Goal: Task Accomplishment & Management: Manage account settings

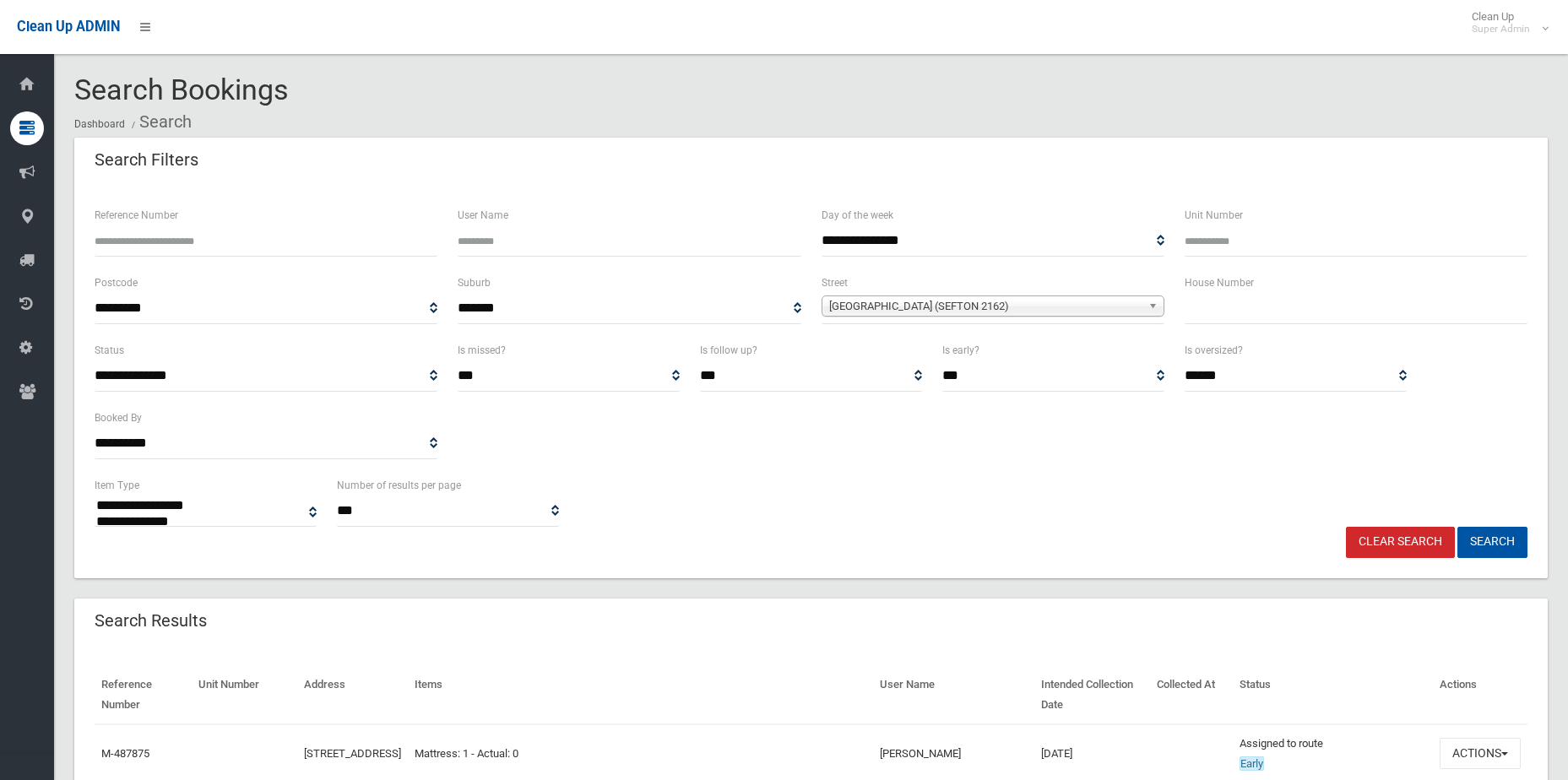
select select
click at [1423, 537] on link "Clear Search" at bounding box center [1401, 542] width 109 height 32
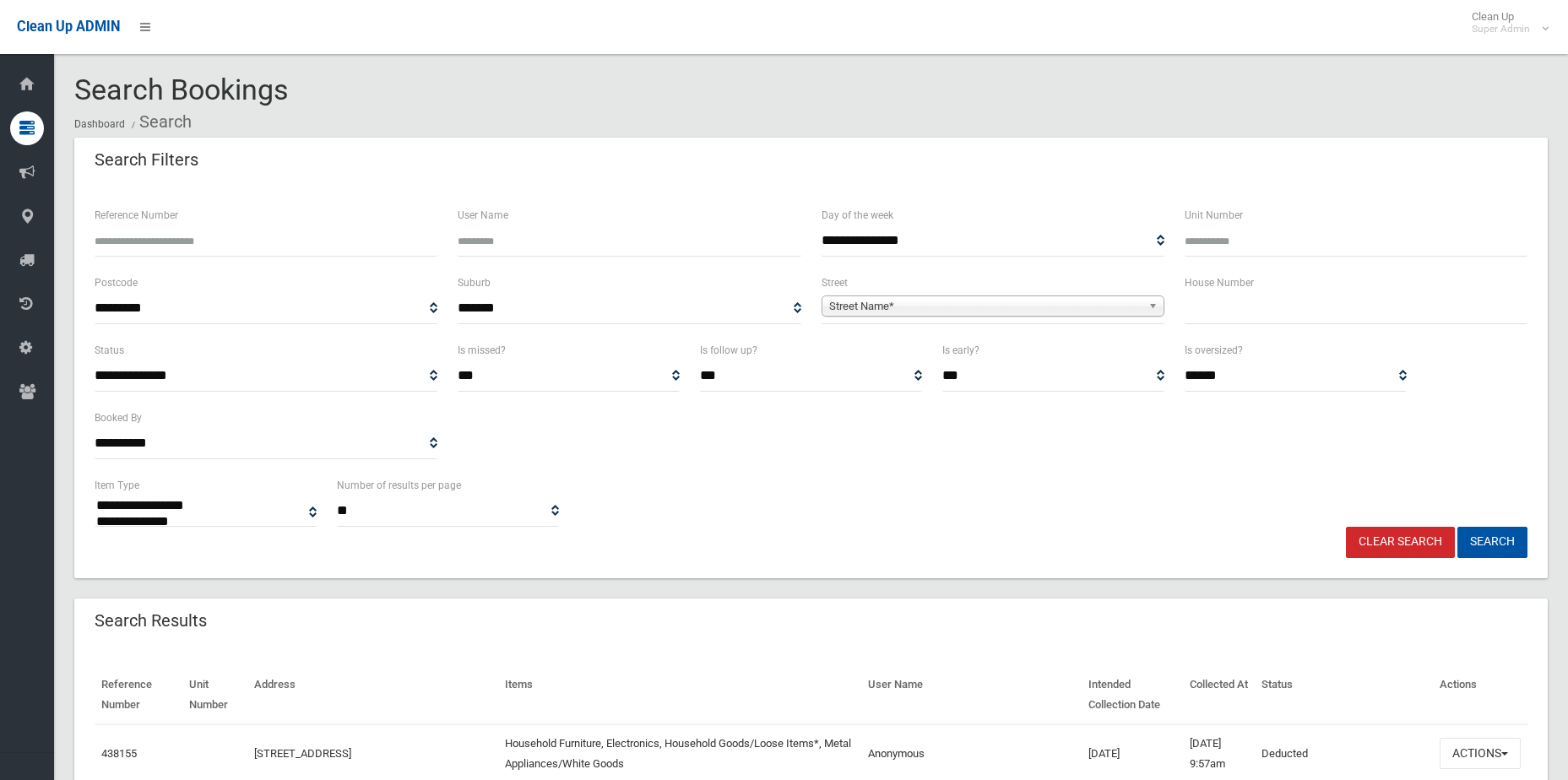
select select
type input "*"
type input "*******"
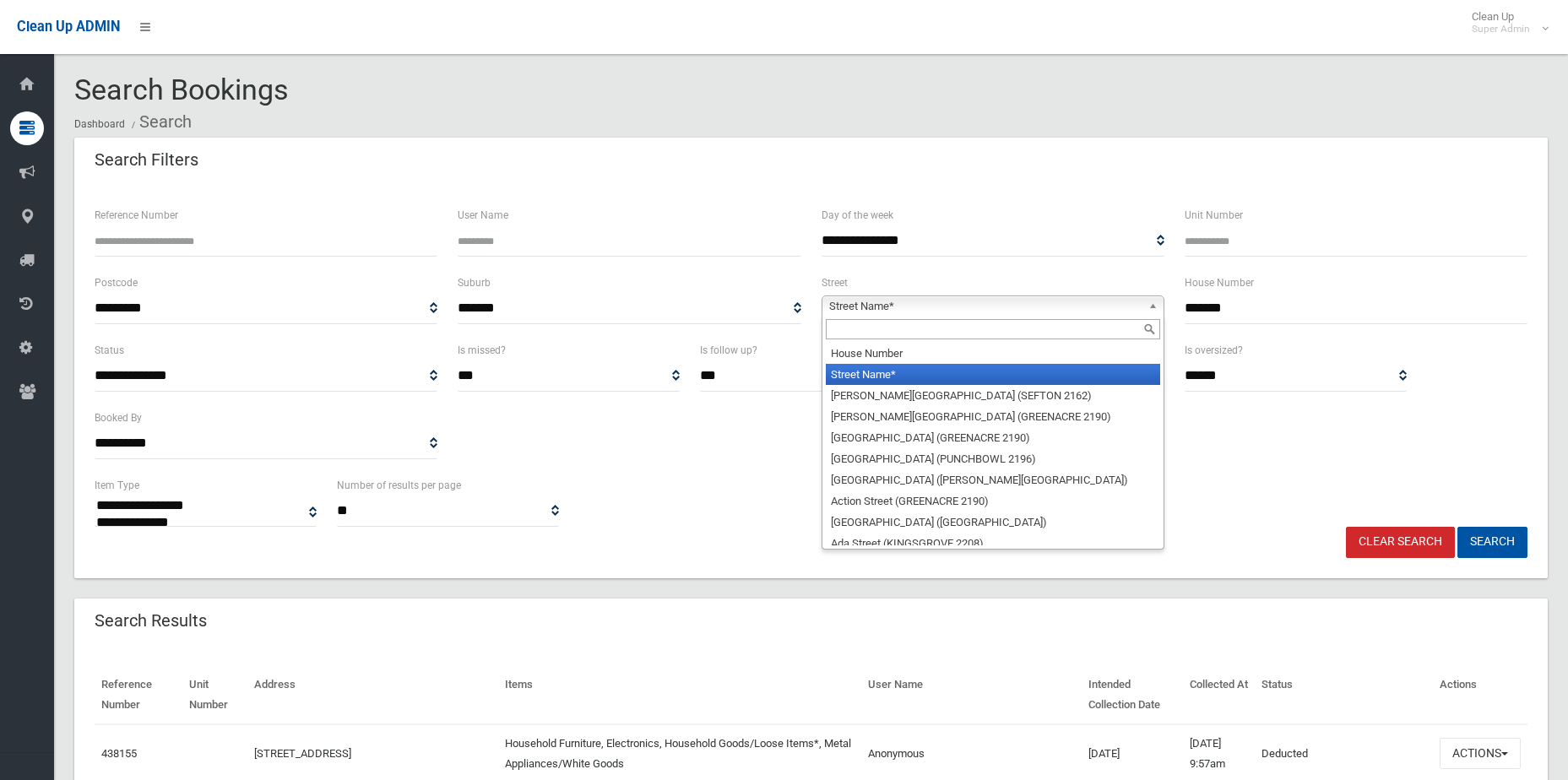
click at [1130, 307] on span "Street Name*" at bounding box center [985, 306] width 312 height 20
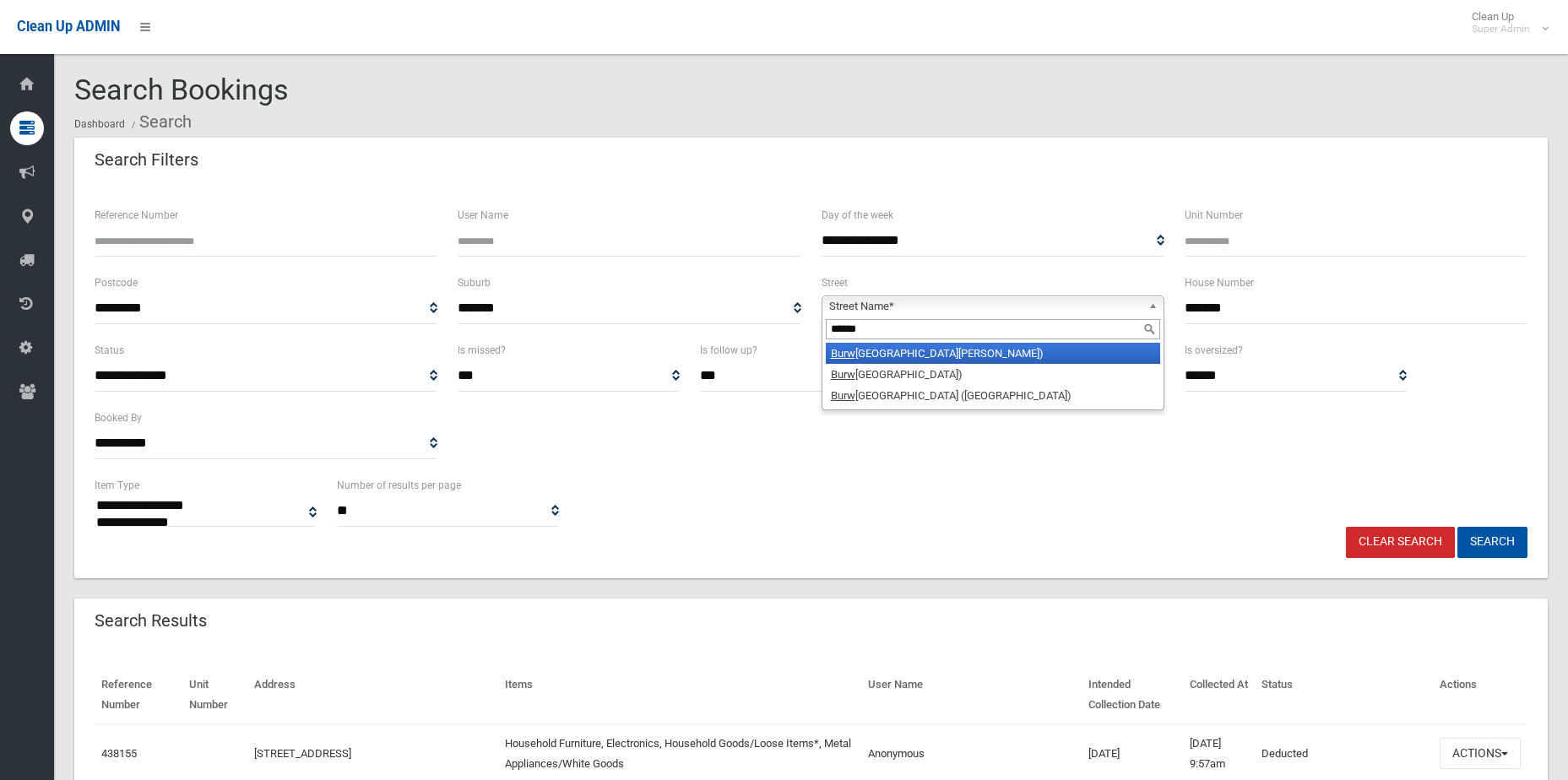
type input "*******"
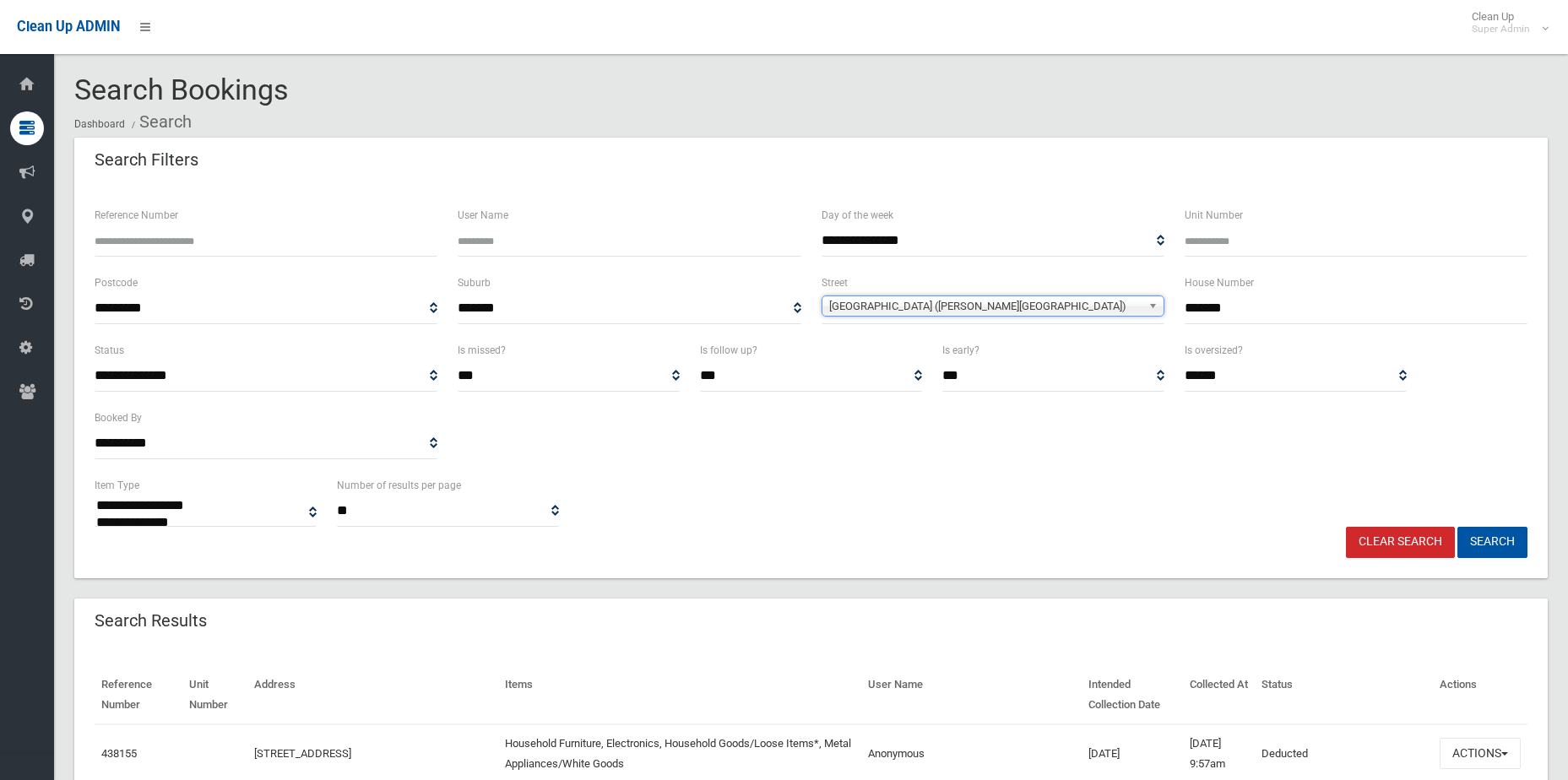
click at [1458, 527] on button "Search" at bounding box center [1492, 542] width 70 height 32
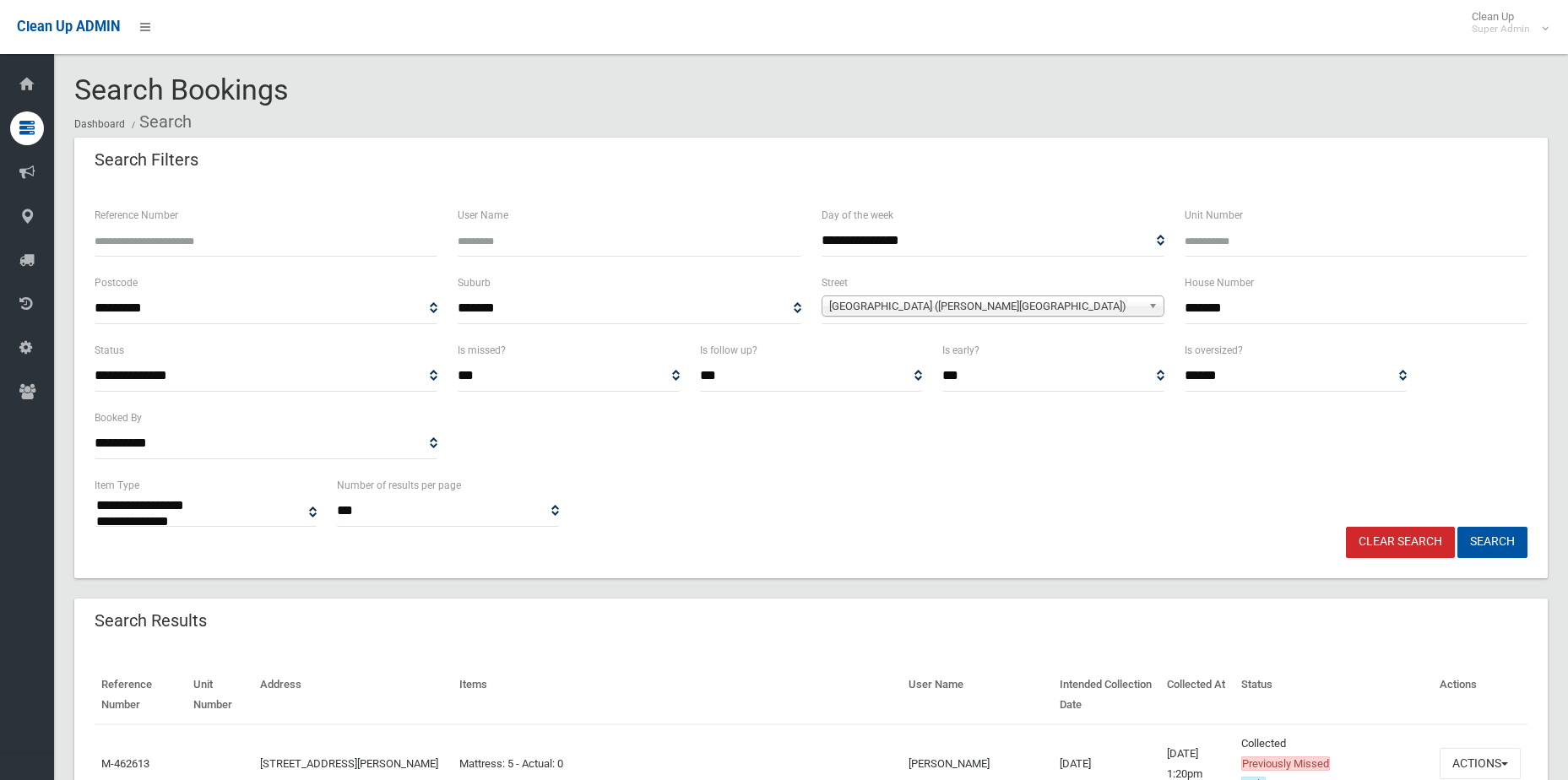
select select
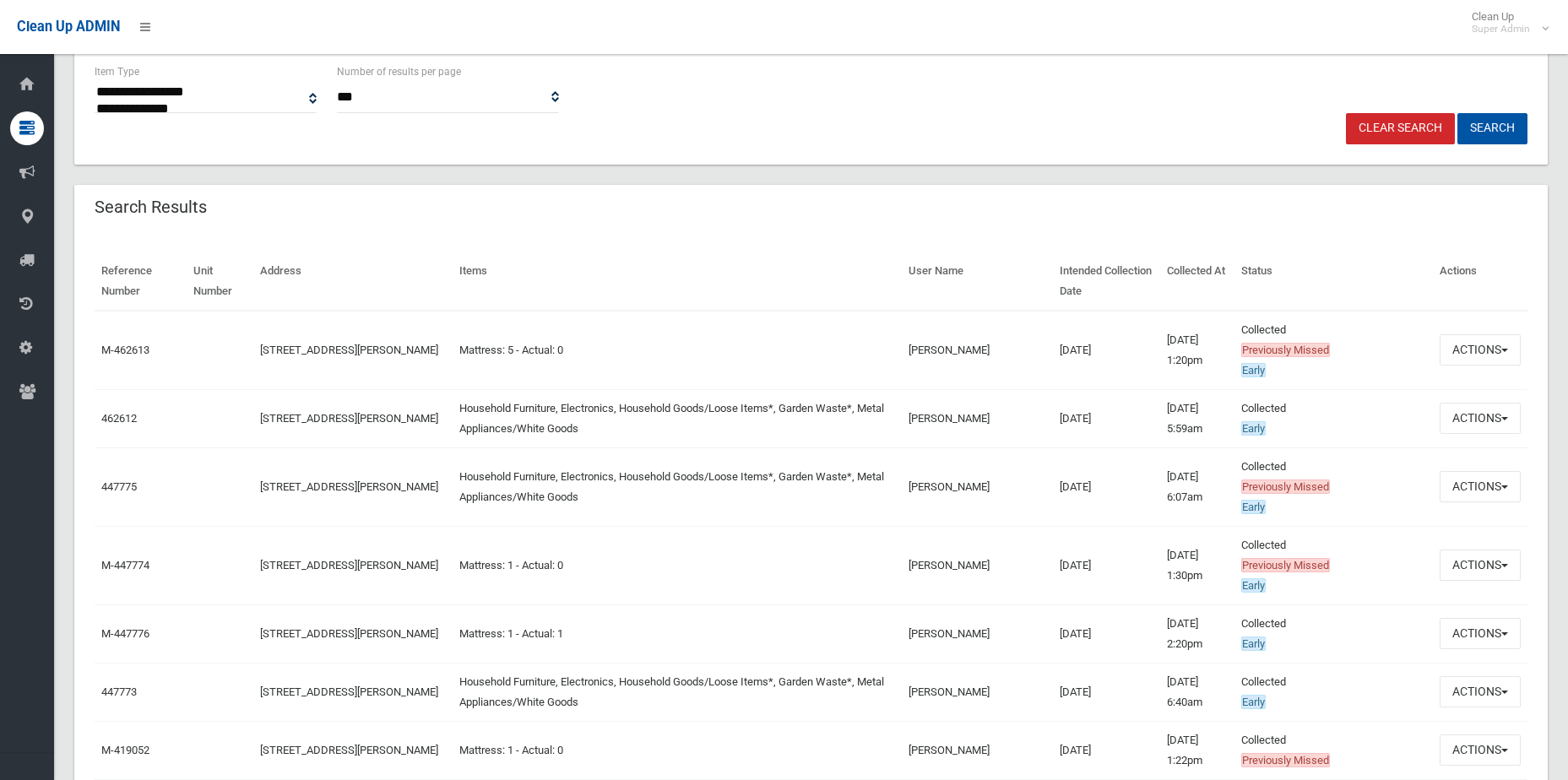
scroll to position [423, 0]
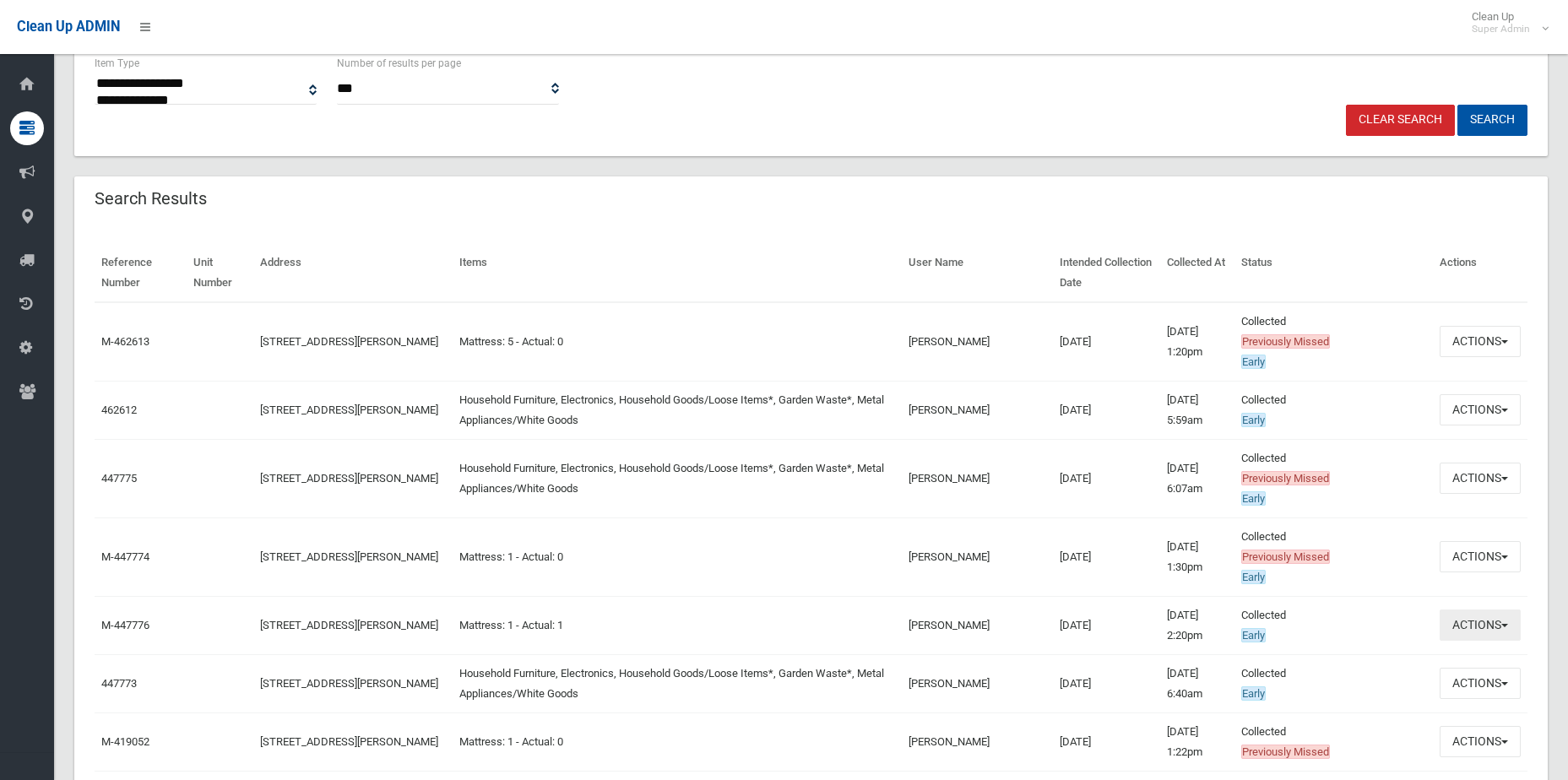
click at [1487, 628] on button "Actions" at bounding box center [1480, 625] width 81 height 32
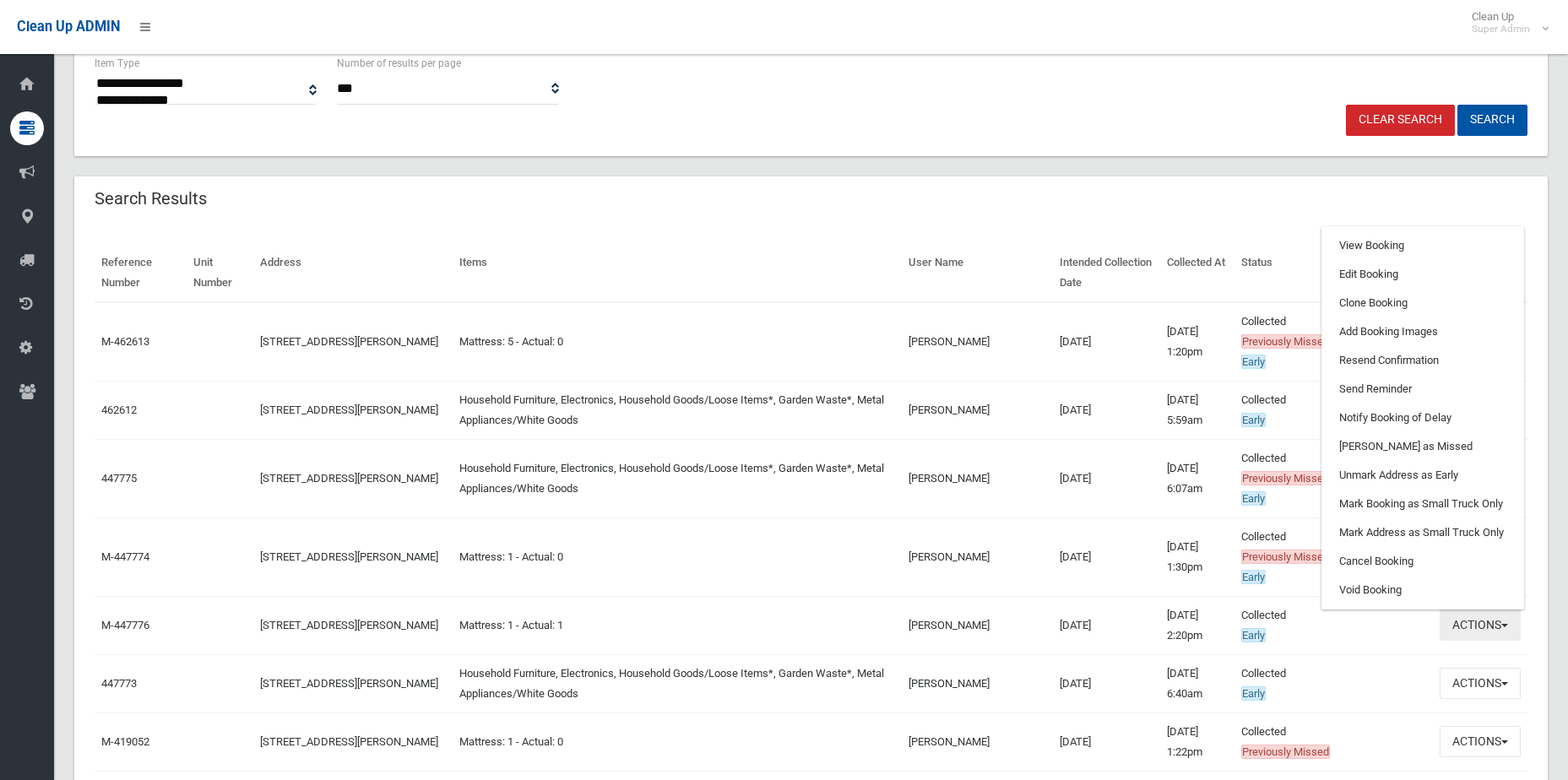
click at [1487, 628] on button "Actions" at bounding box center [1480, 625] width 81 height 32
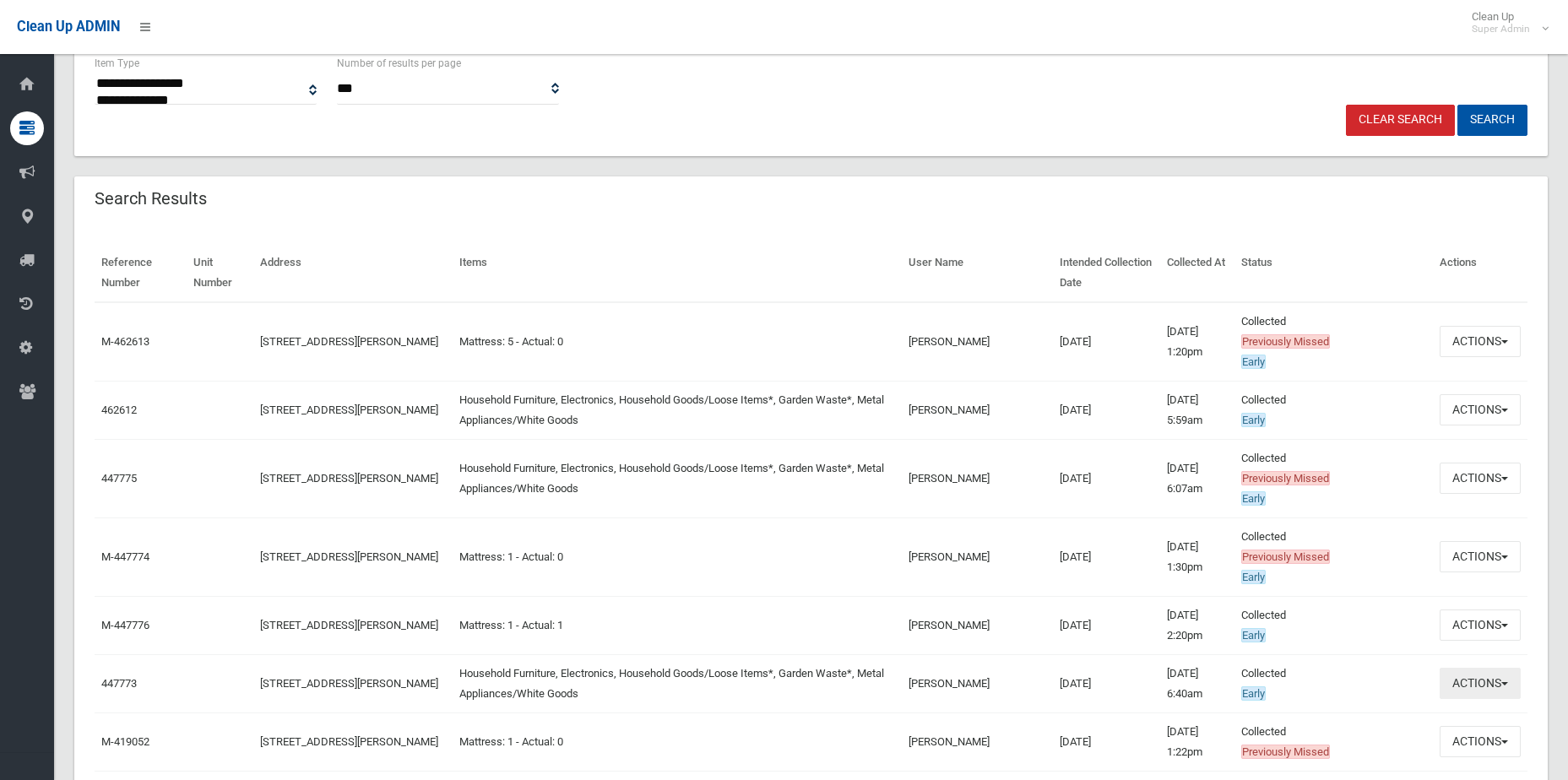
click at [1489, 685] on button "Actions" at bounding box center [1480, 683] width 81 height 32
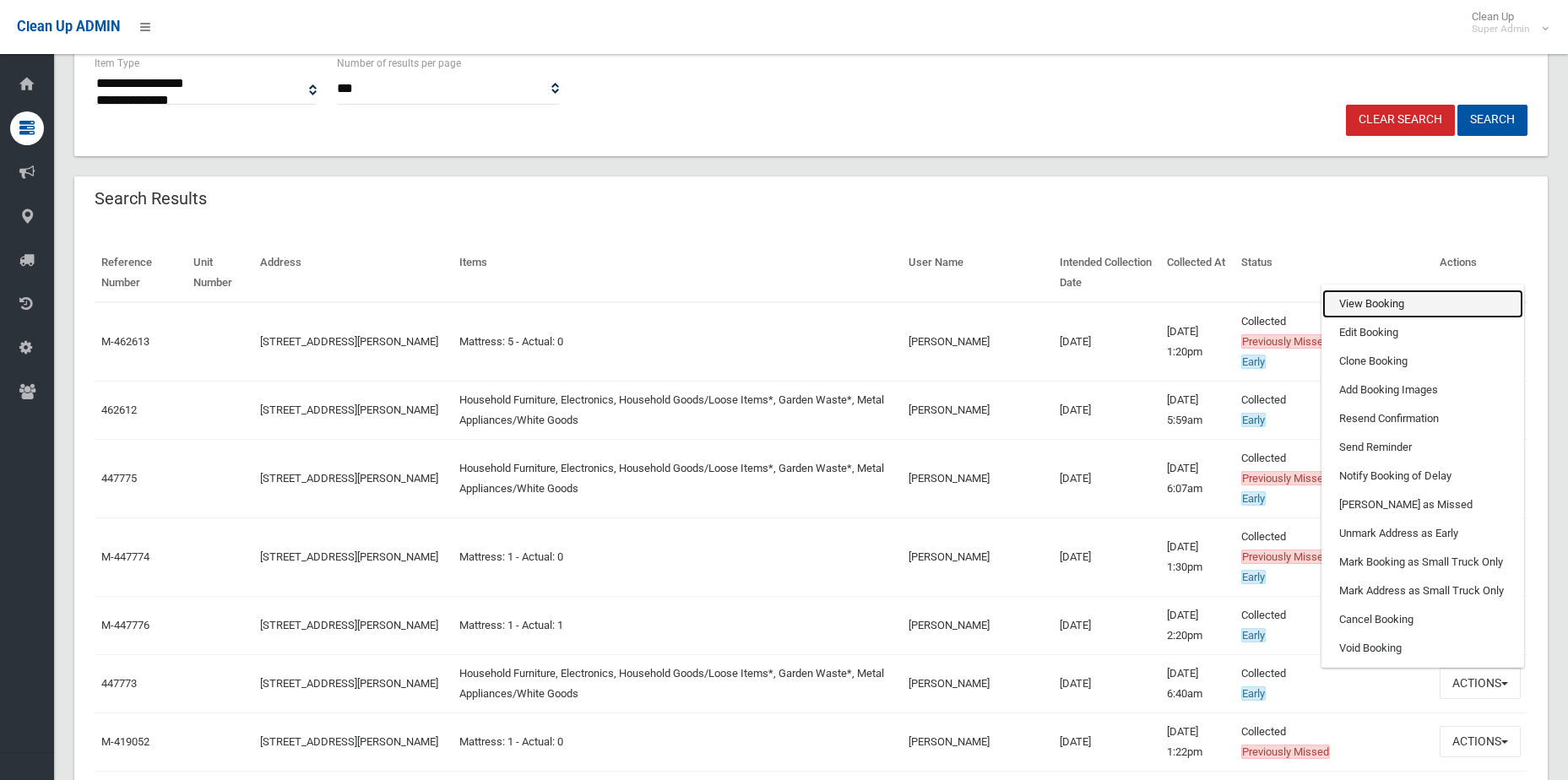
click at [1374, 293] on link "View Booking" at bounding box center [1423, 304] width 201 height 29
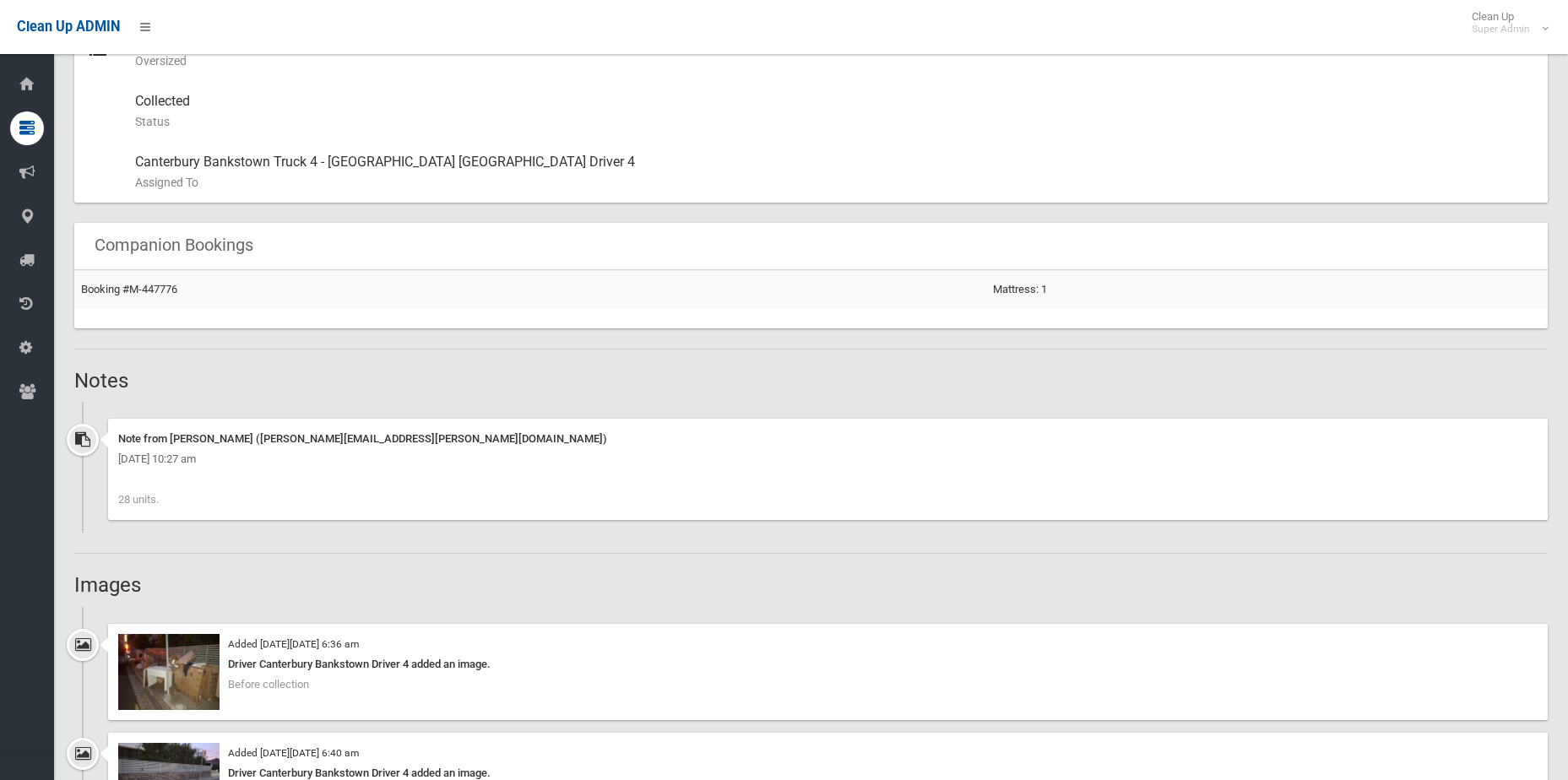
scroll to position [1267, 0]
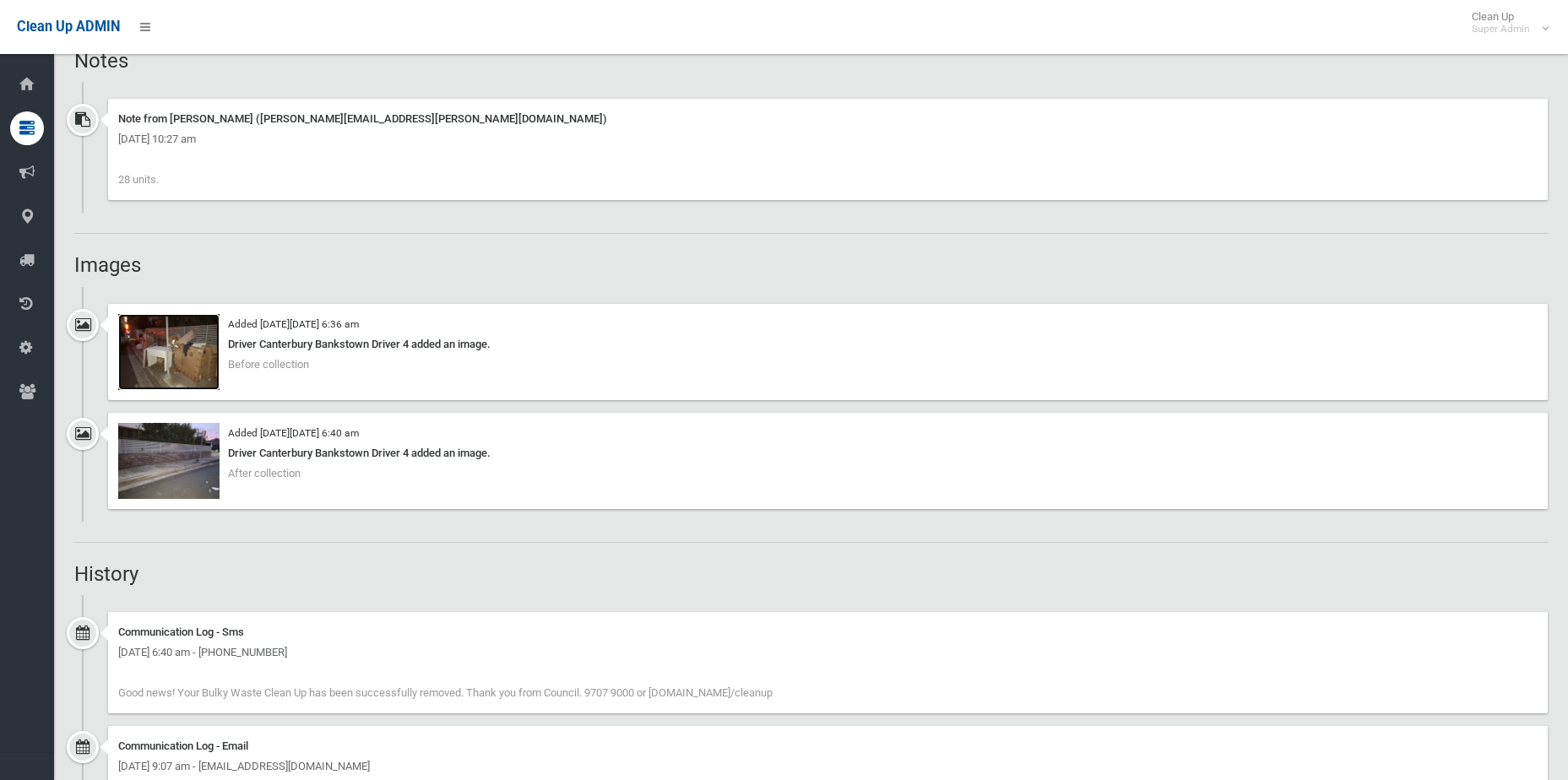
click at [172, 366] on img at bounding box center [169, 352] width 102 height 76
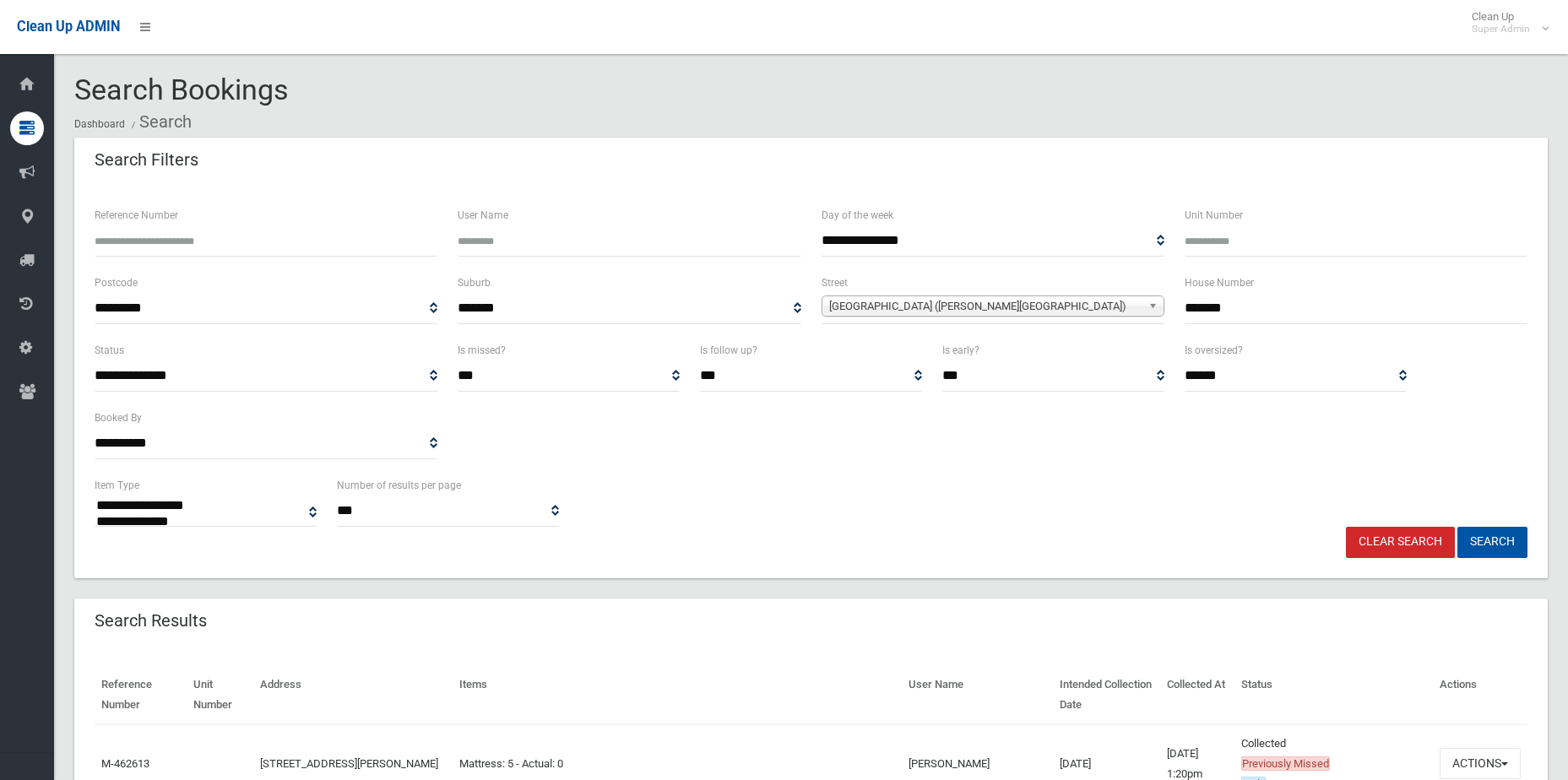
select select
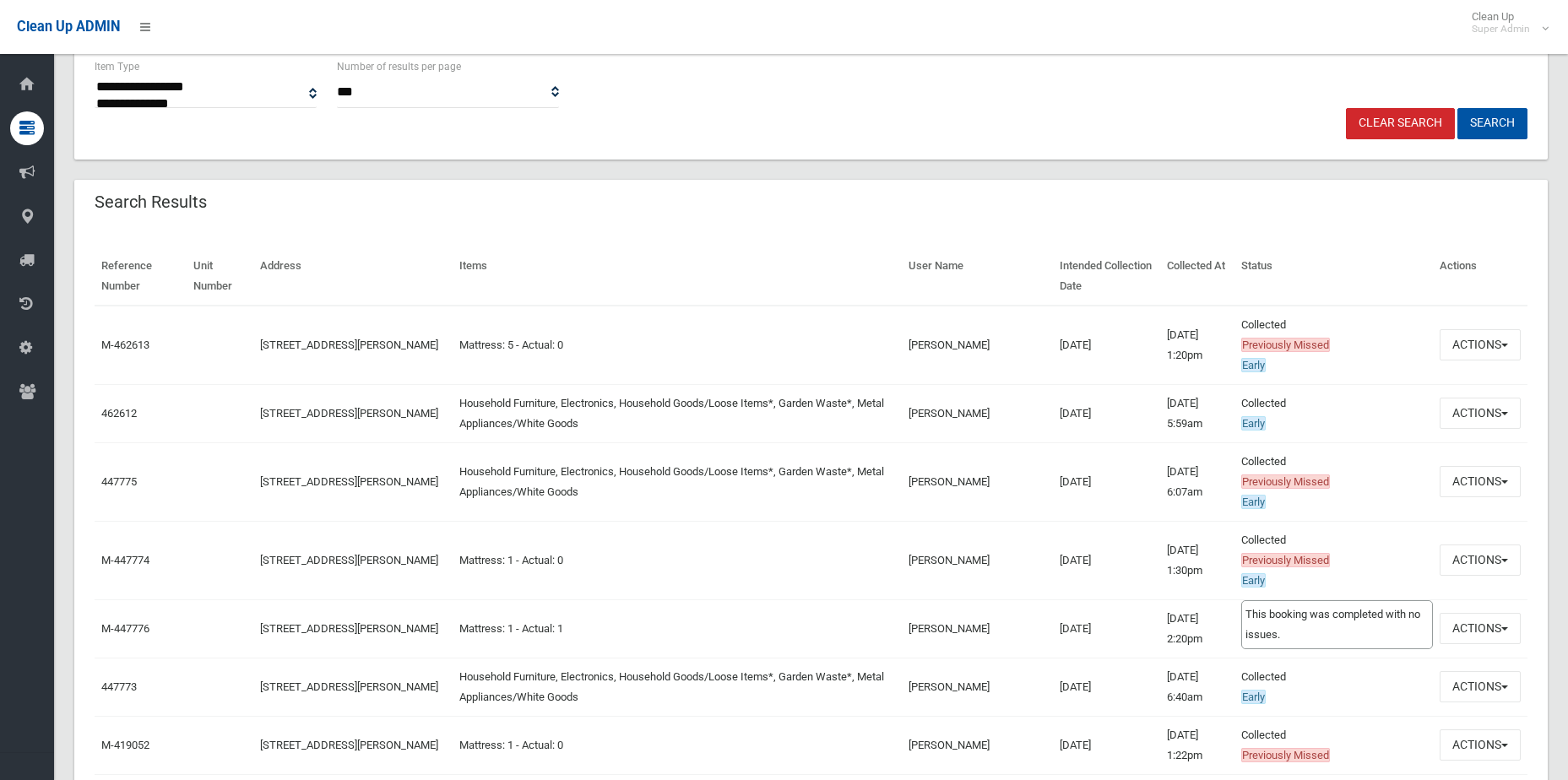
scroll to position [419, 0]
click at [1510, 488] on button "Actions" at bounding box center [1480, 481] width 81 height 32
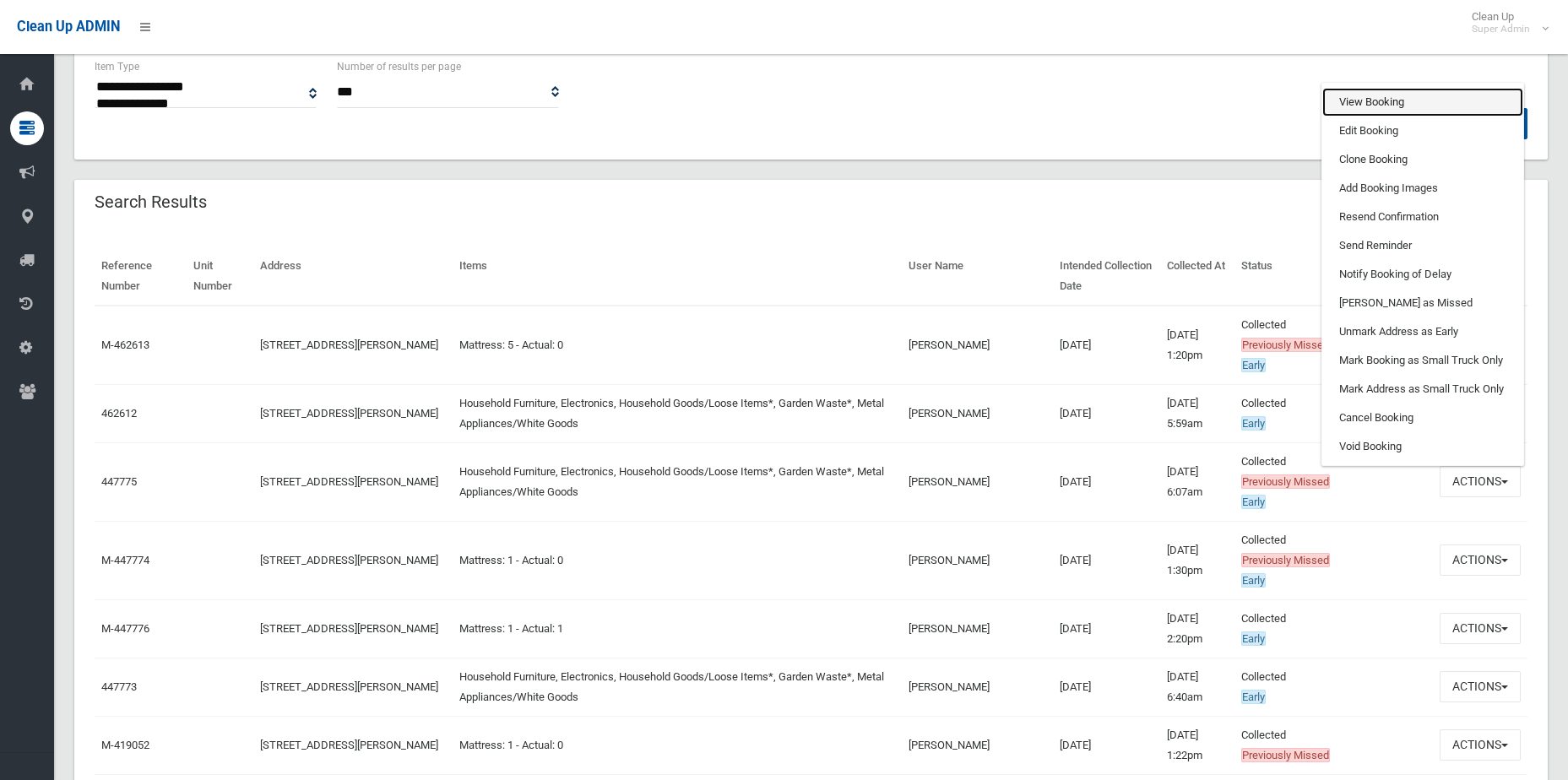
click at [1376, 100] on link "View Booking" at bounding box center [1423, 103] width 201 height 29
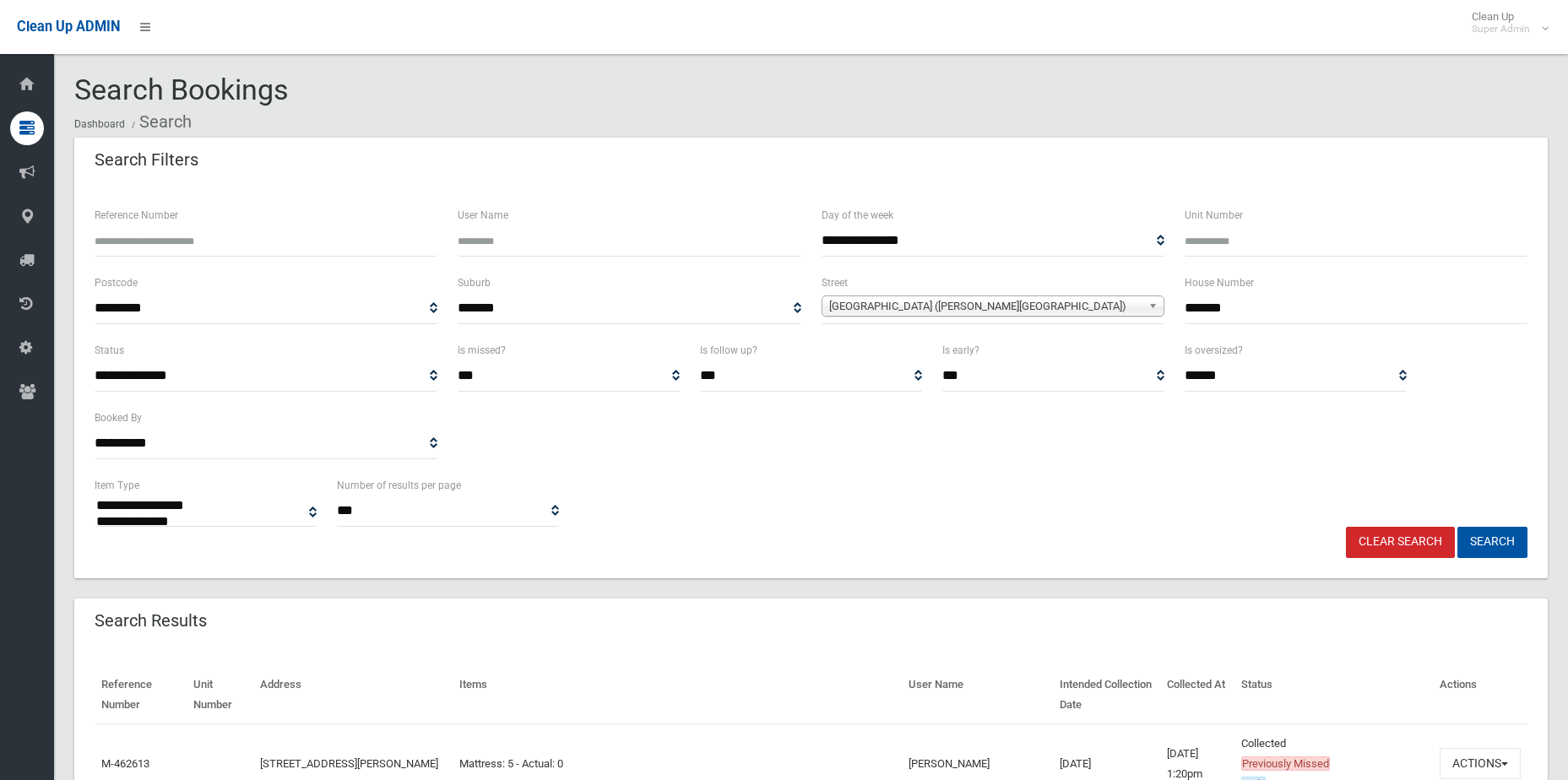
select select
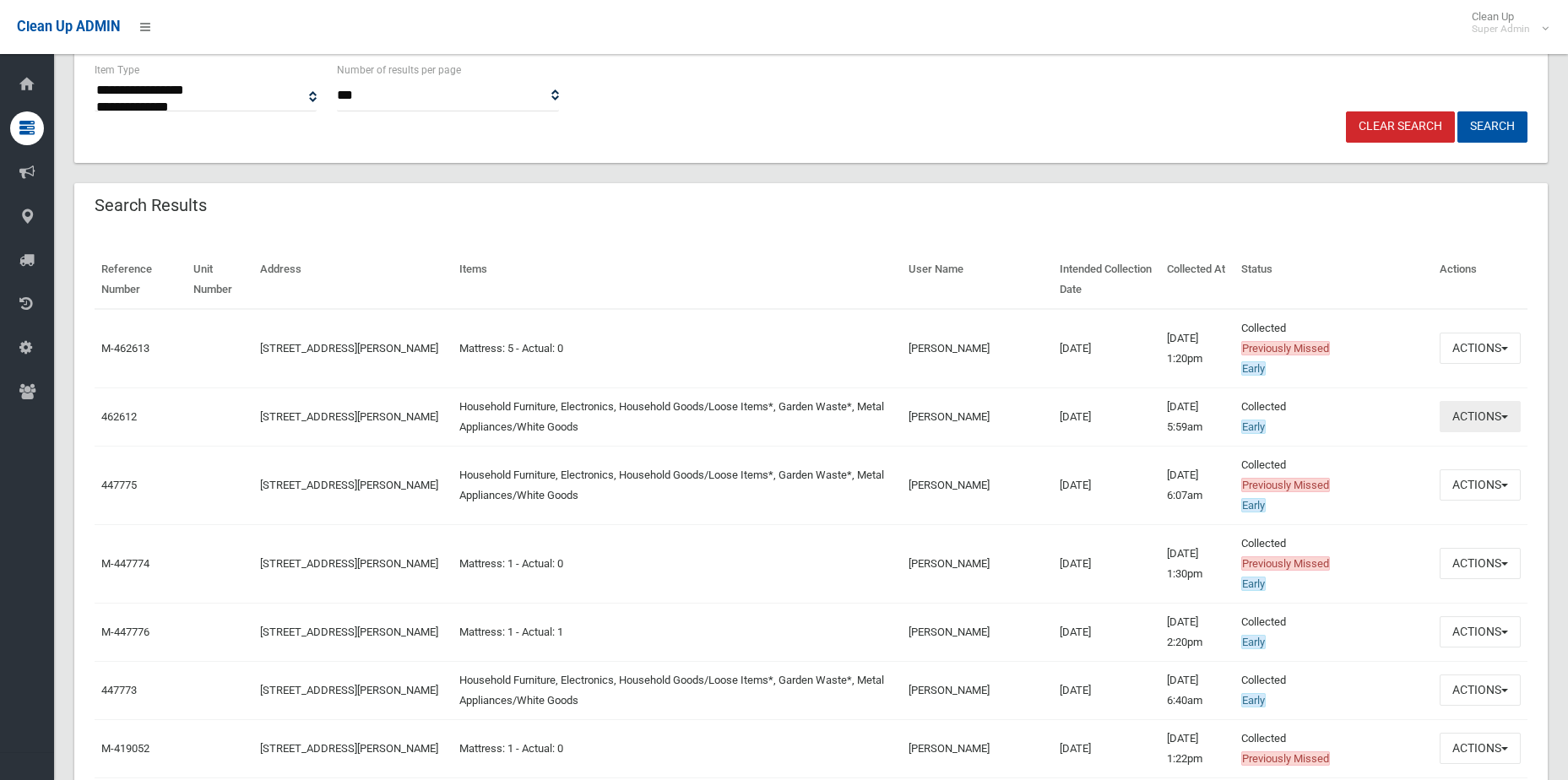
click at [1494, 423] on button "Actions" at bounding box center [1480, 417] width 81 height 32
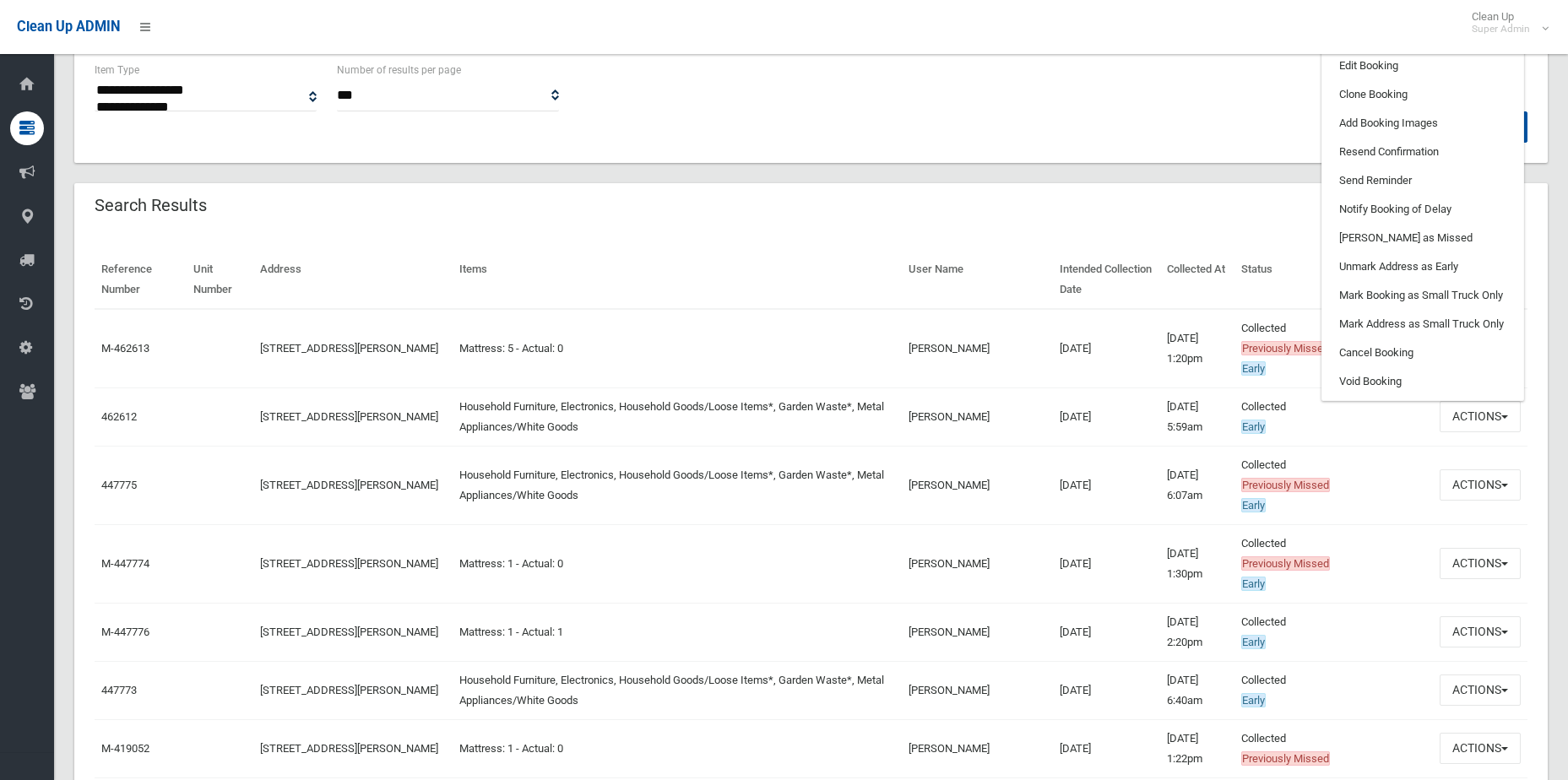
click at [961, 97] on div "**********" at bounding box center [811, 86] width 1453 height 52
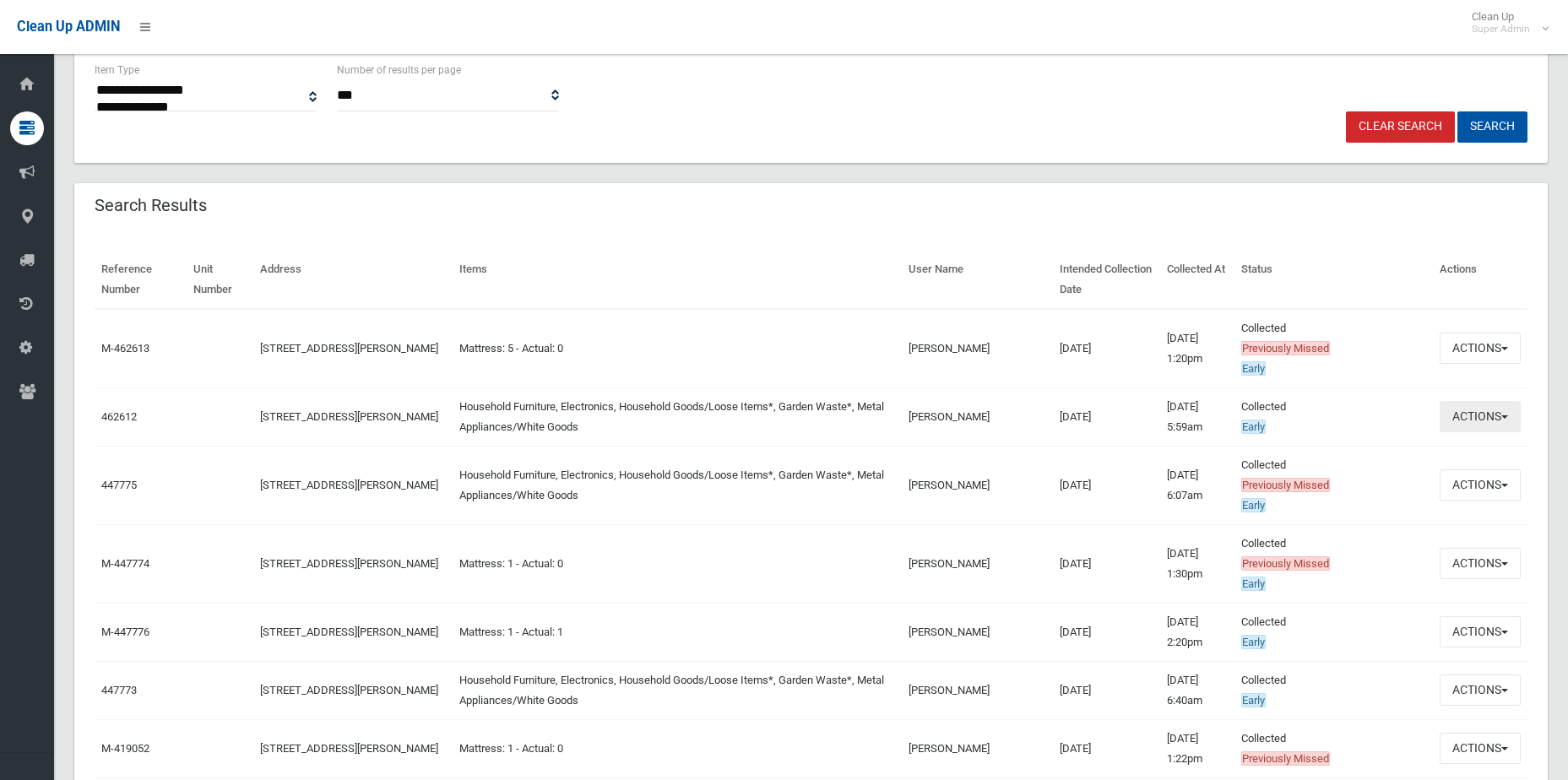
click at [1482, 403] on button "Actions" at bounding box center [1480, 417] width 81 height 32
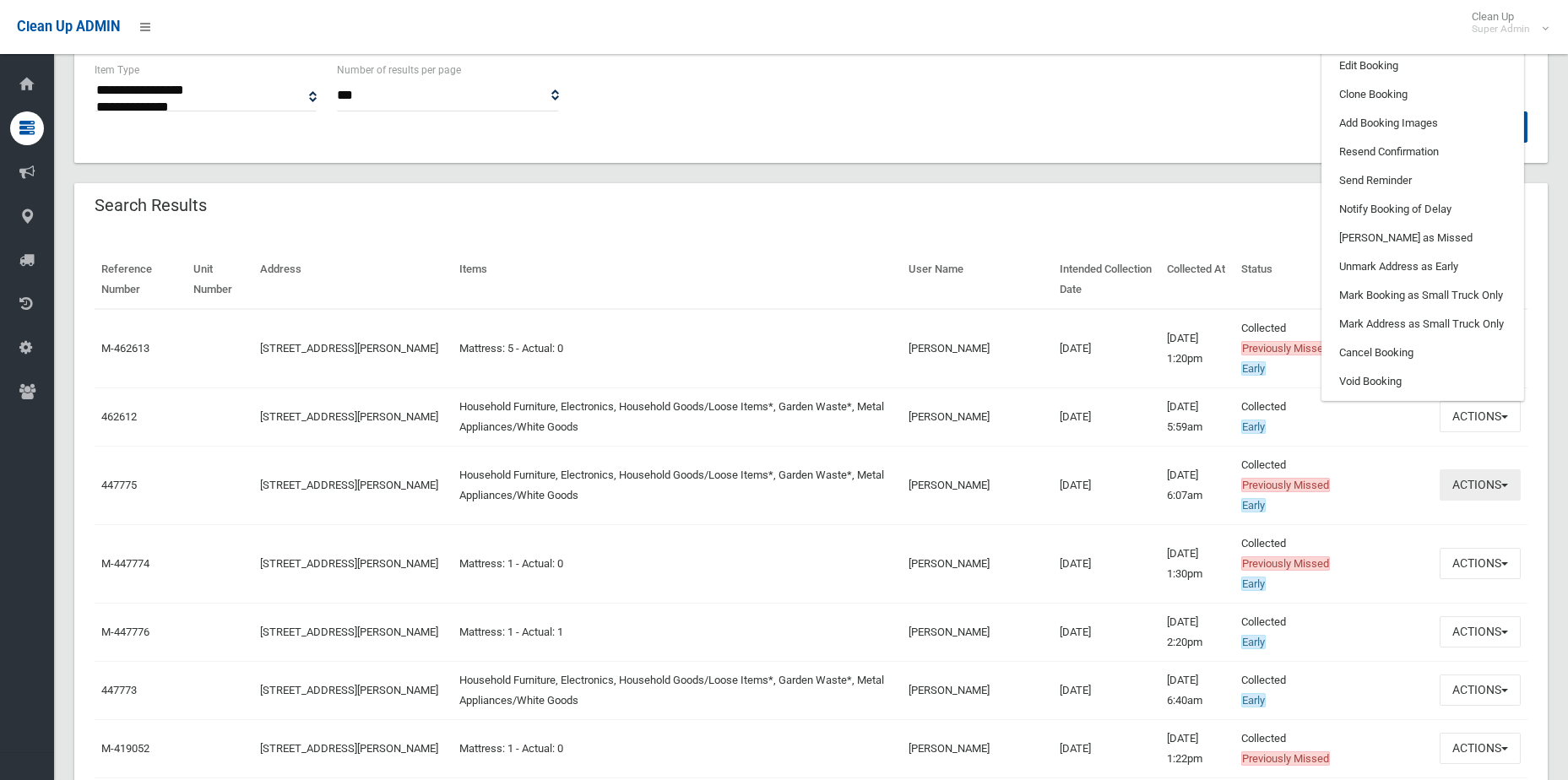
click at [1472, 483] on button "Actions" at bounding box center [1480, 485] width 81 height 32
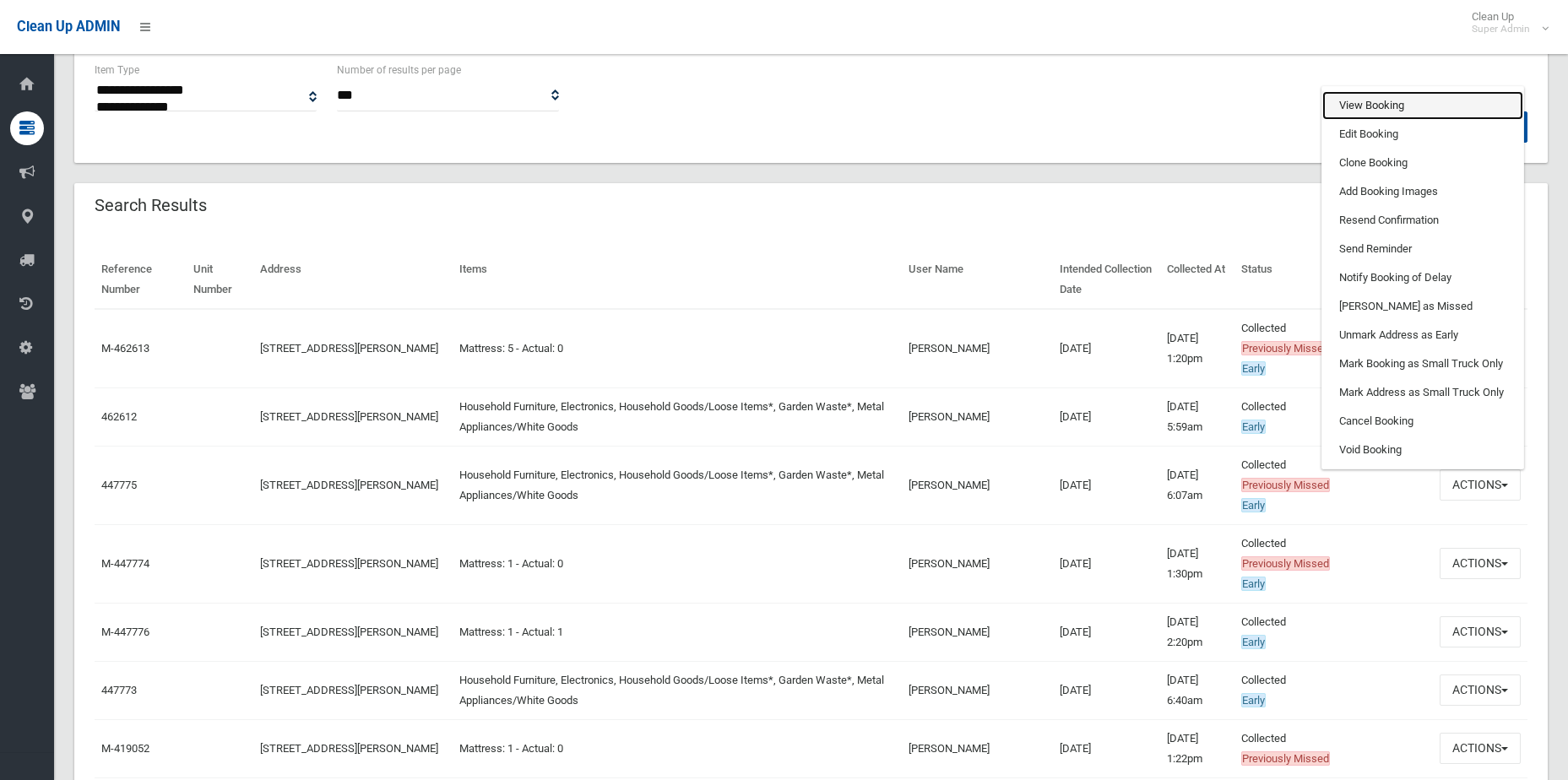
click at [1409, 110] on link "View Booking" at bounding box center [1423, 105] width 201 height 29
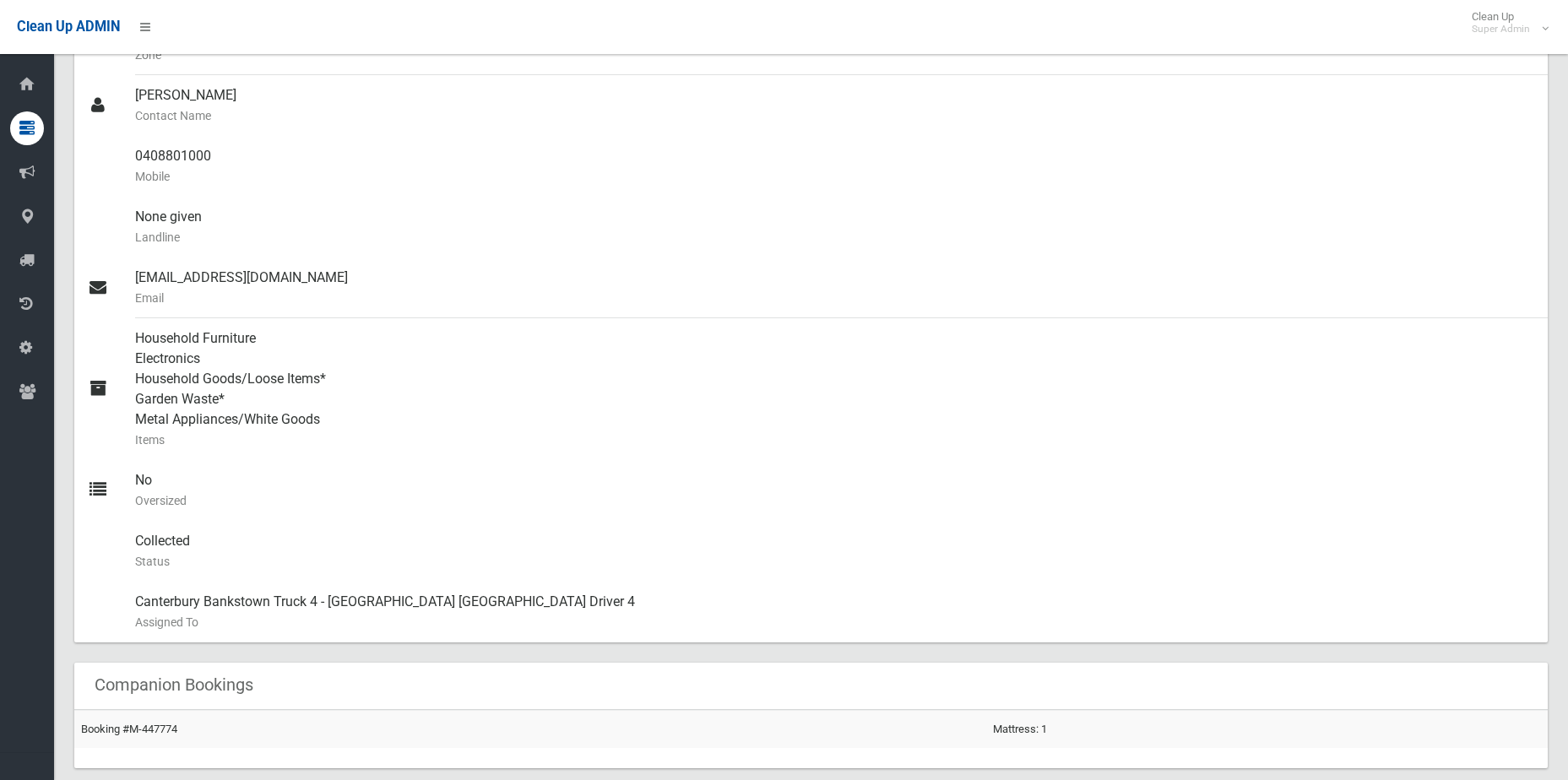
scroll to position [423, 0]
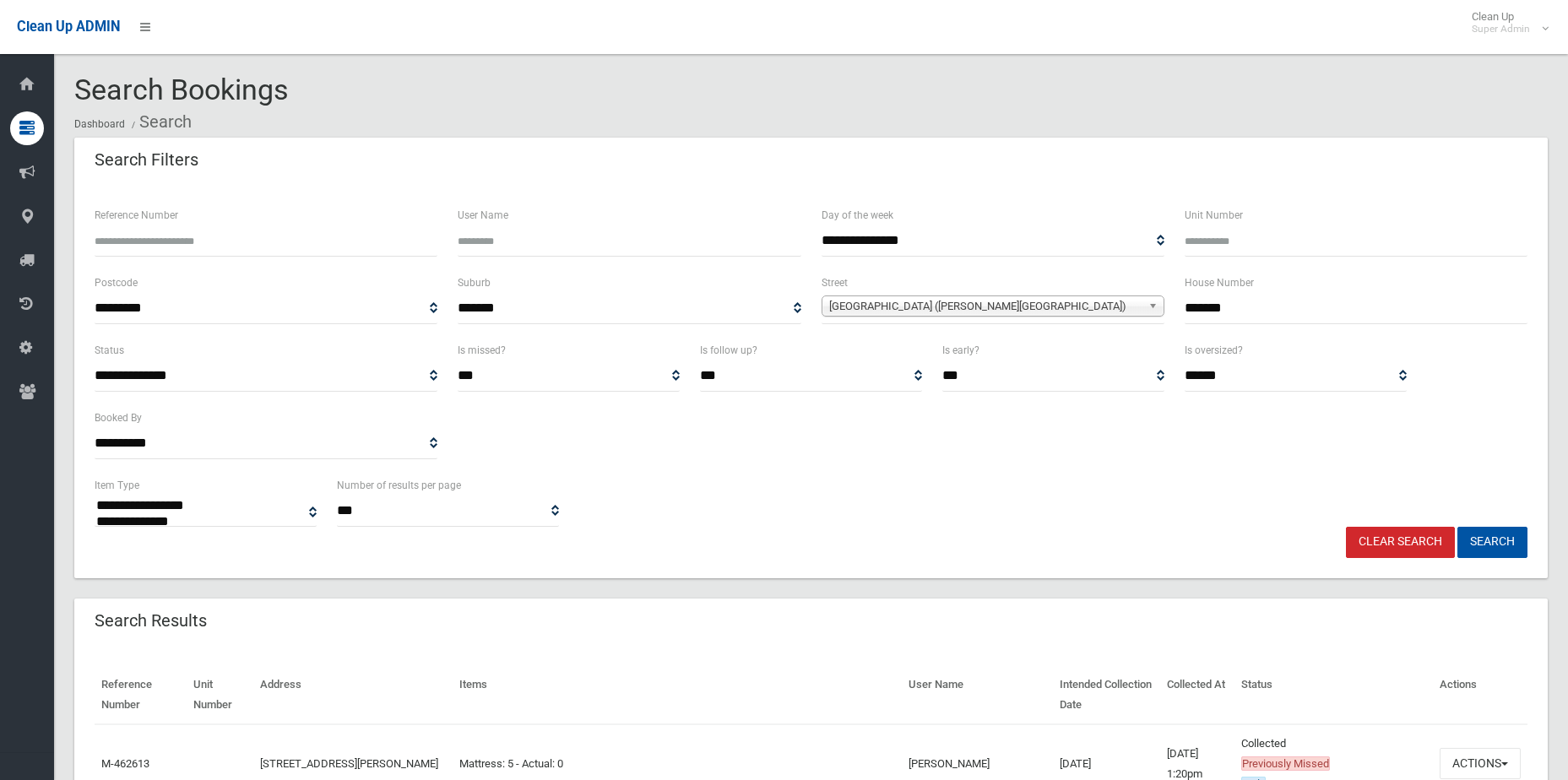
select select
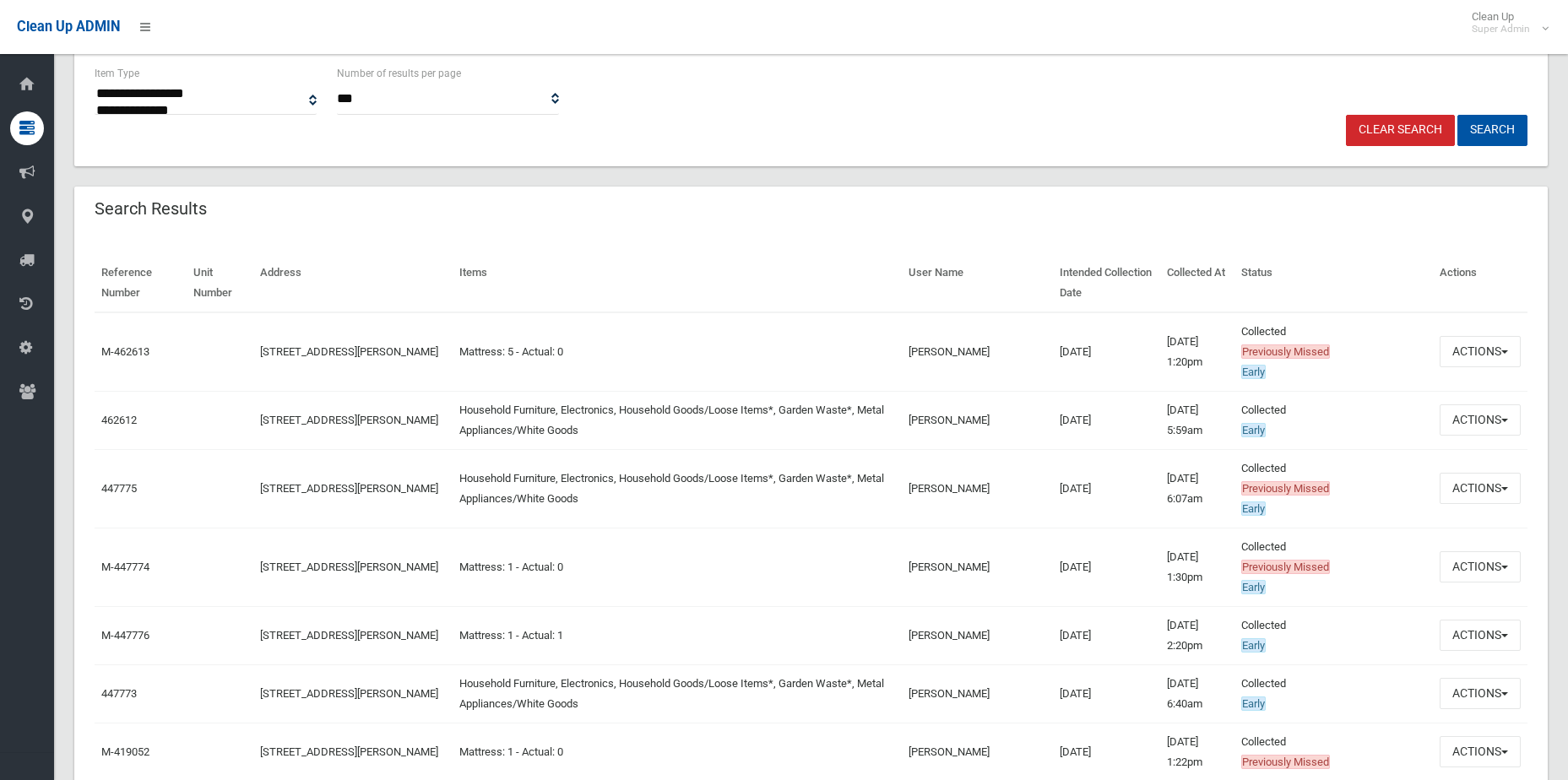
scroll to position [412, 0]
click at [1503, 425] on button "Actions" at bounding box center [1480, 420] width 81 height 32
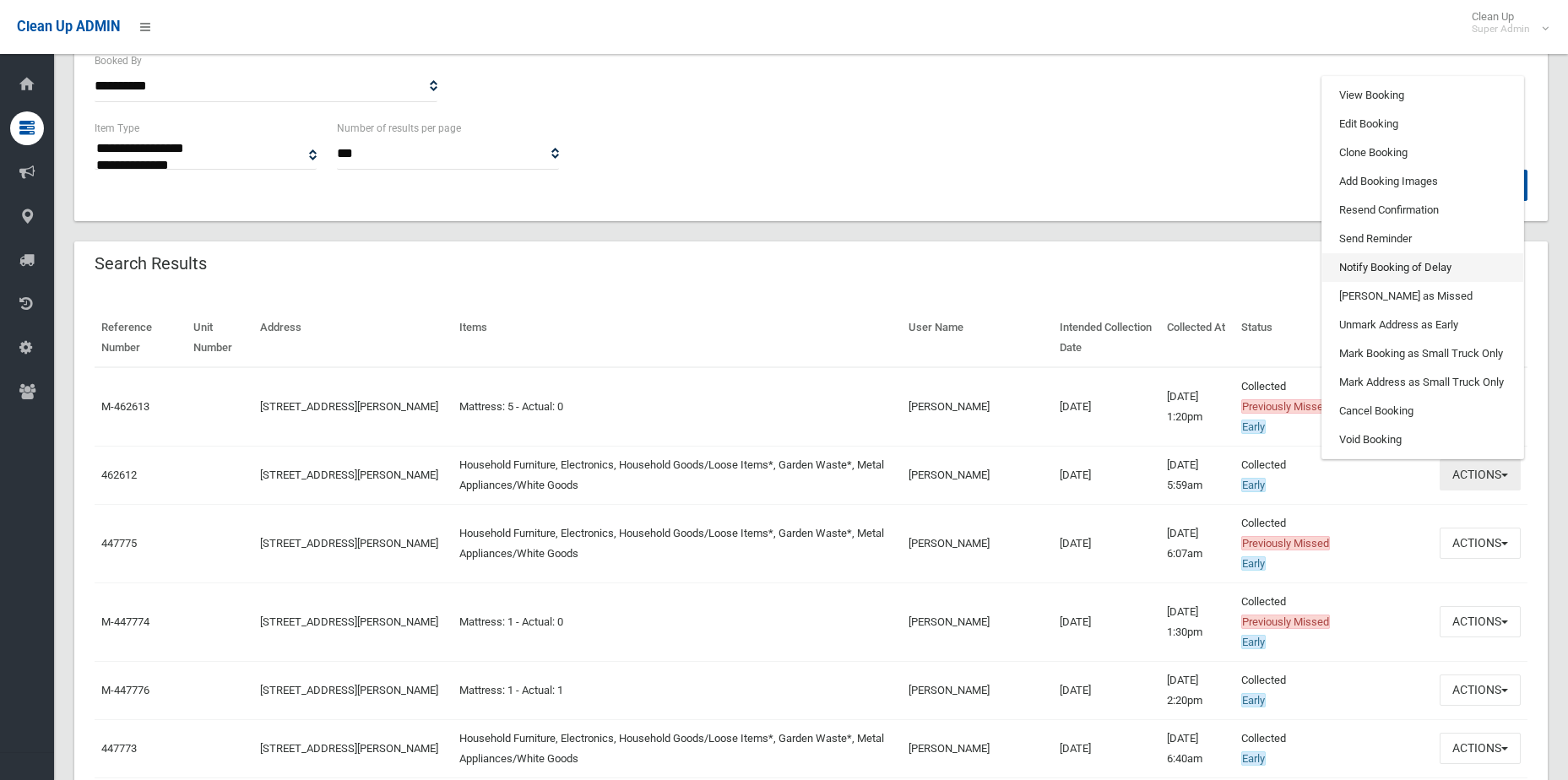
scroll to position [328, 0]
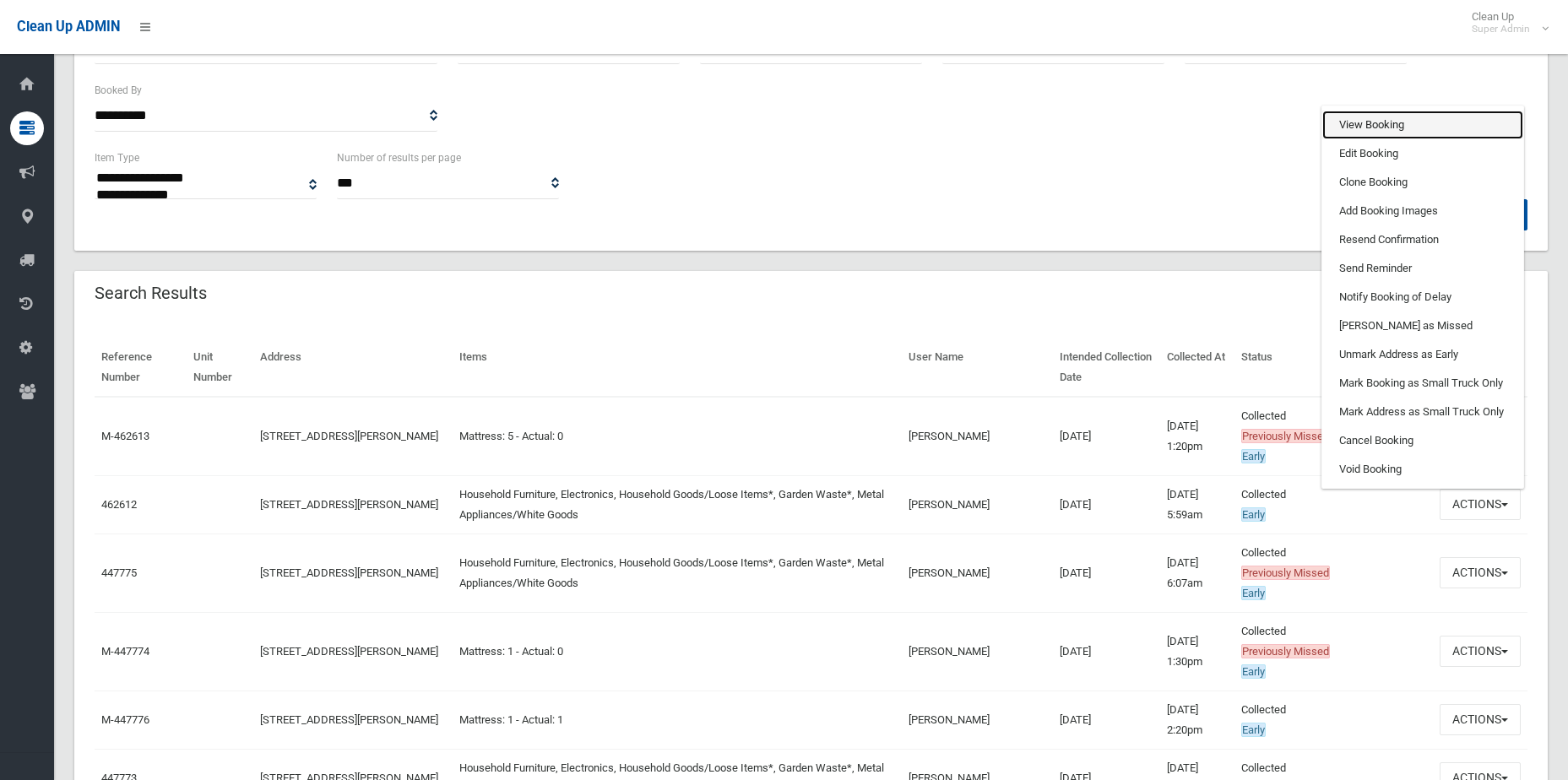
click at [1395, 131] on link "View Booking" at bounding box center [1423, 125] width 201 height 29
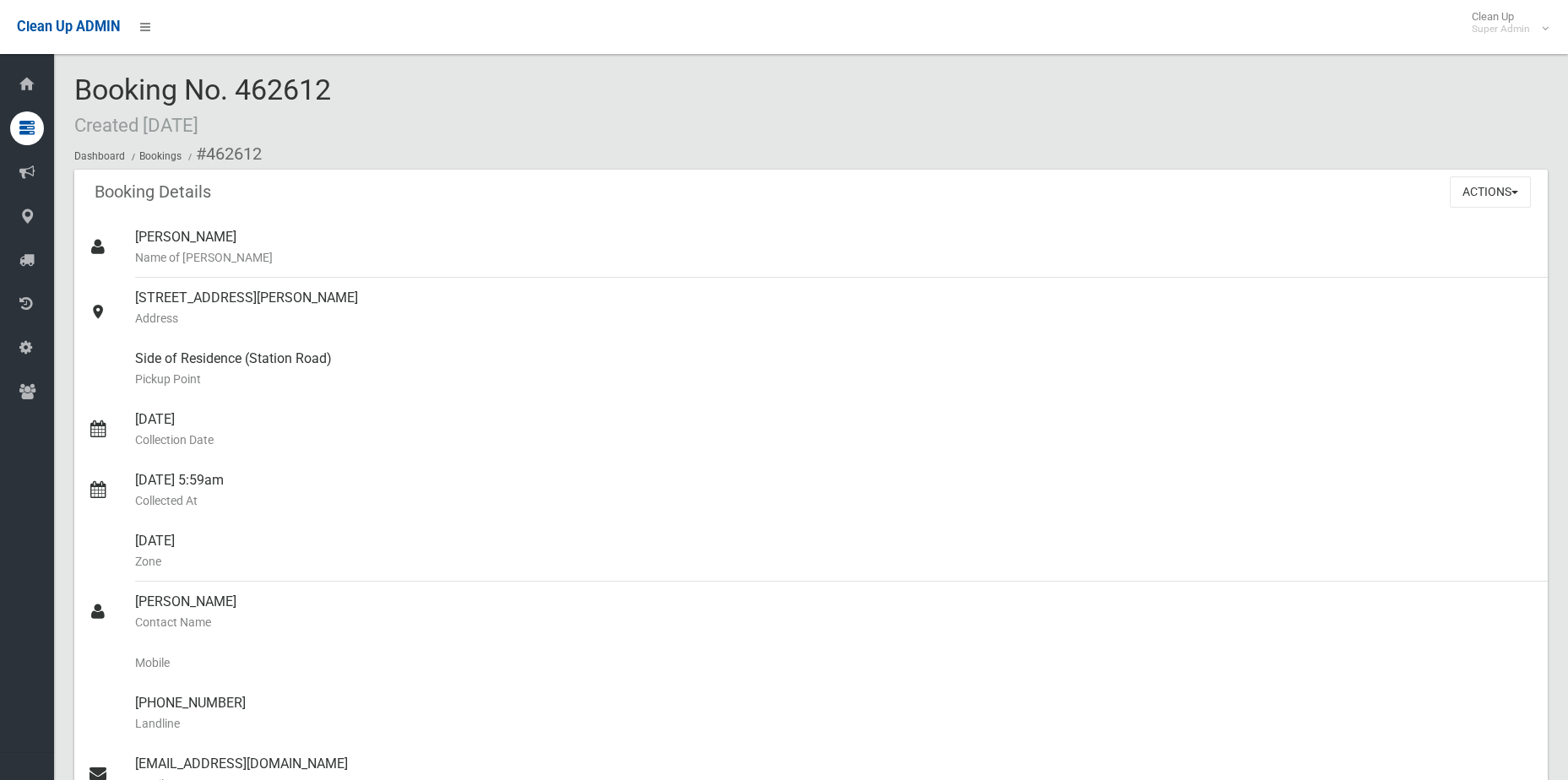
scroll to position [253, 0]
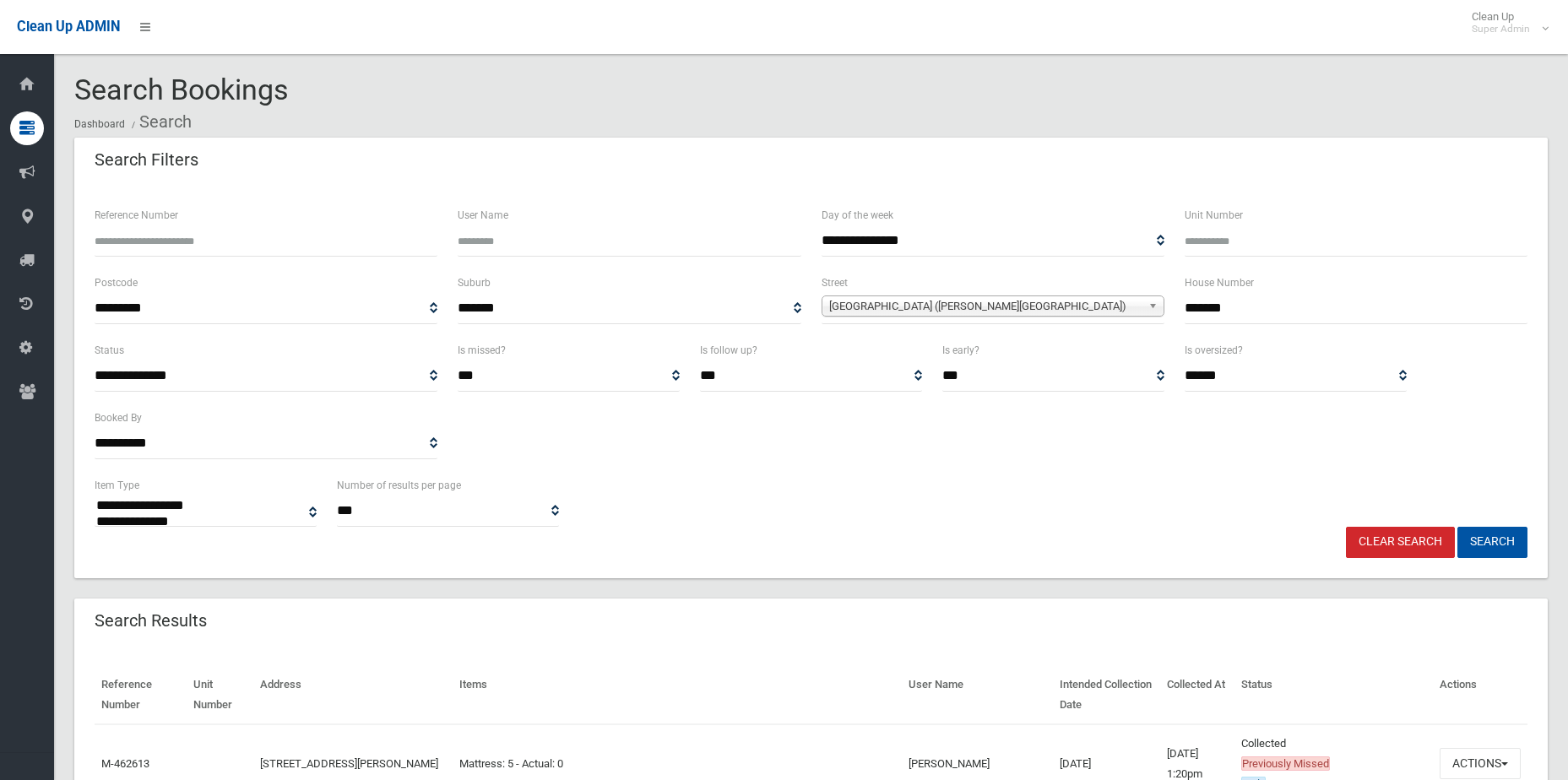
select select
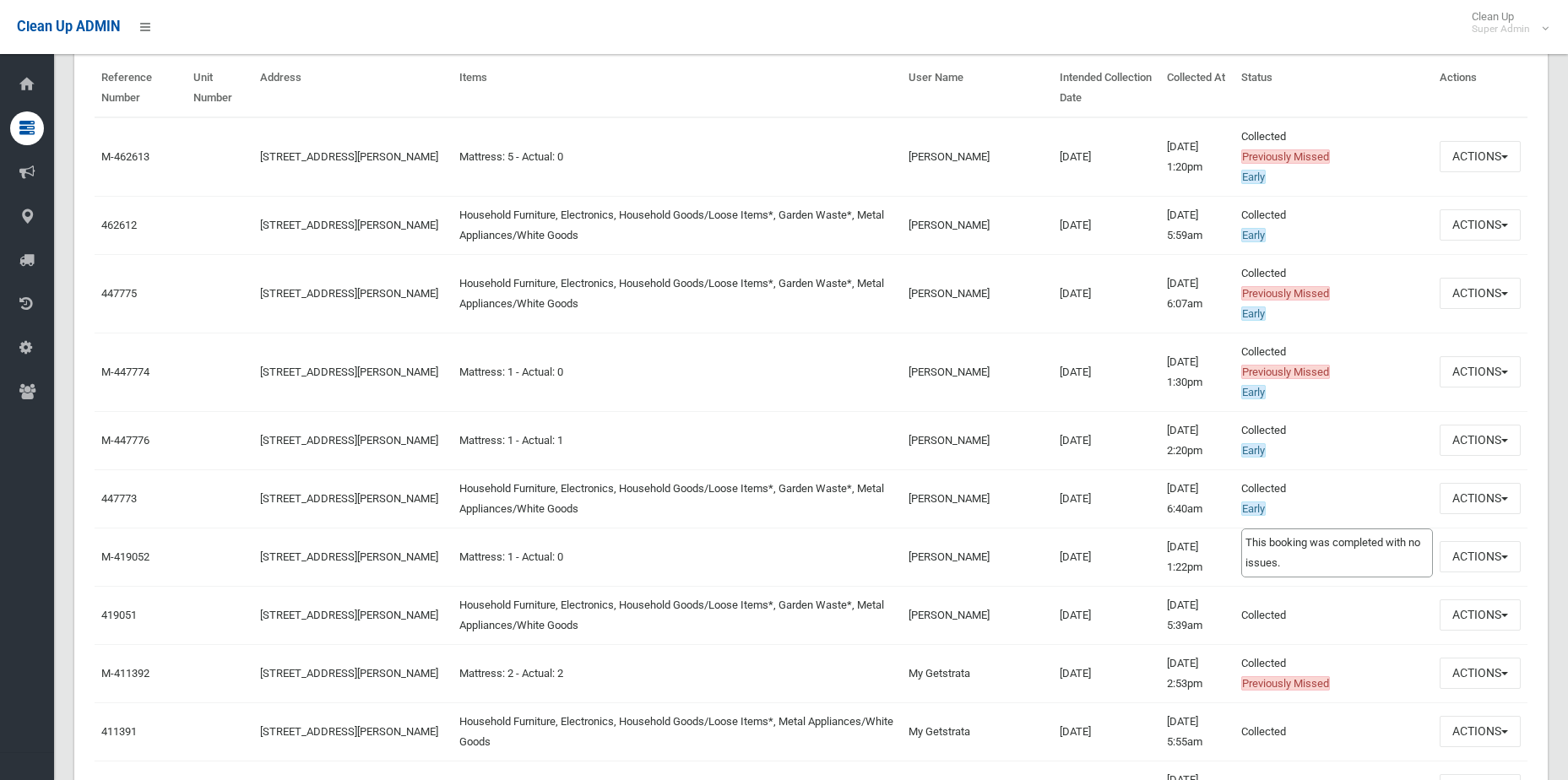
scroll to position [665, 0]
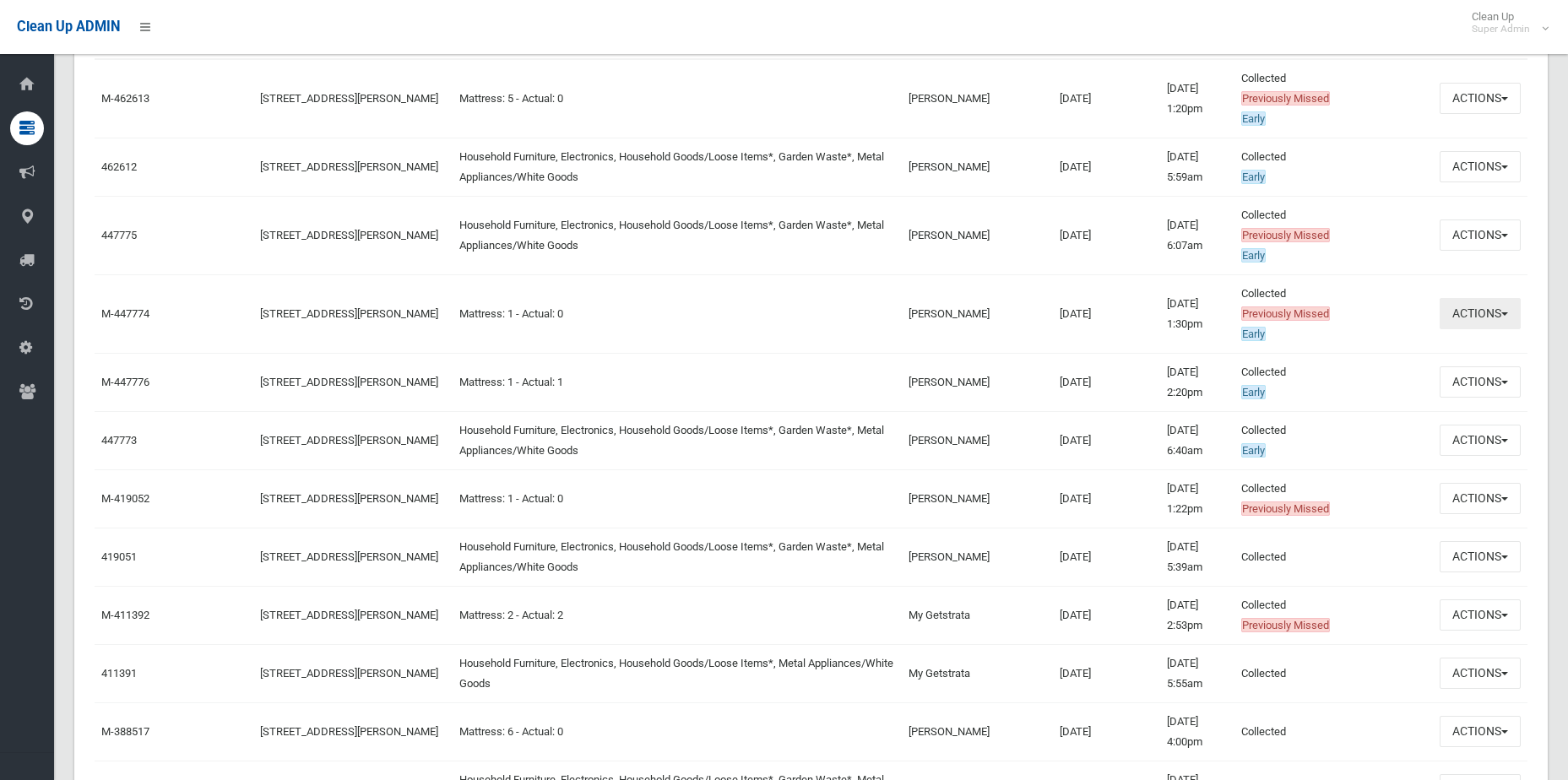
click at [1481, 299] on button "Actions" at bounding box center [1480, 313] width 81 height 32
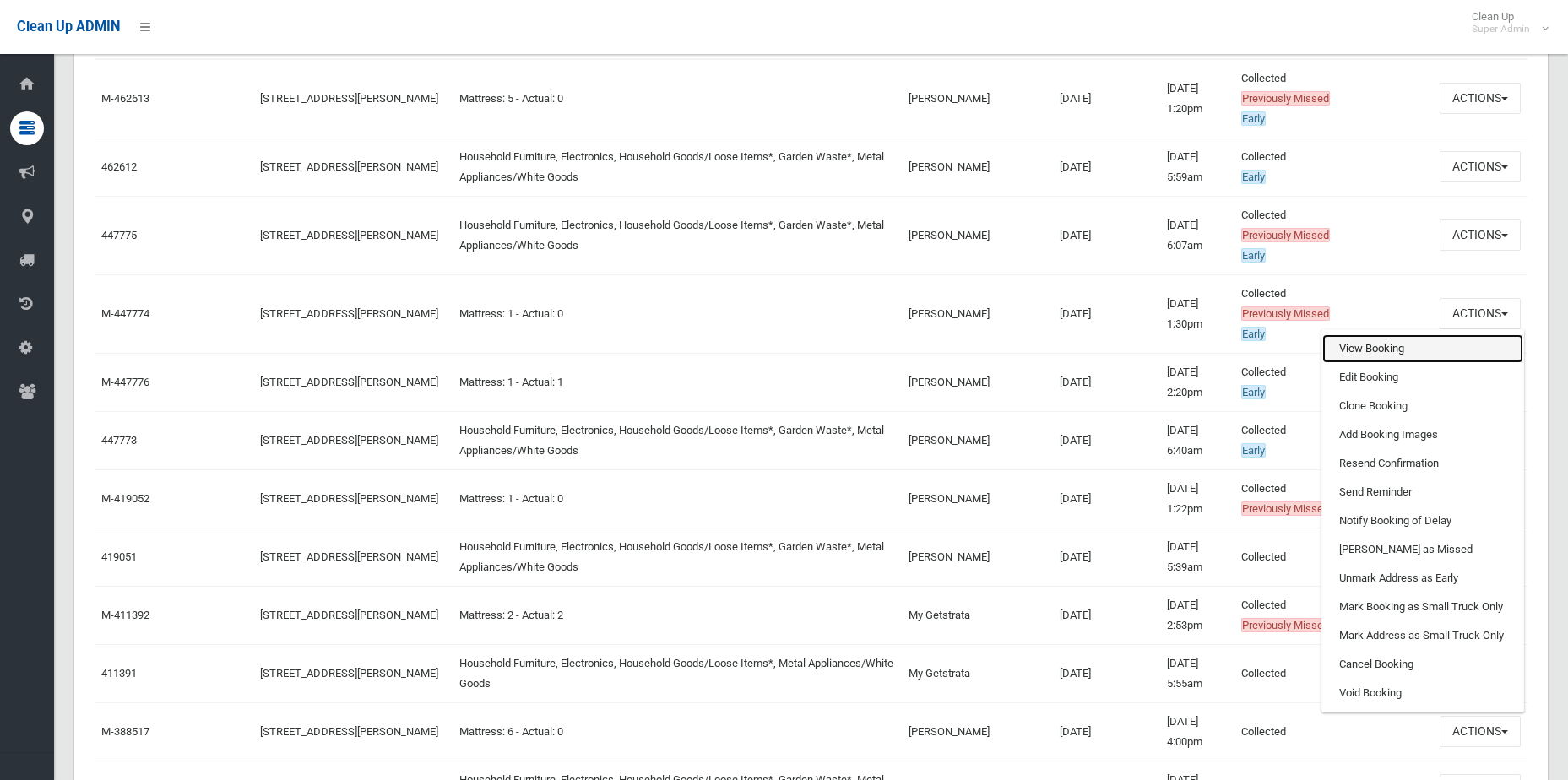
click at [1453, 348] on link "View Booking" at bounding box center [1423, 349] width 201 height 29
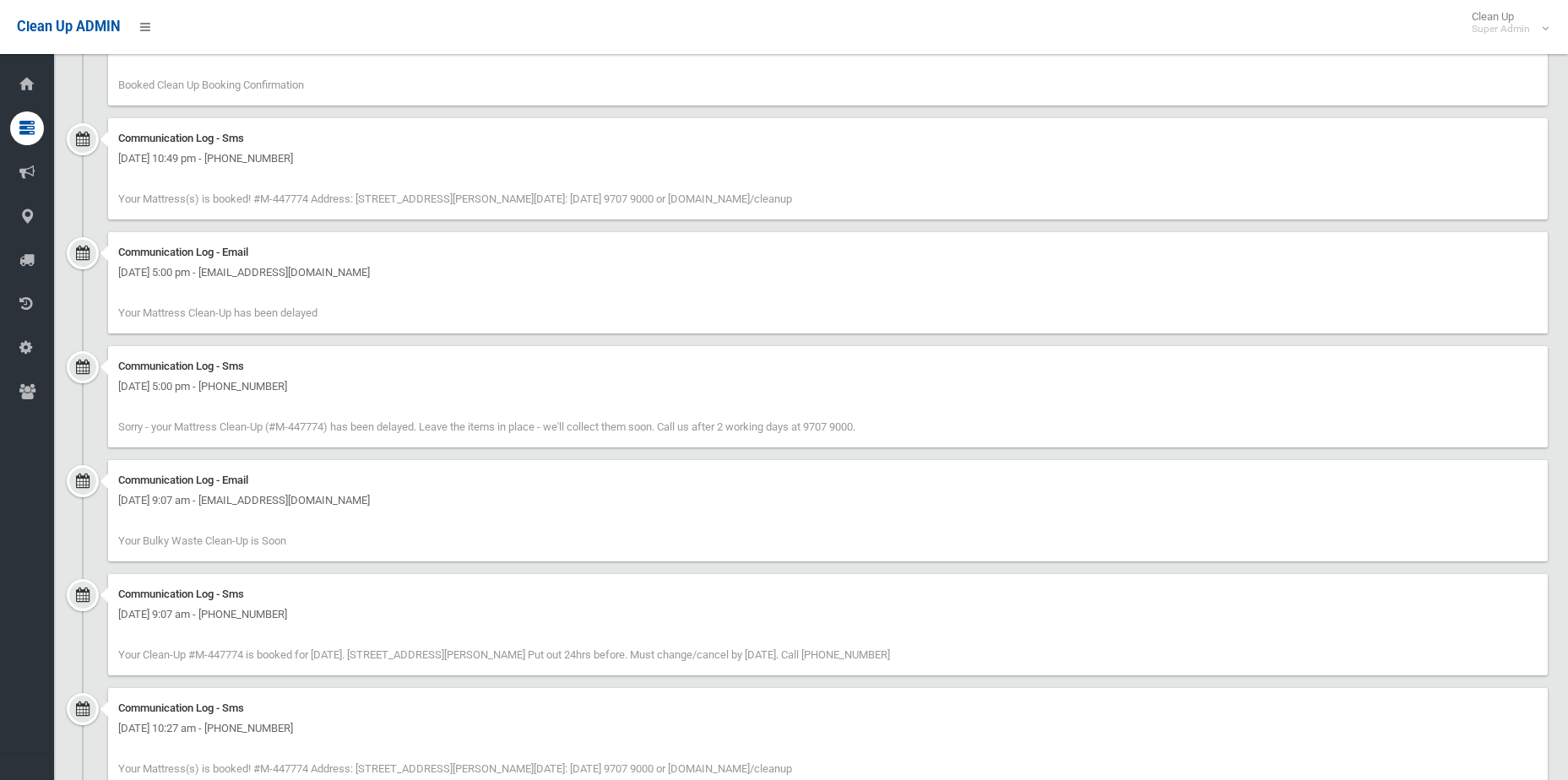
scroll to position [2138, 0]
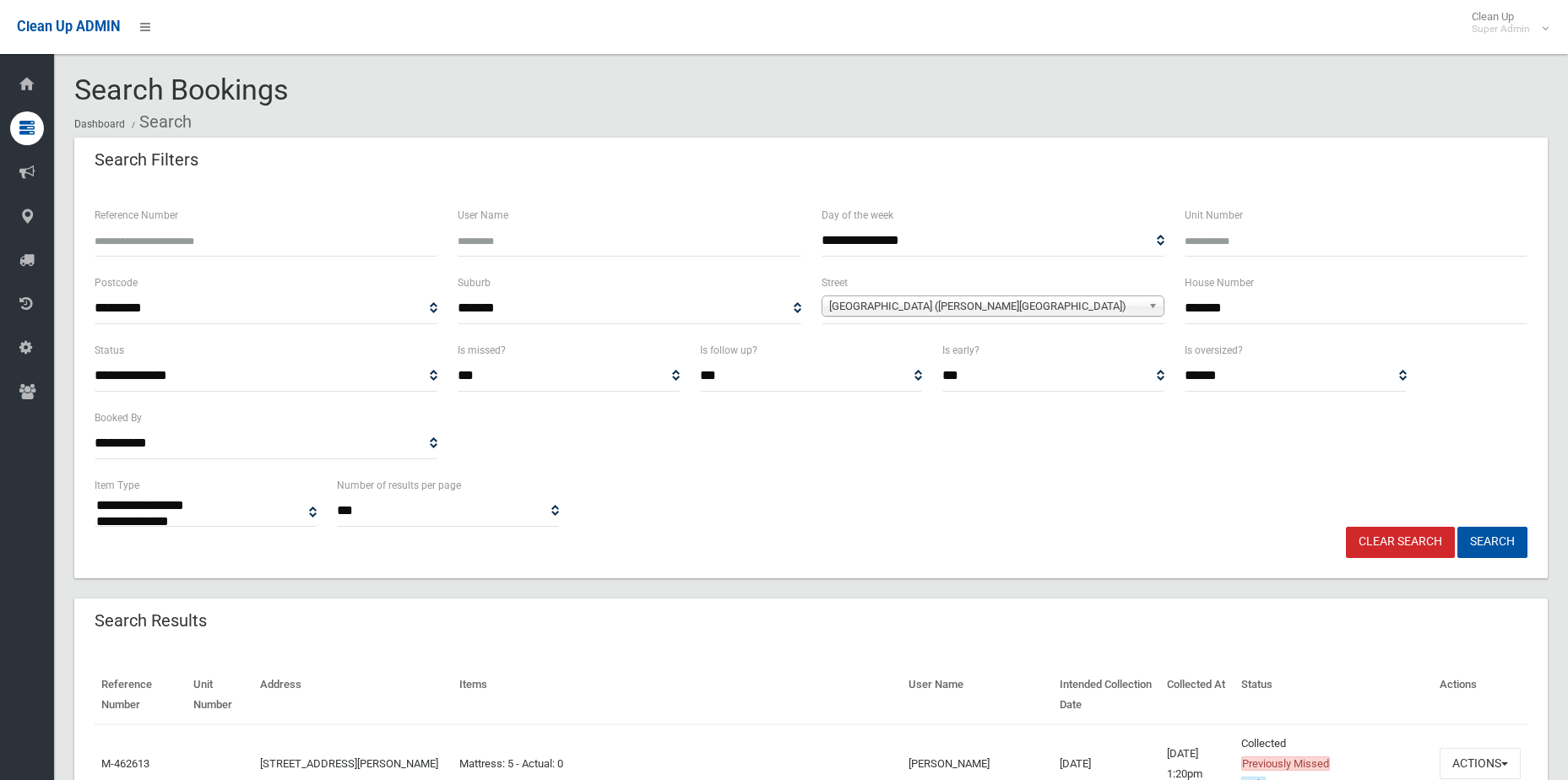
select select
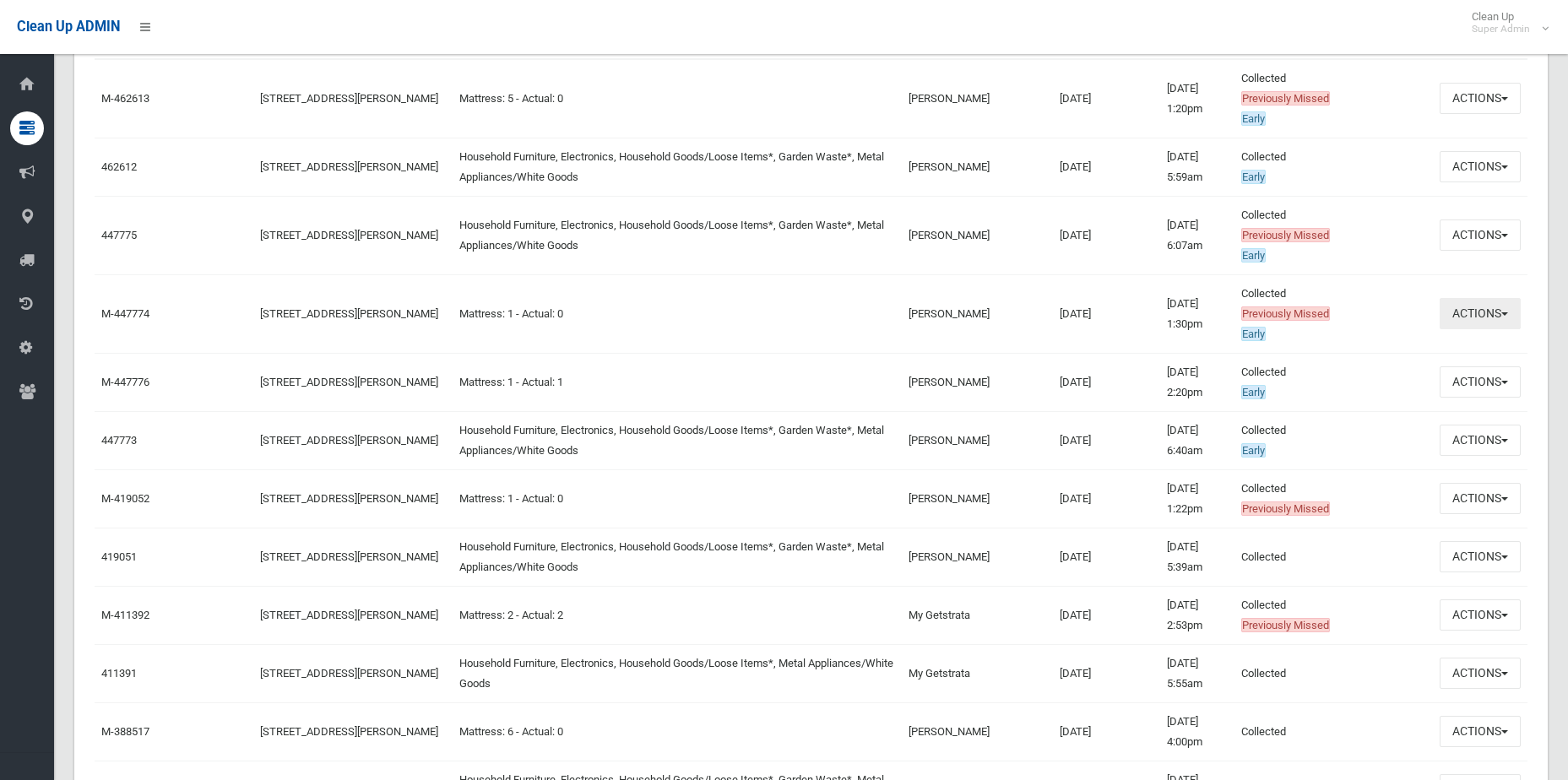
click at [1507, 308] on button "Actions" at bounding box center [1480, 313] width 81 height 32
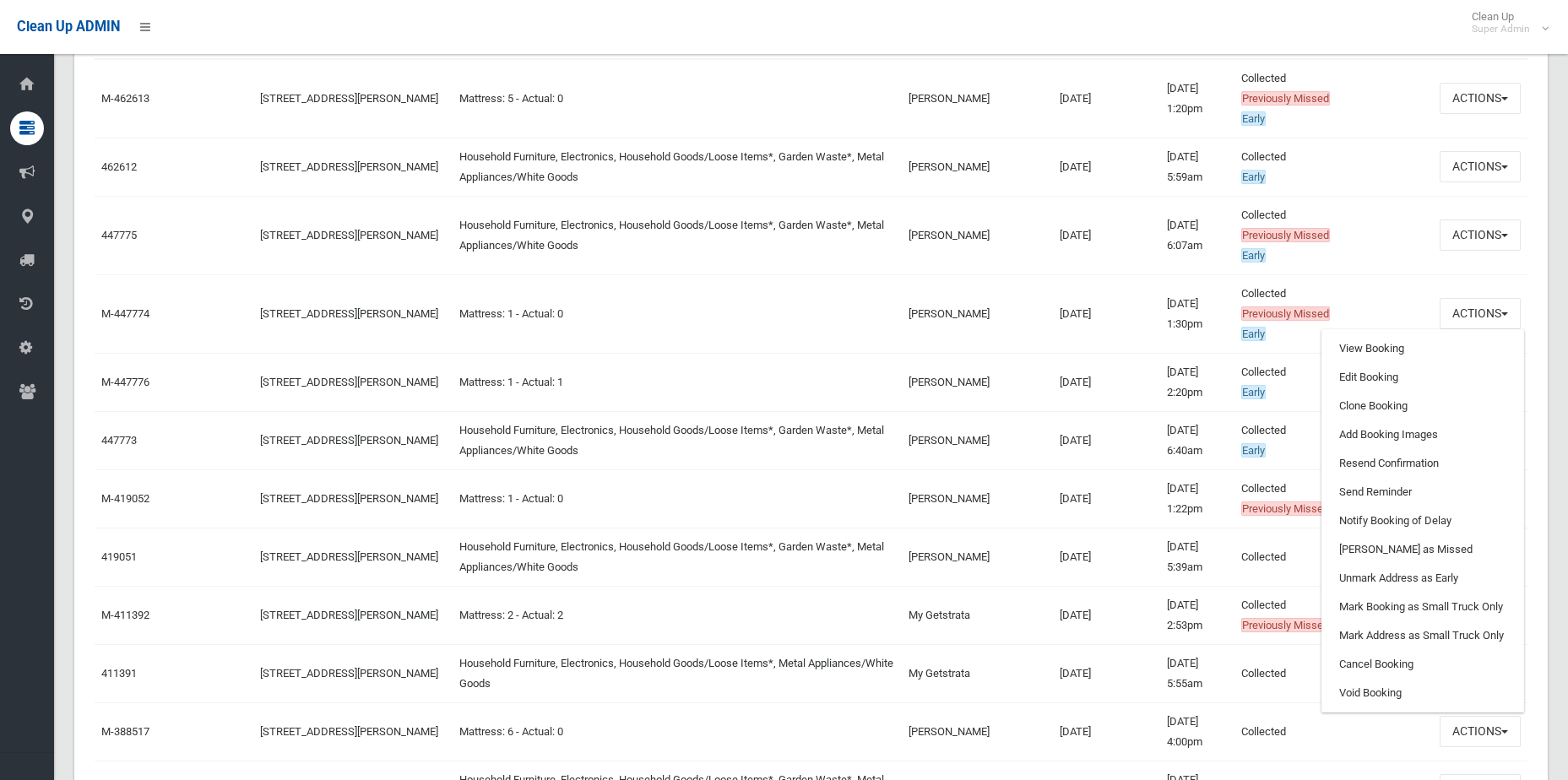
click at [801, 294] on td "Mattress: 1 - Actual: 0" at bounding box center [677, 313] width 450 height 79
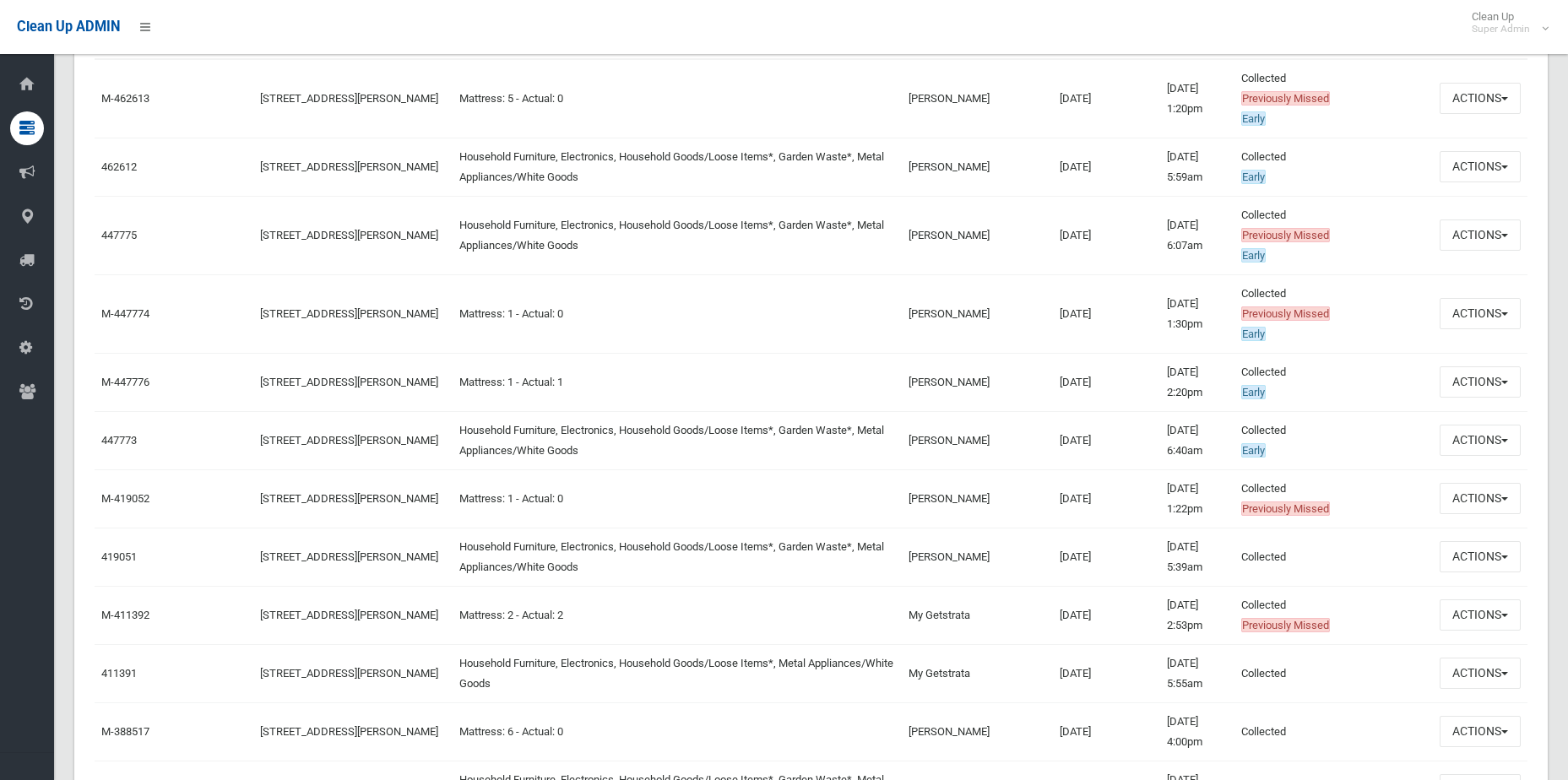
click at [1522, 449] on td "Actions View Booking Edit Booking Clone Booking Add Booking Images Resend Confi…" at bounding box center [1480, 440] width 95 height 58
click at [1490, 449] on button "Actions" at bounding box center [1480, 440] width 81 height 32
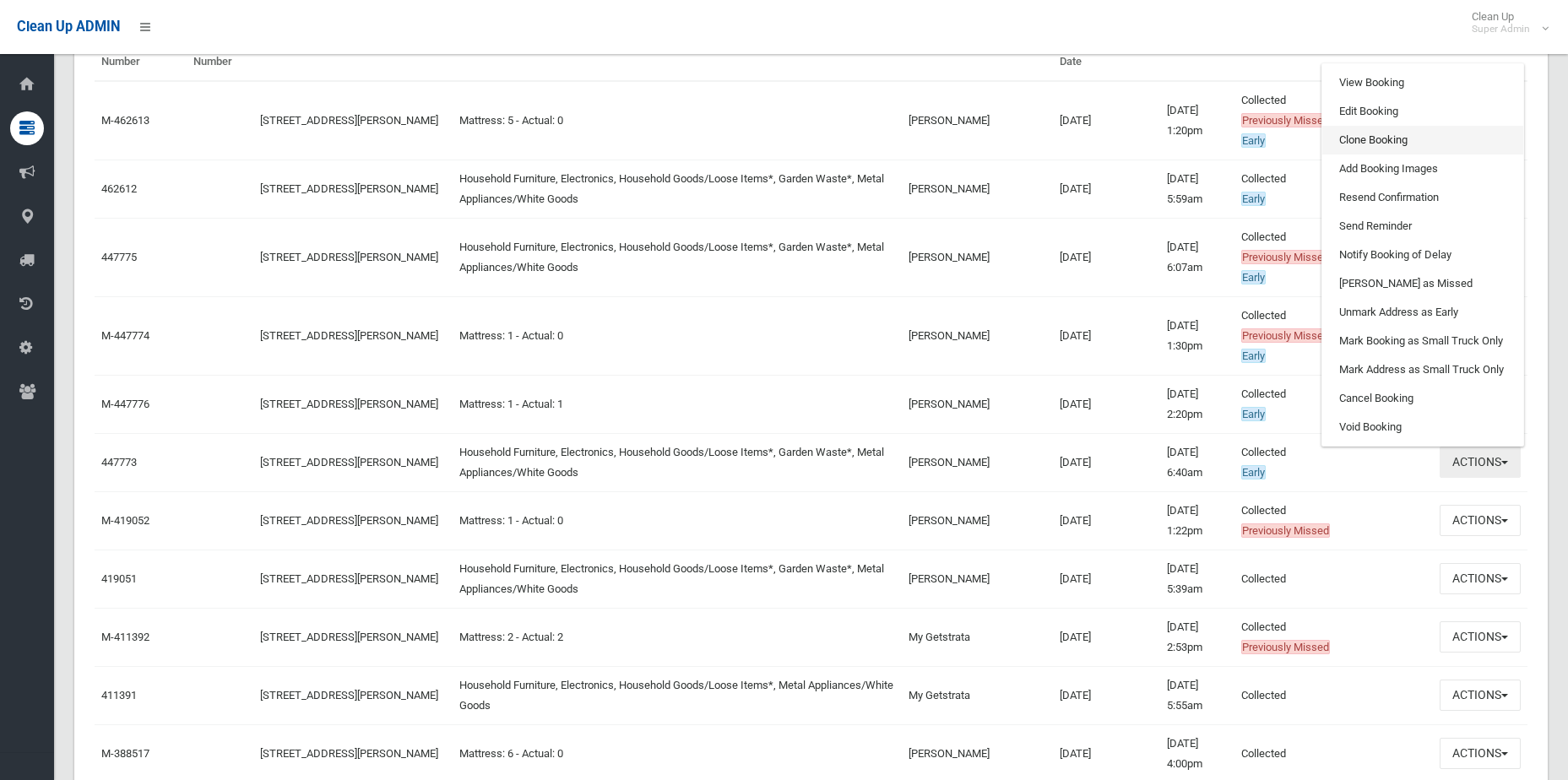
scroll to position [581, 0]
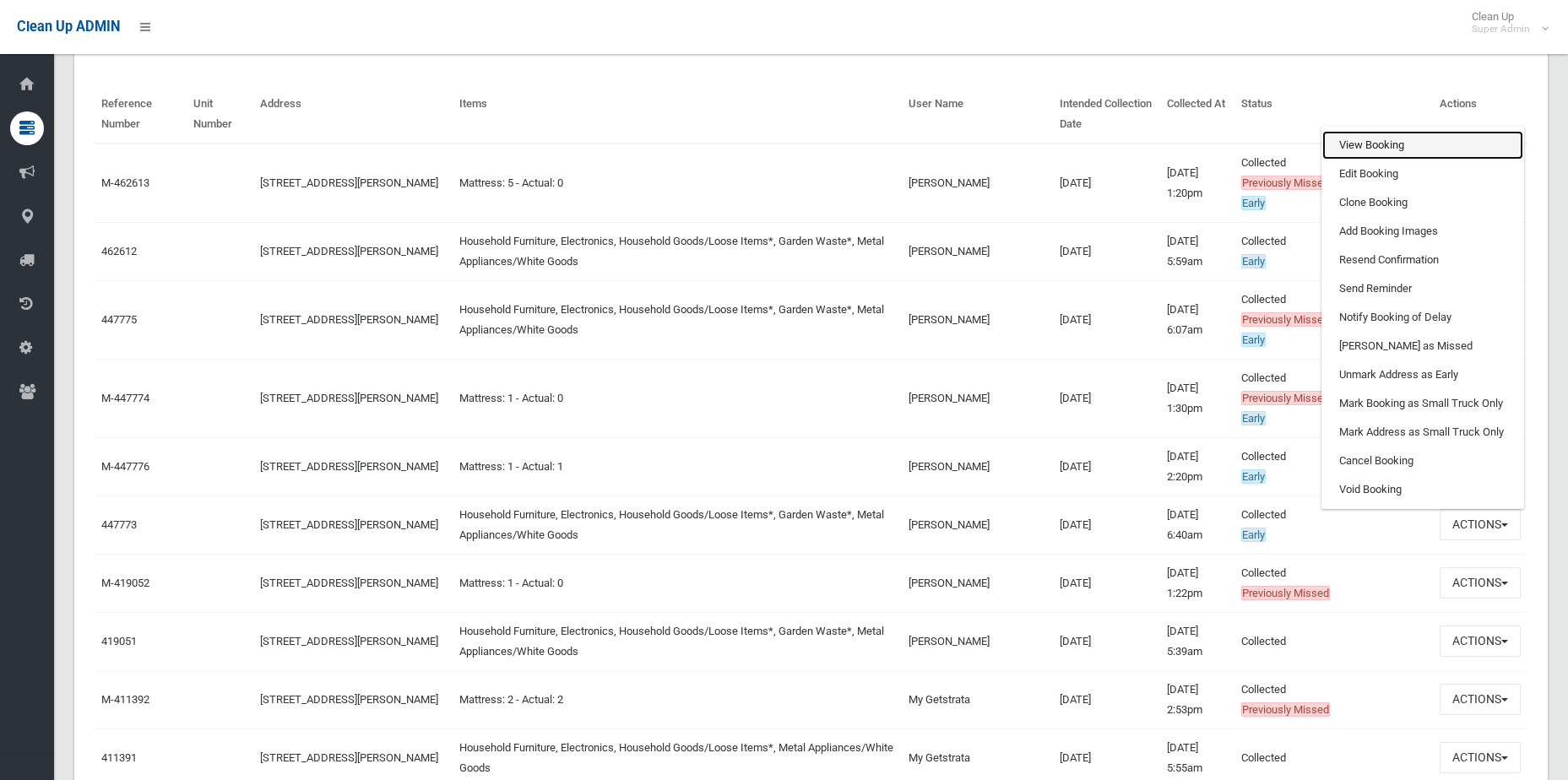
click at [1382, 149] on link "View Booking" at bounding box center [1423, 146] width 201 height 29
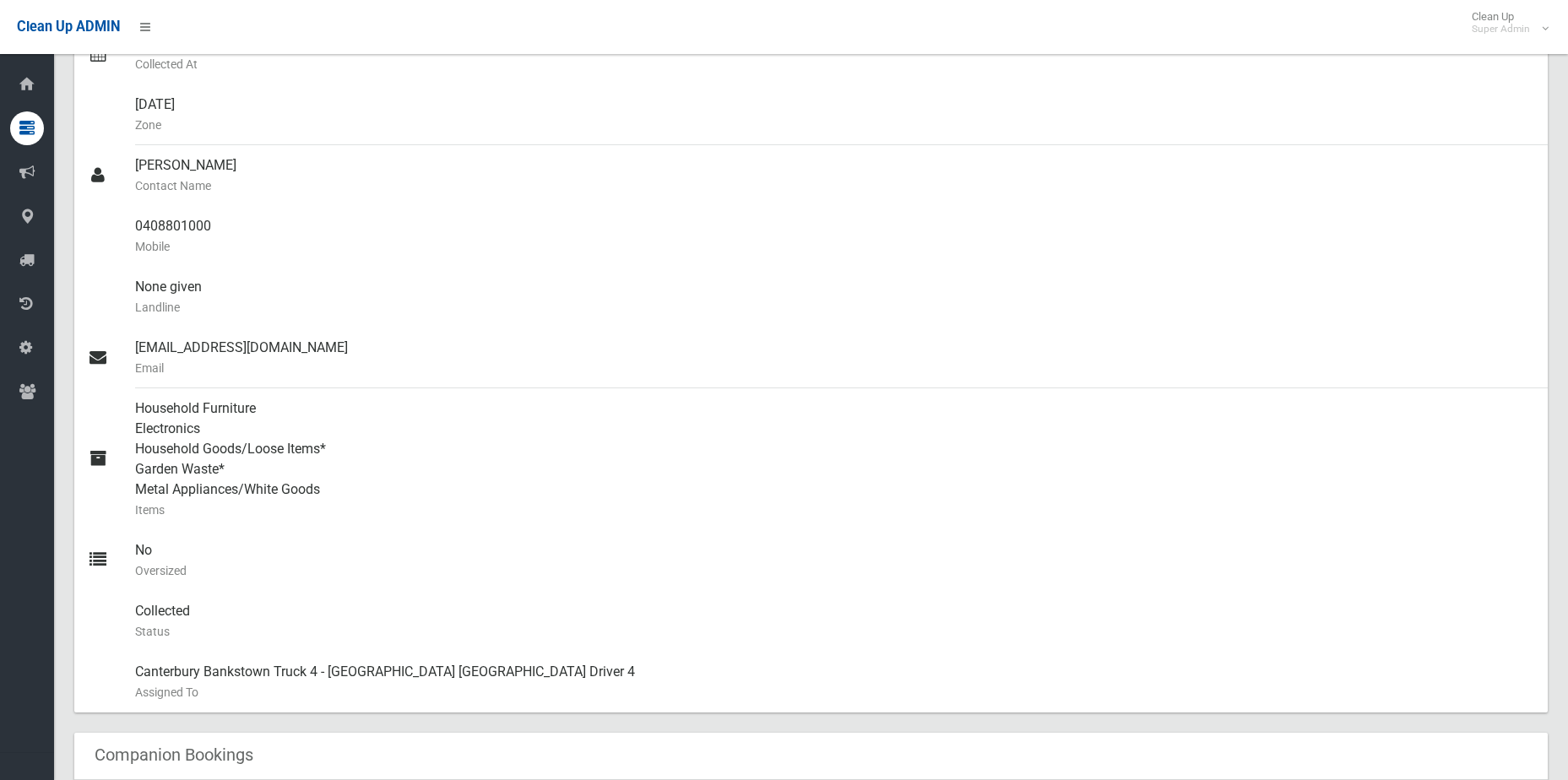
scroll to position [253, 0]
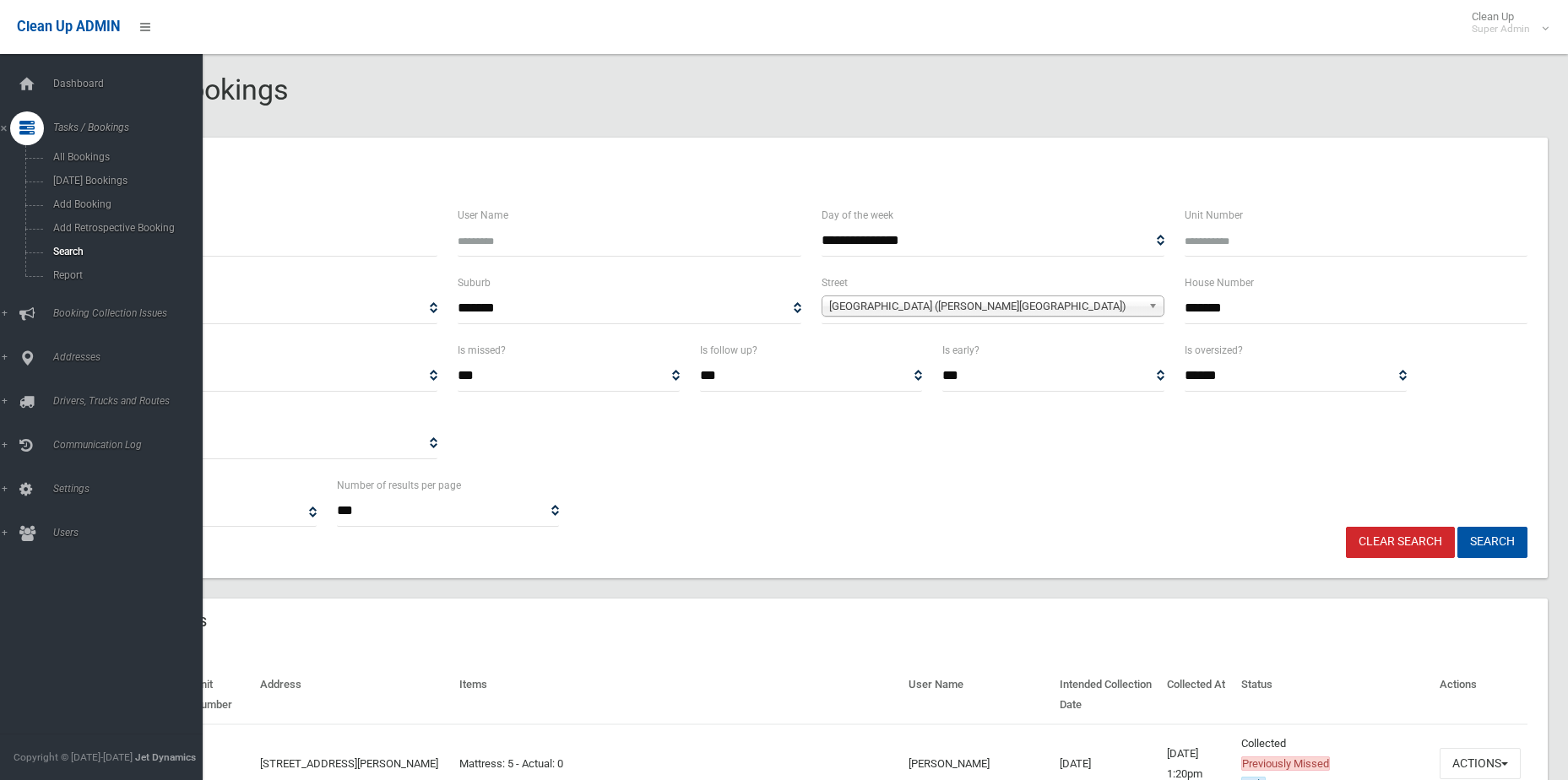
select select
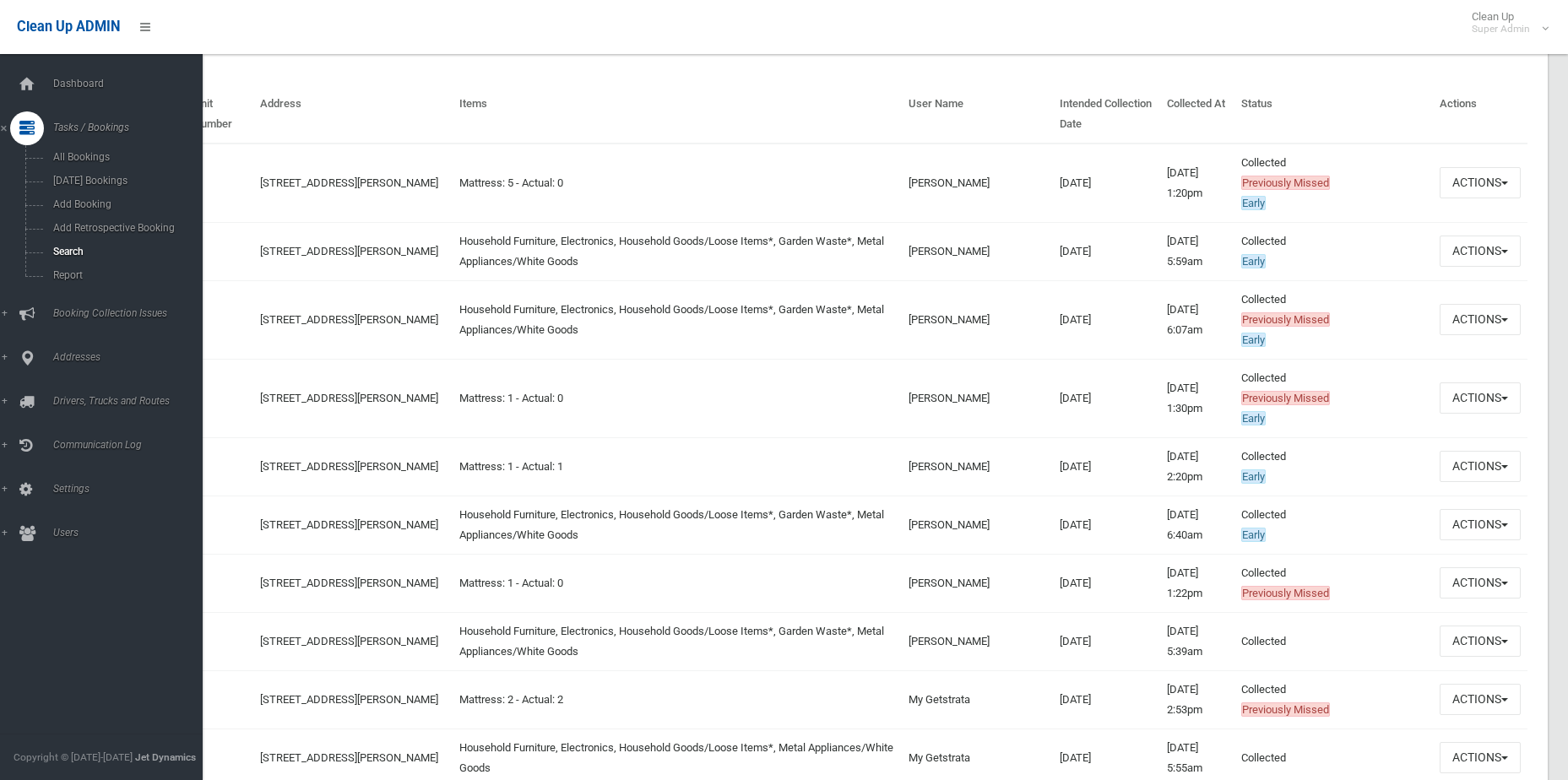
scroll to position [581, 0]
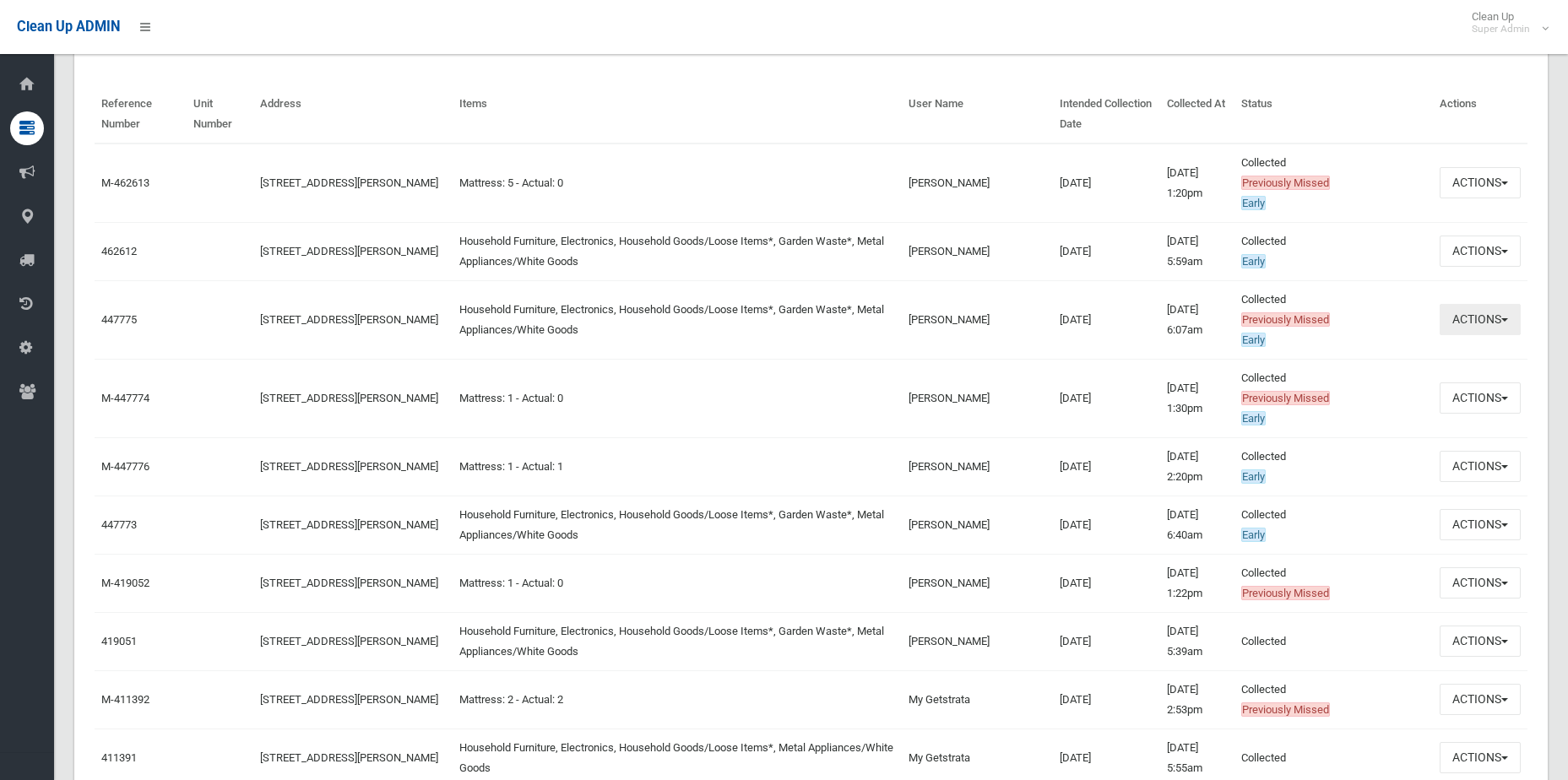
click at [1486, 323] on button "Actions" at bounding box center [1480, 319] width 81 height 32
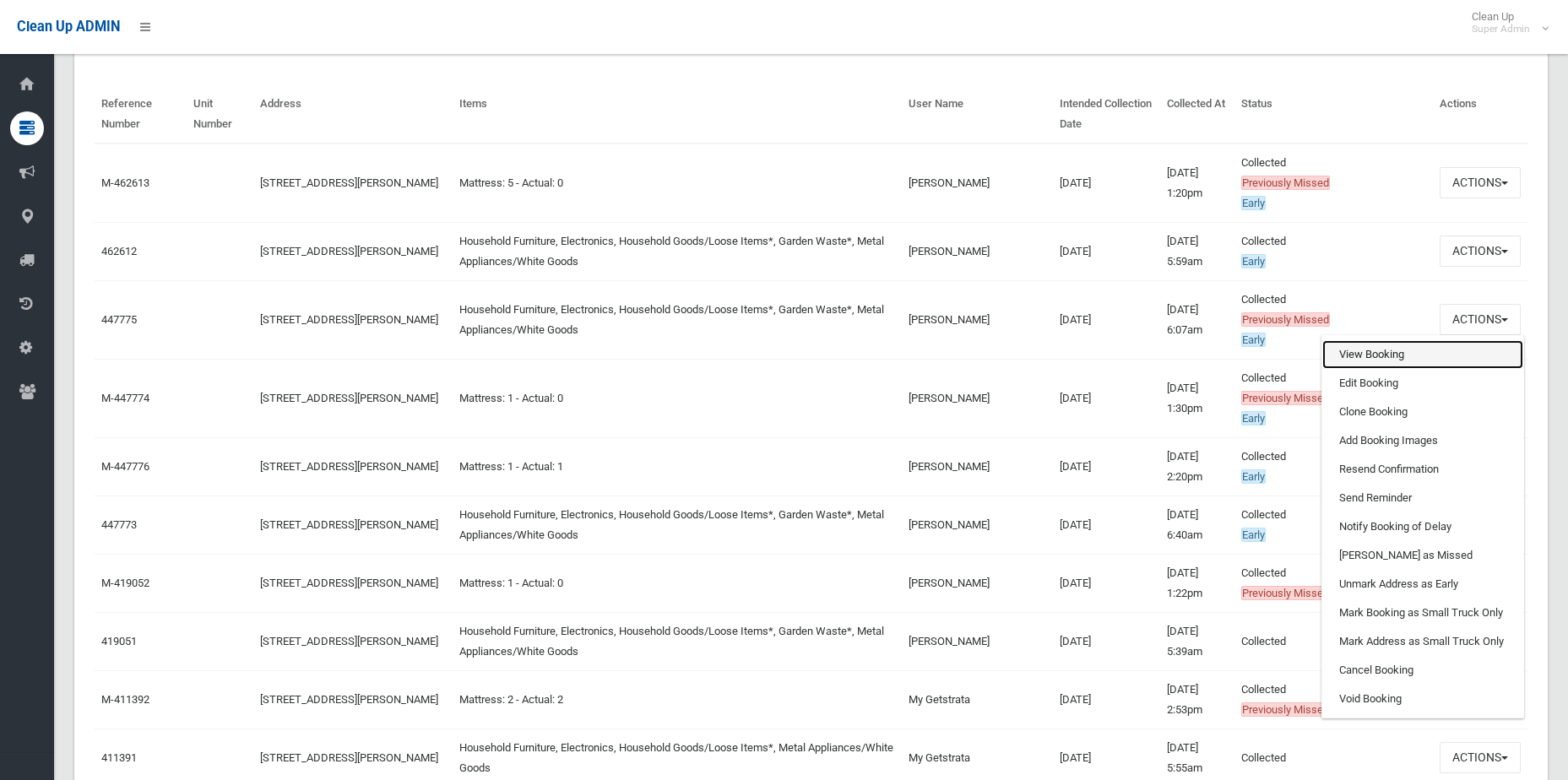
click at [1452, 360] on link "View Booking" at bounding box center [1423, 355] width 201 height 29
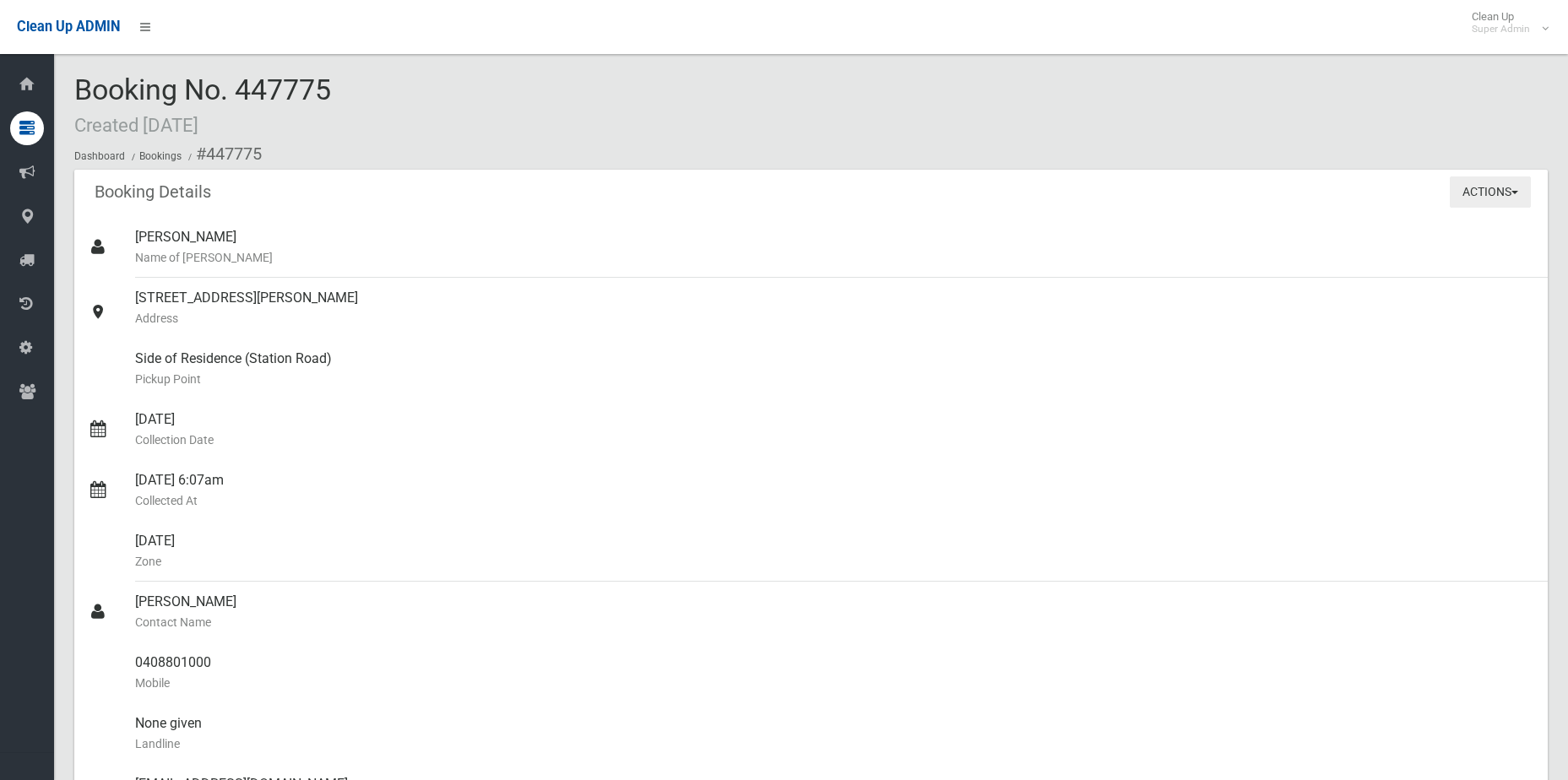
click at [1494, 199] on button "Actions" at bounding box center [1490, 192] width 81 height 32
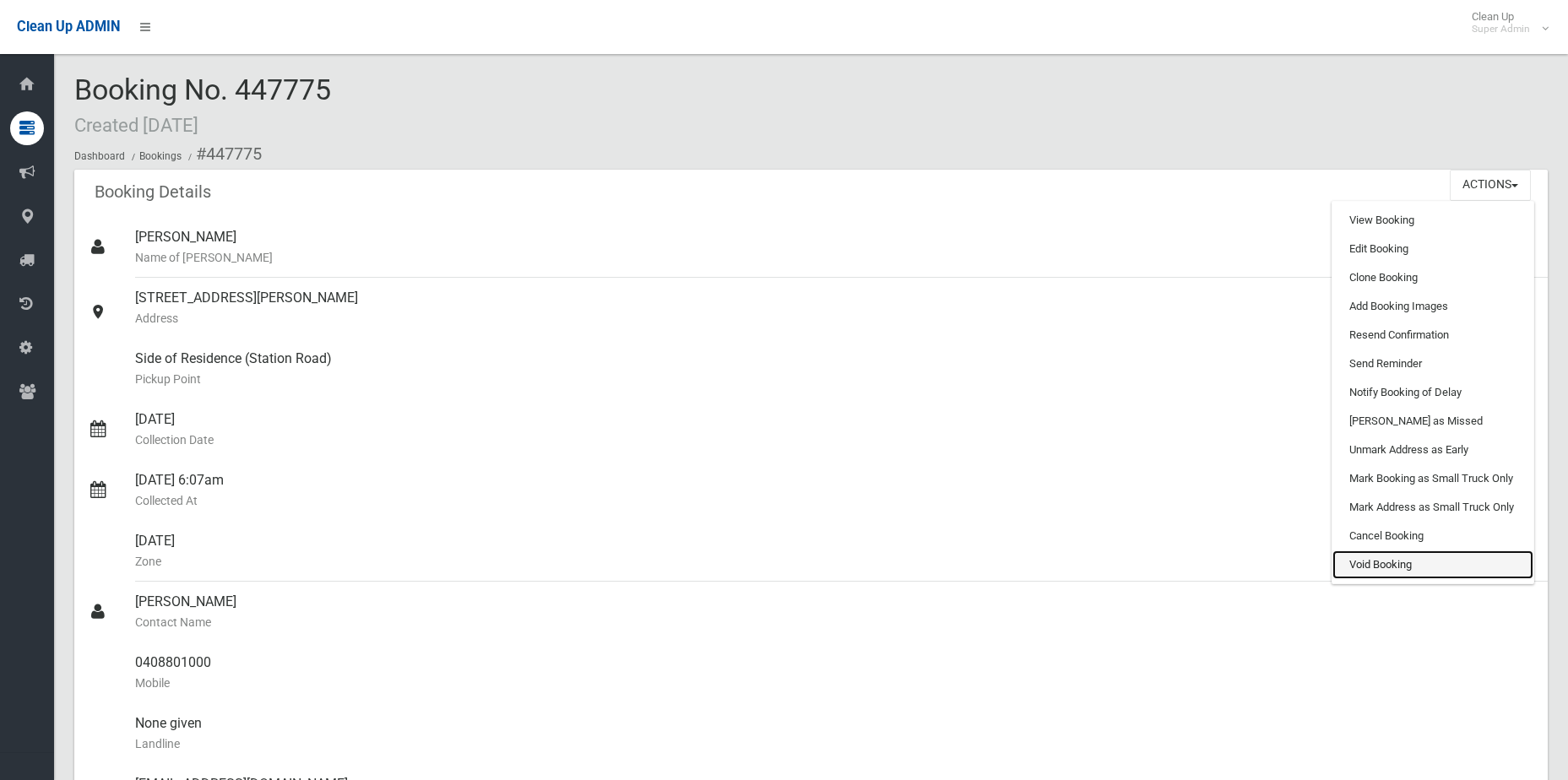
click at [1460, 564] on link "Void Booking" at bounding box center [1433, 564] width 201 height 29
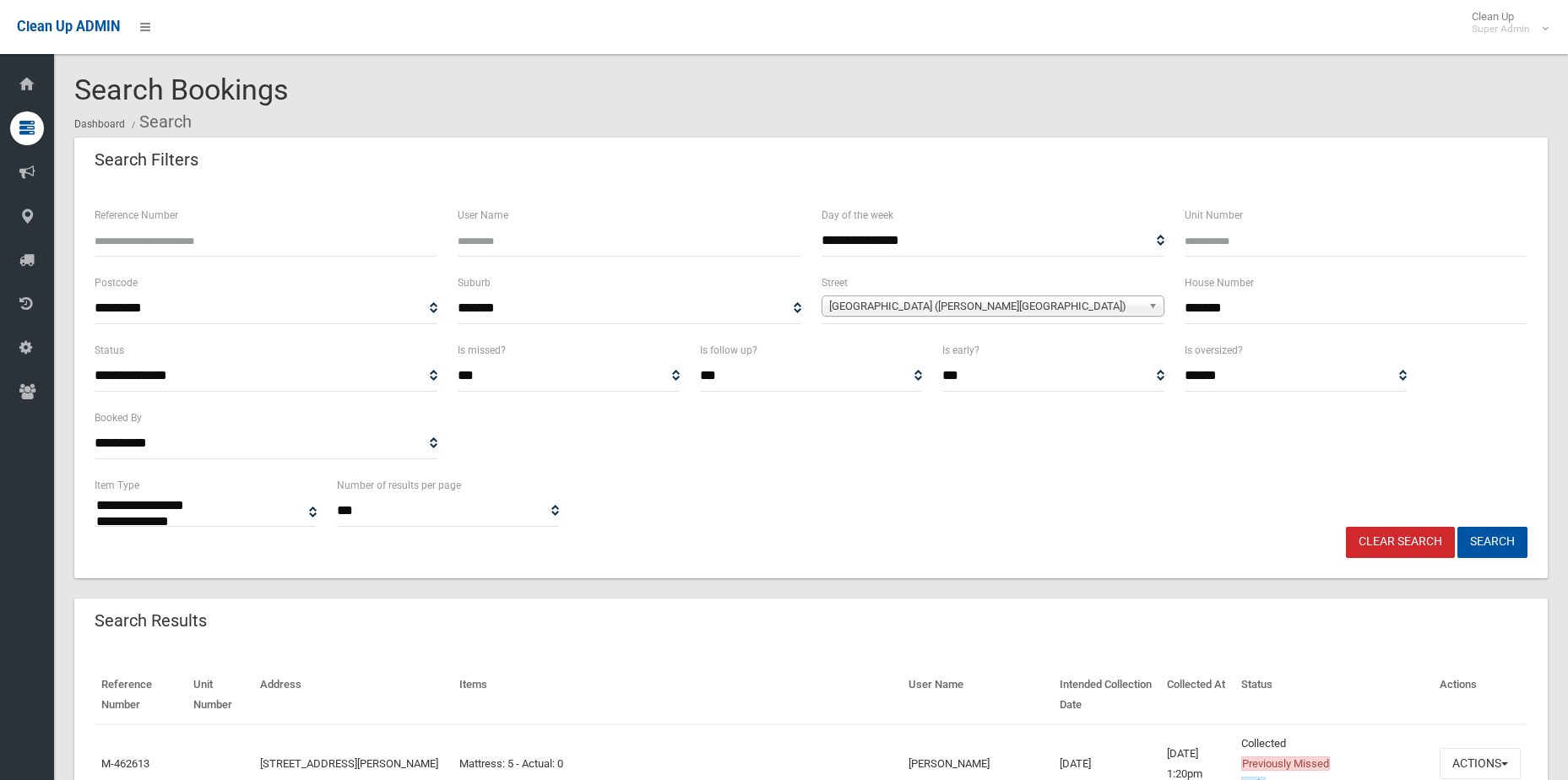
select select
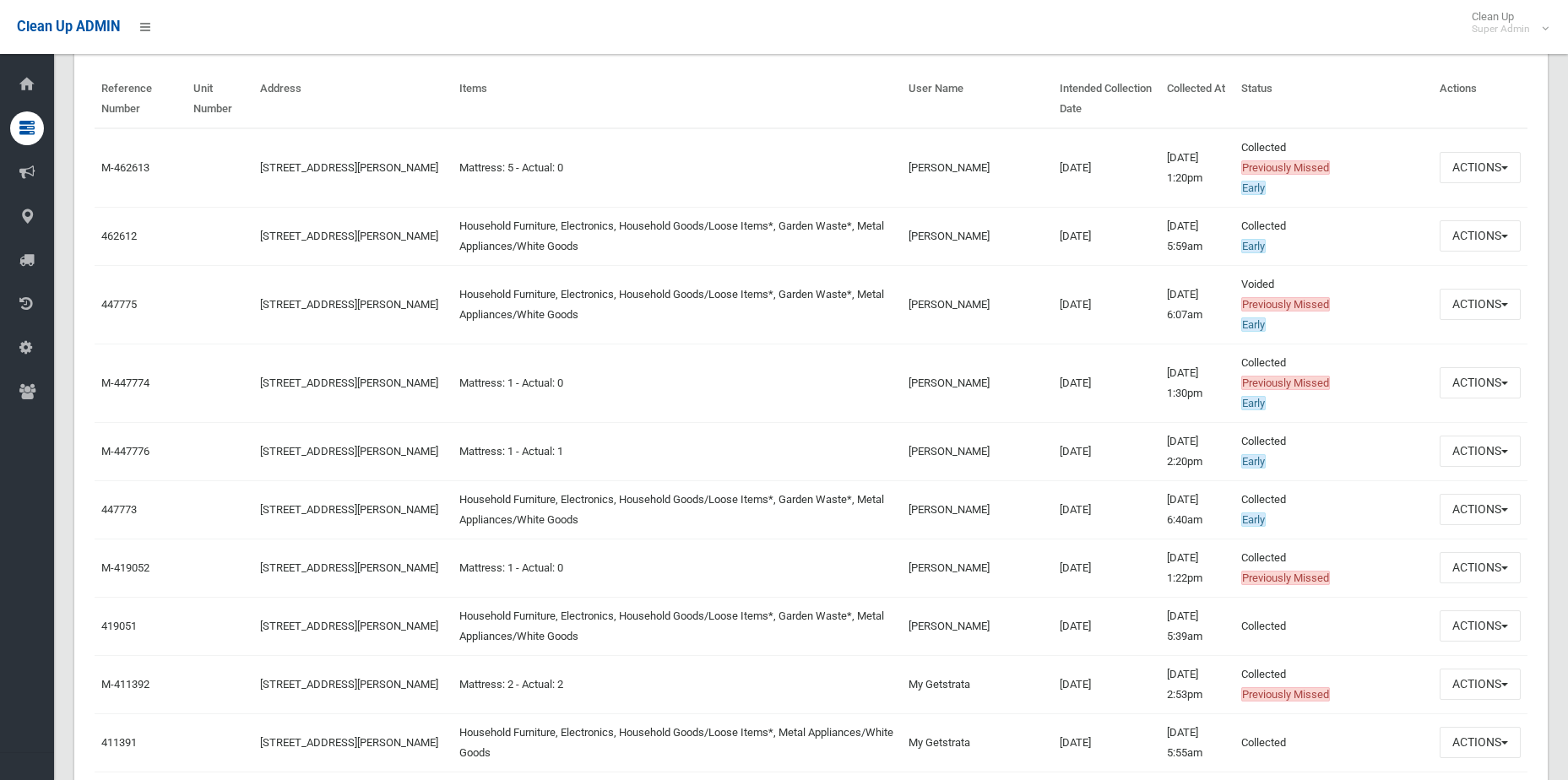
scroll to position [591, 0]
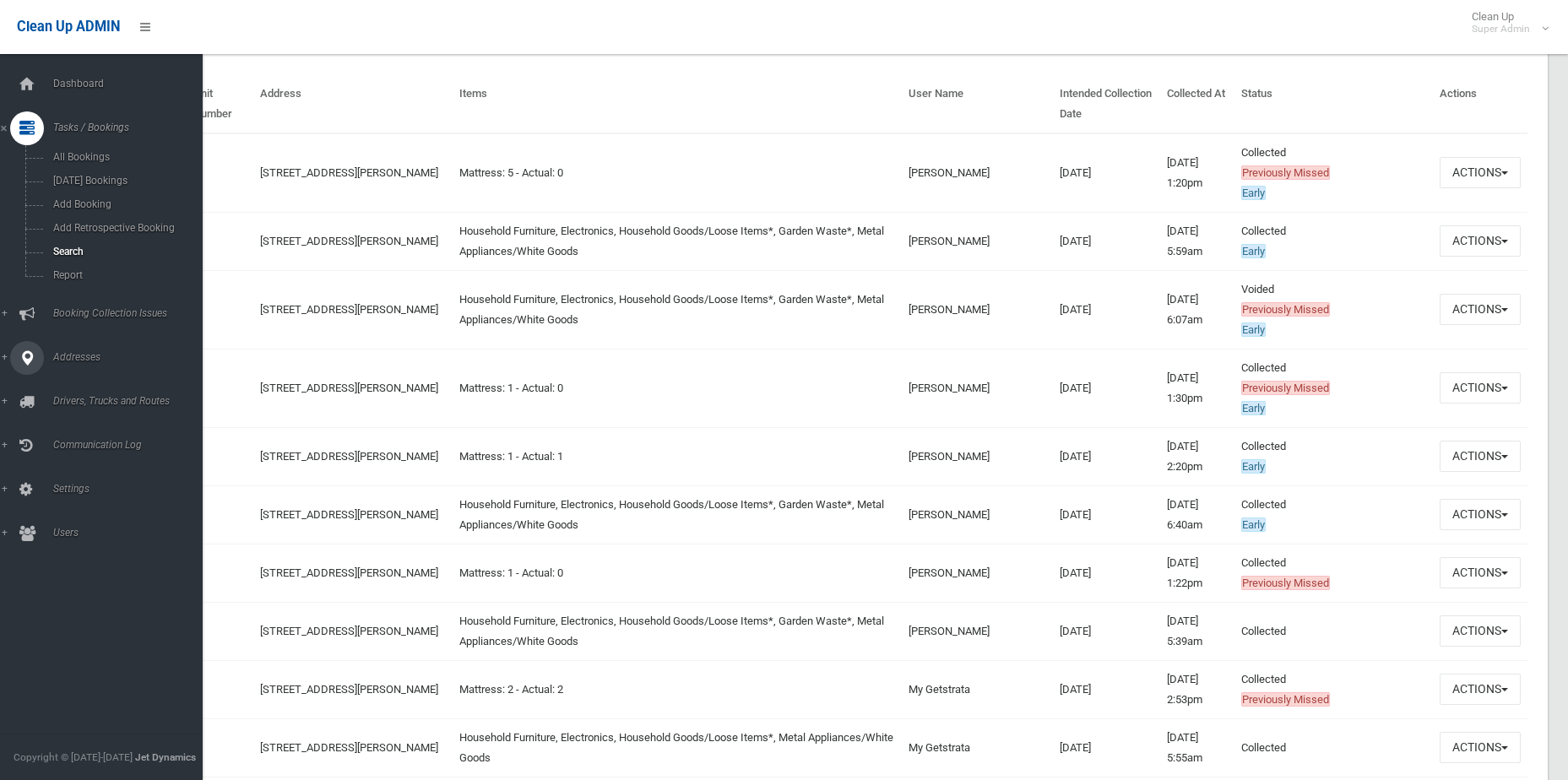
click at [55, 359] on span "Addresses" at bounding box center [131, 357] width 167 height 11
click at [71, 238] on link "All Addresses" at bounding box center [107, 244] width 216 height 24
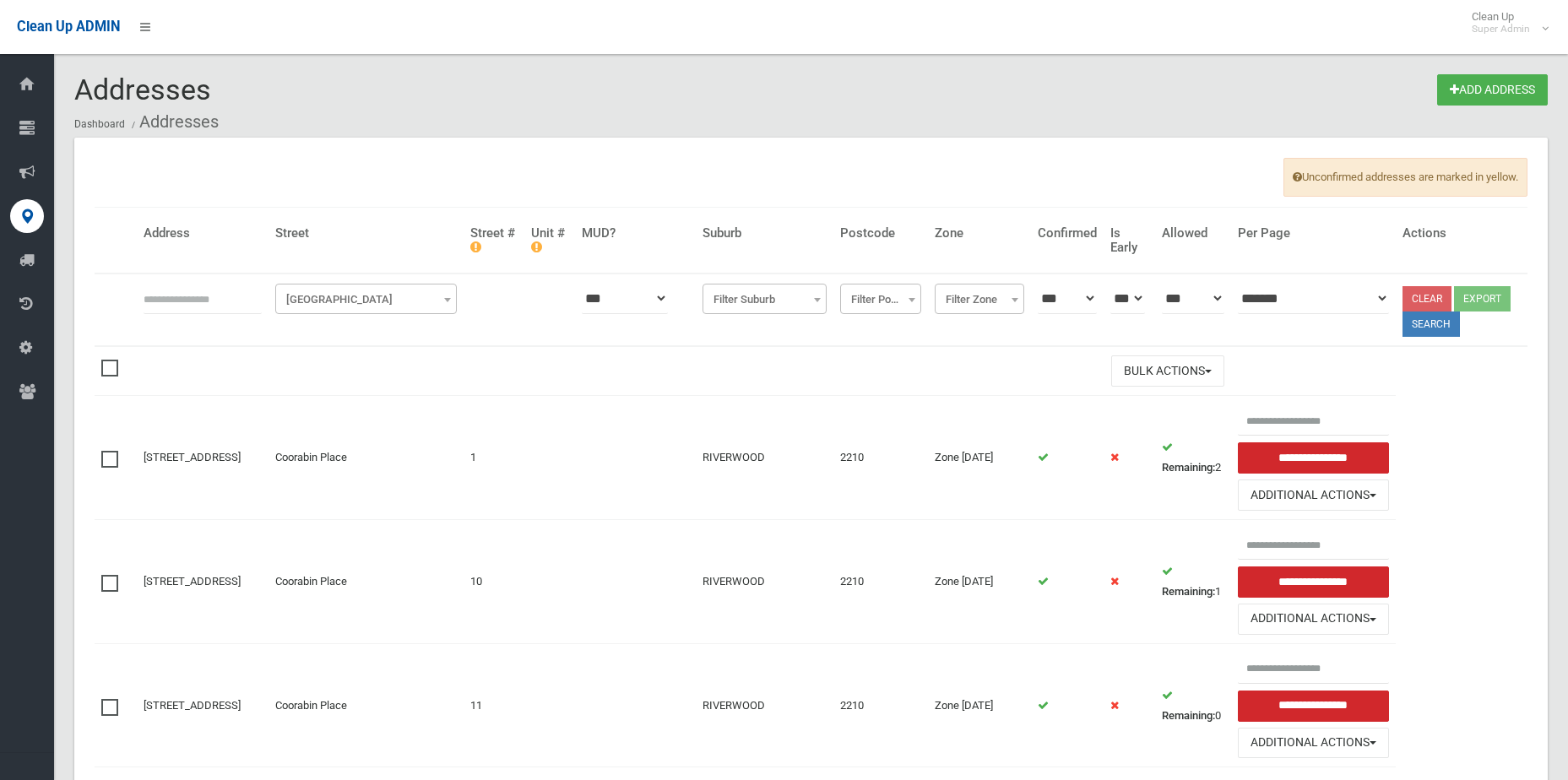
click at [257, 293] on input "text" at bounding box center [202, 298] width 118 height 32
click button at bounding box center [0, 0] width 0 height 0
type input "**********"
click button at bounding box center [0, 0] width 0 height 0
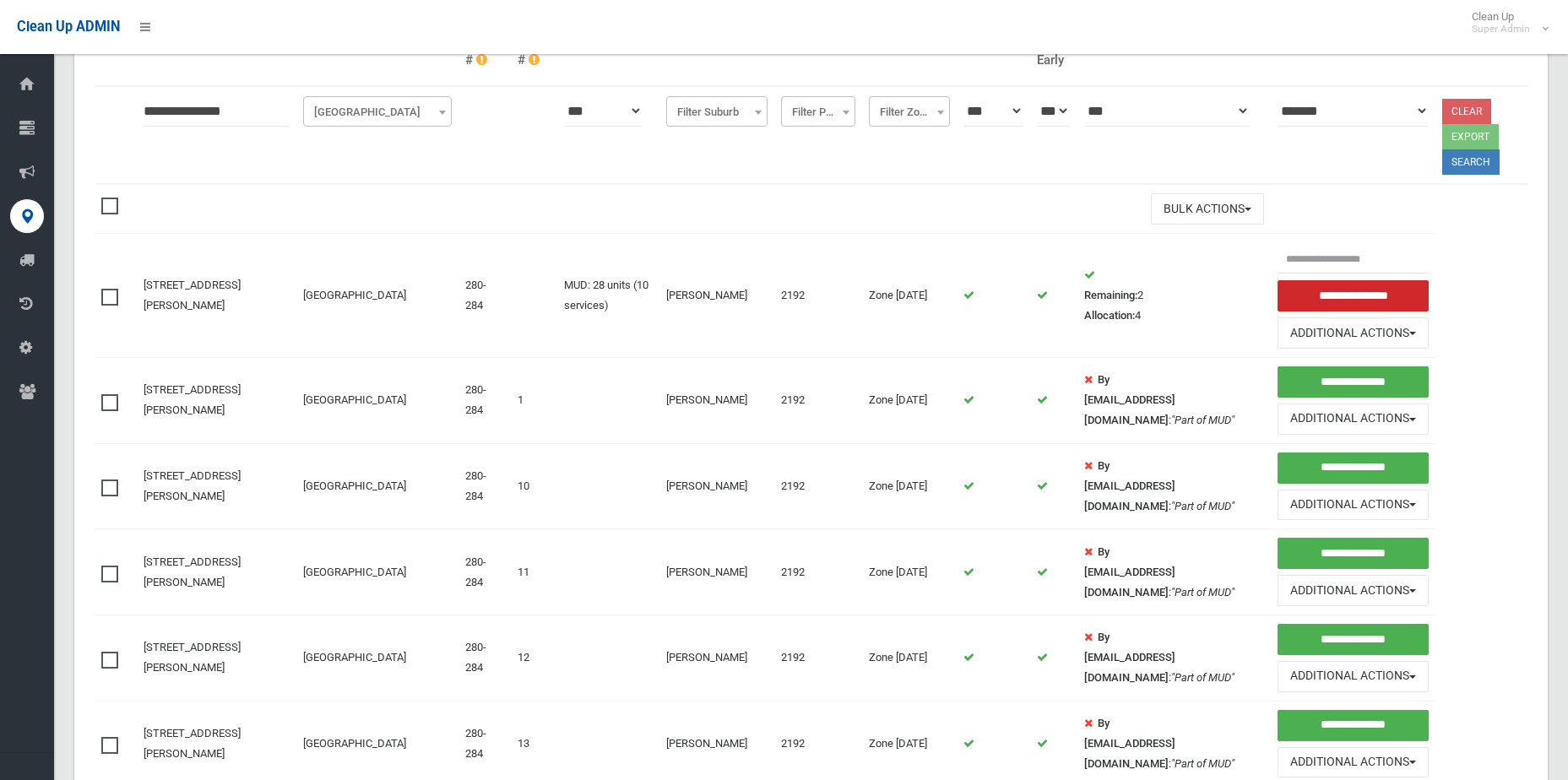
scroll to position [337, 0]
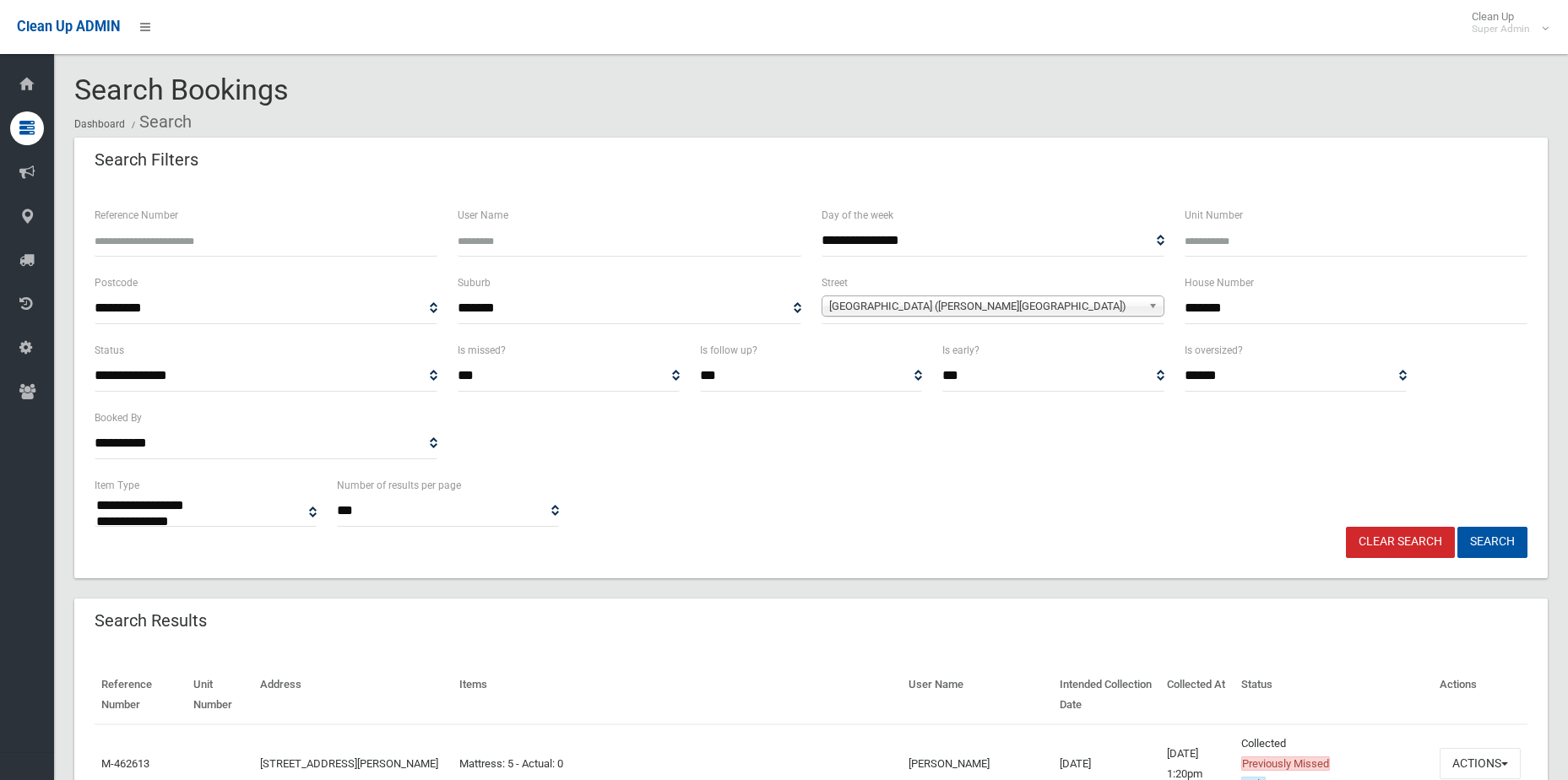
select select
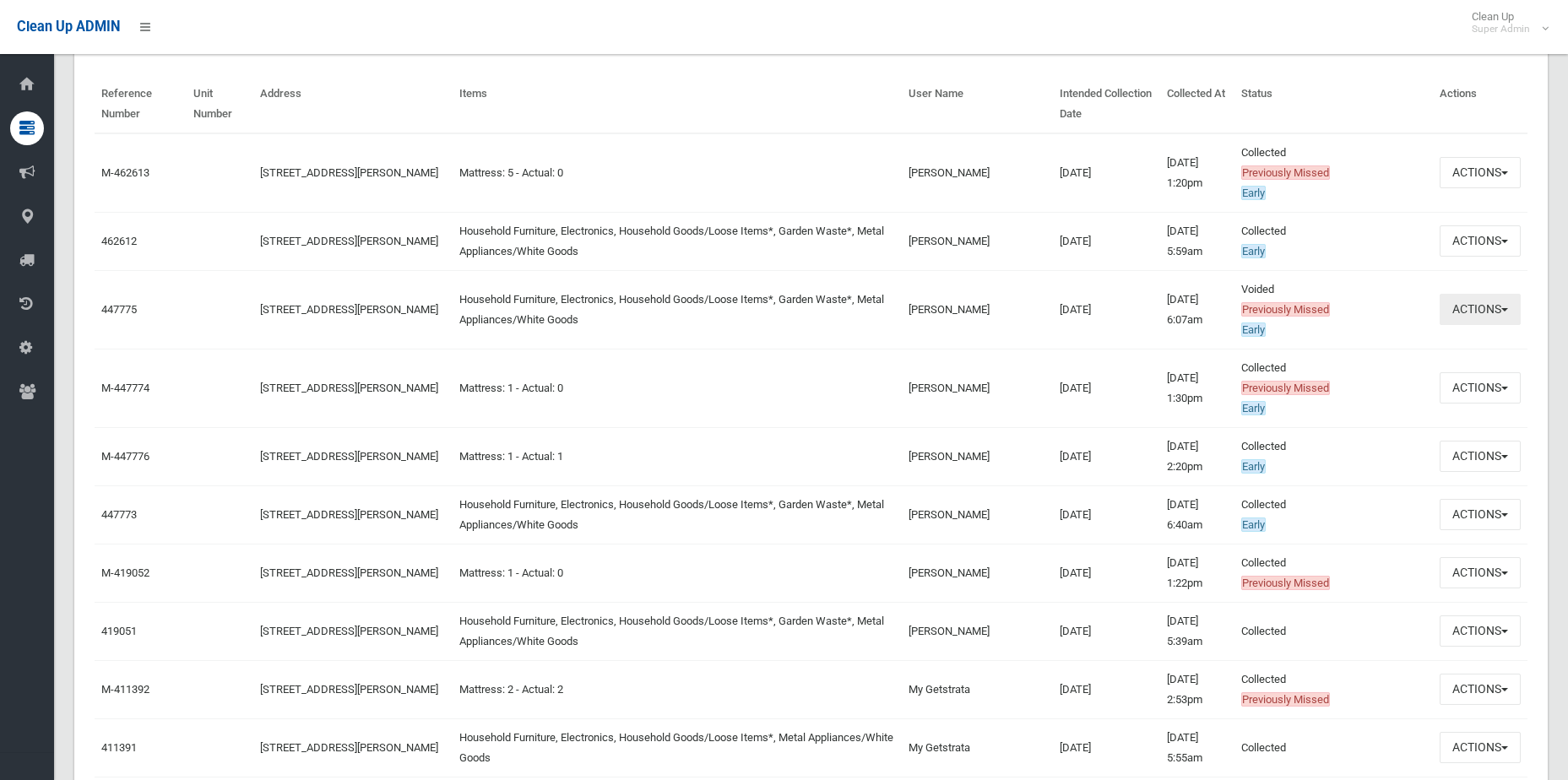
click at [1500, 309] on button "Actions" at bounding box center [1480, 310] width 81 height 32
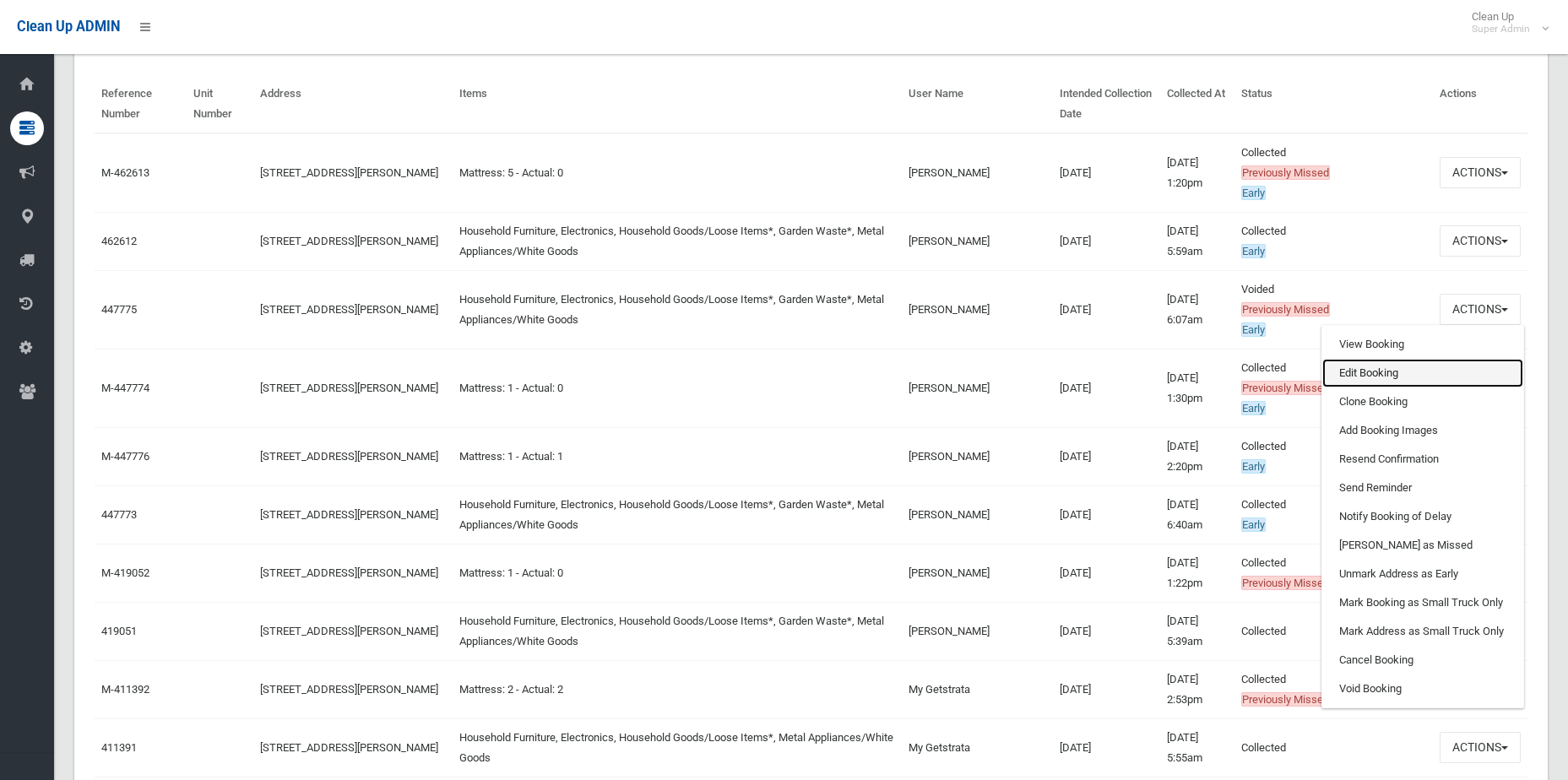
click at [1359, 365] on link "Edit Booking" at bounding box center [1423, 373] width 201 height 29
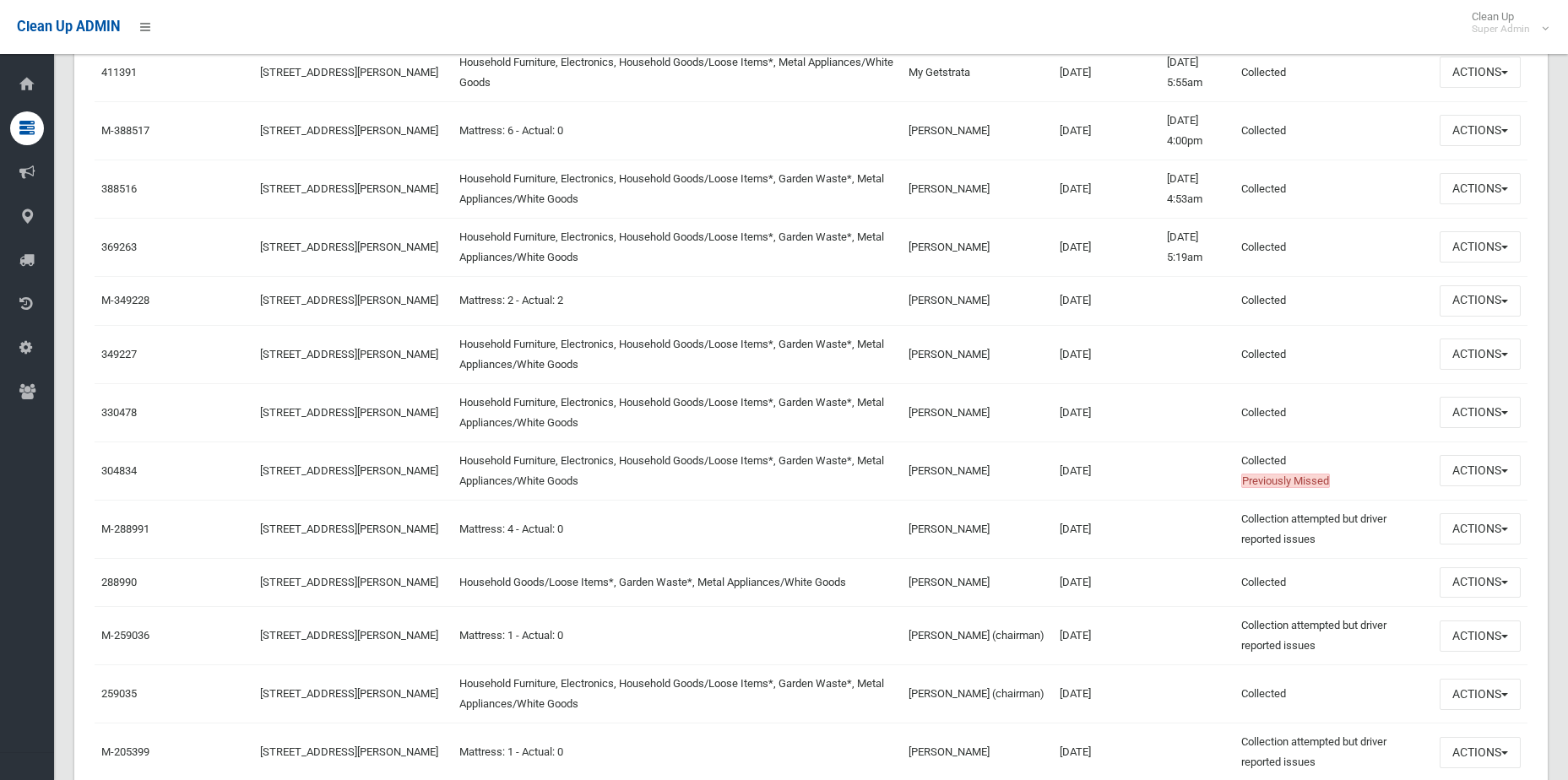
scroll to position [1688, 0]
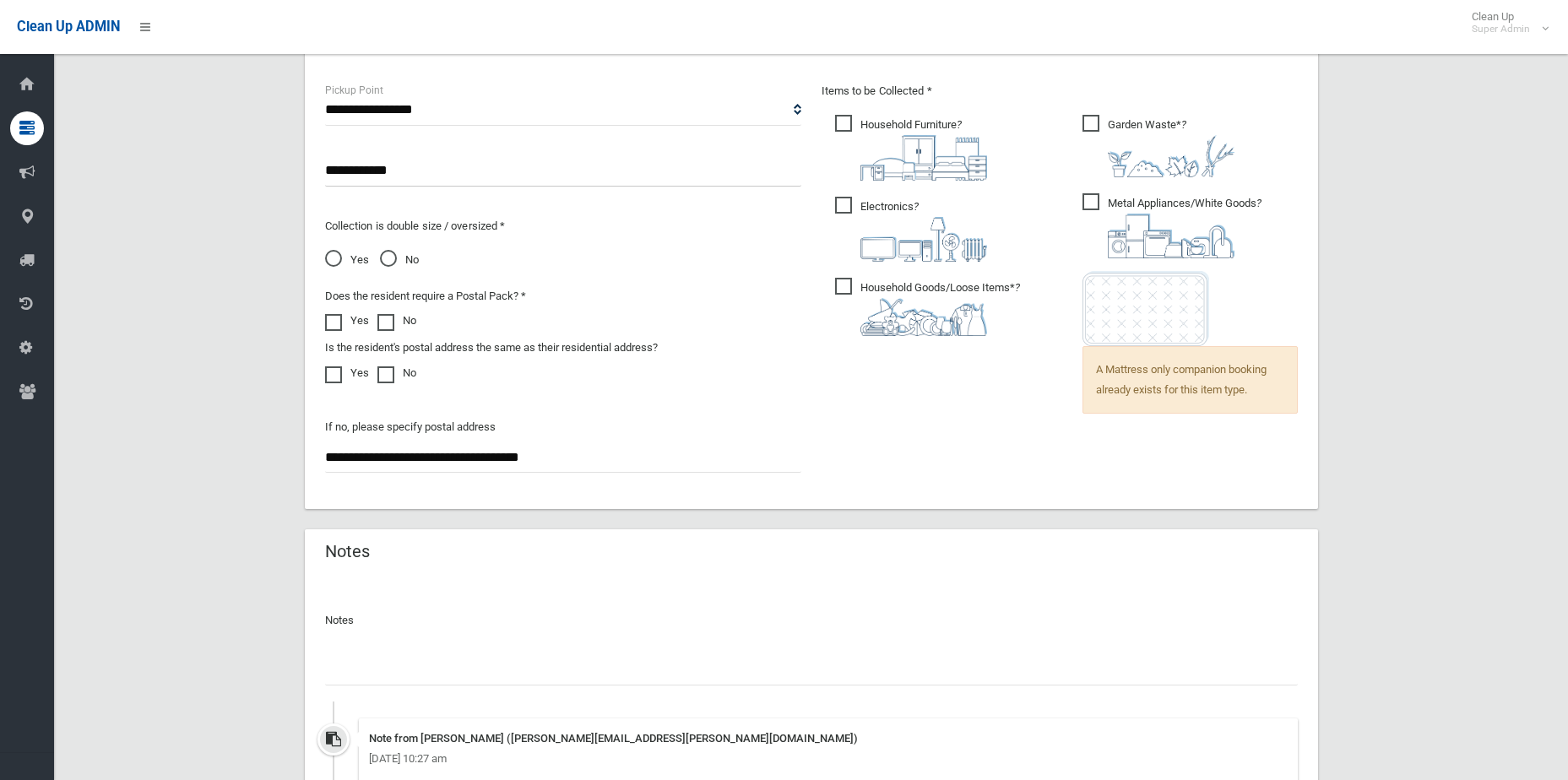
scroll to position [1356, 0]
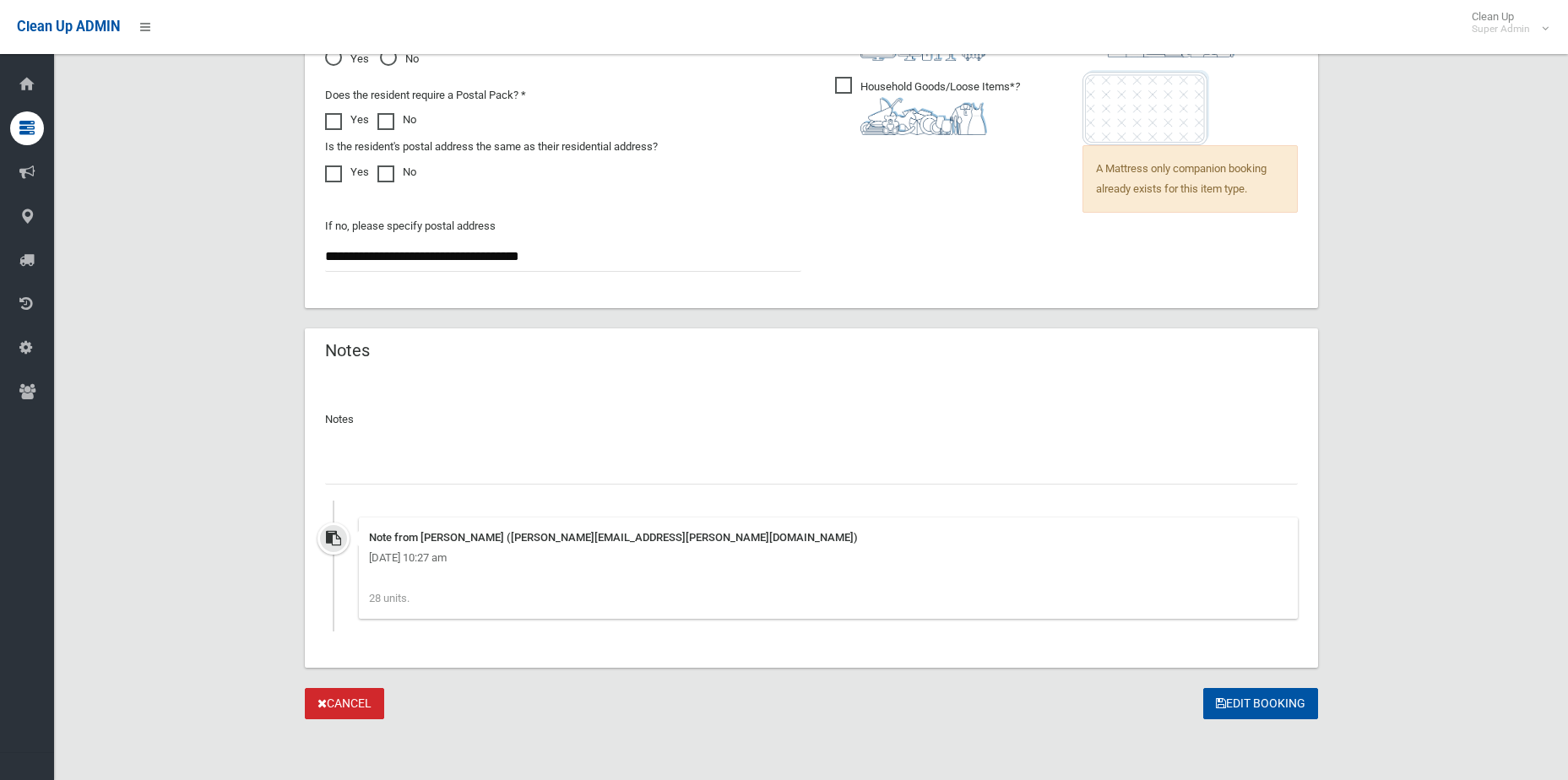
click at [757, 457] on input "text" at bounding box center [811, 469] width 973 height 32
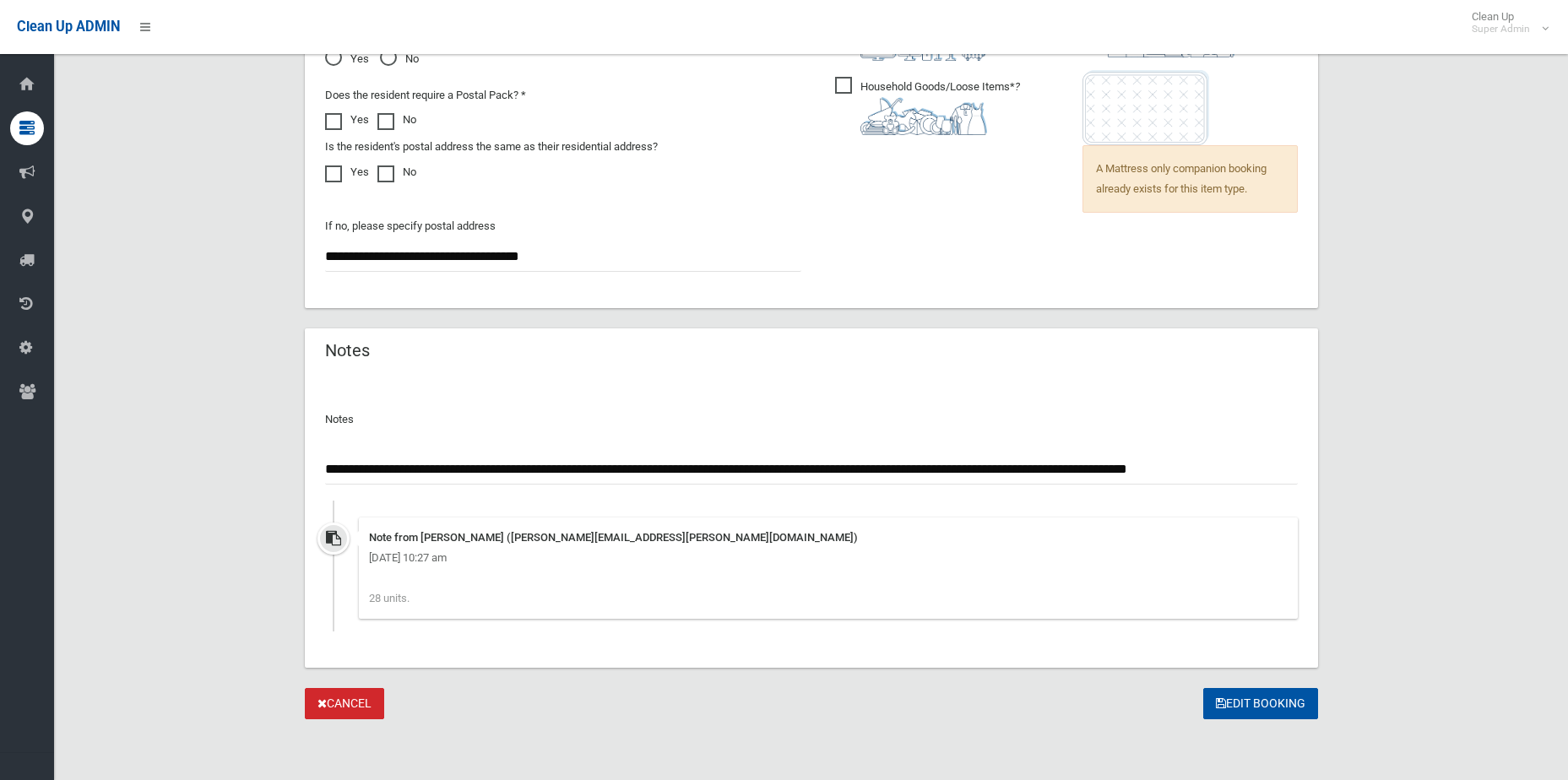
drag, startPoint x: 1291, startPoint y: 470, endPoint x: 1041, endPoint y: 473, distance: 250.0
click at [1041, 473] on input "**********" at bounding box center [811, 469] width 973 height 32
drag, startPoint x: 1297, startPoint y: 467, endPoint x: 1174, endPoint y: 464, distance: 123.0
click at [1174, 464] on input "**********" at bounding box center [811, 469] width 973 height 32
type input "**********"
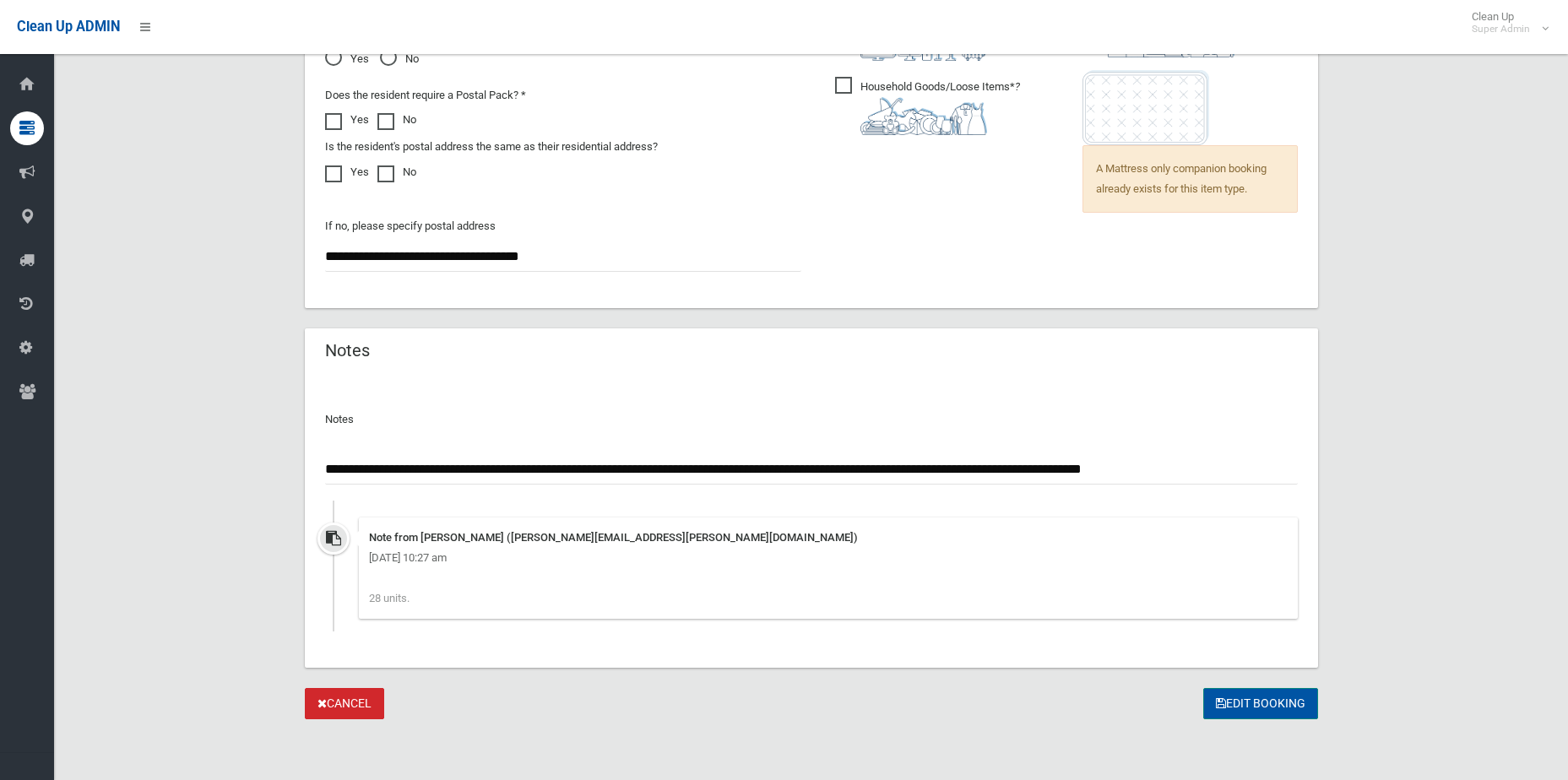
click at [1292, 689] on button "Edit Booking" at bounding box center [1261, 703] width 115 height 32
